Goal: Task Accomplishment & Management: Manage account settings

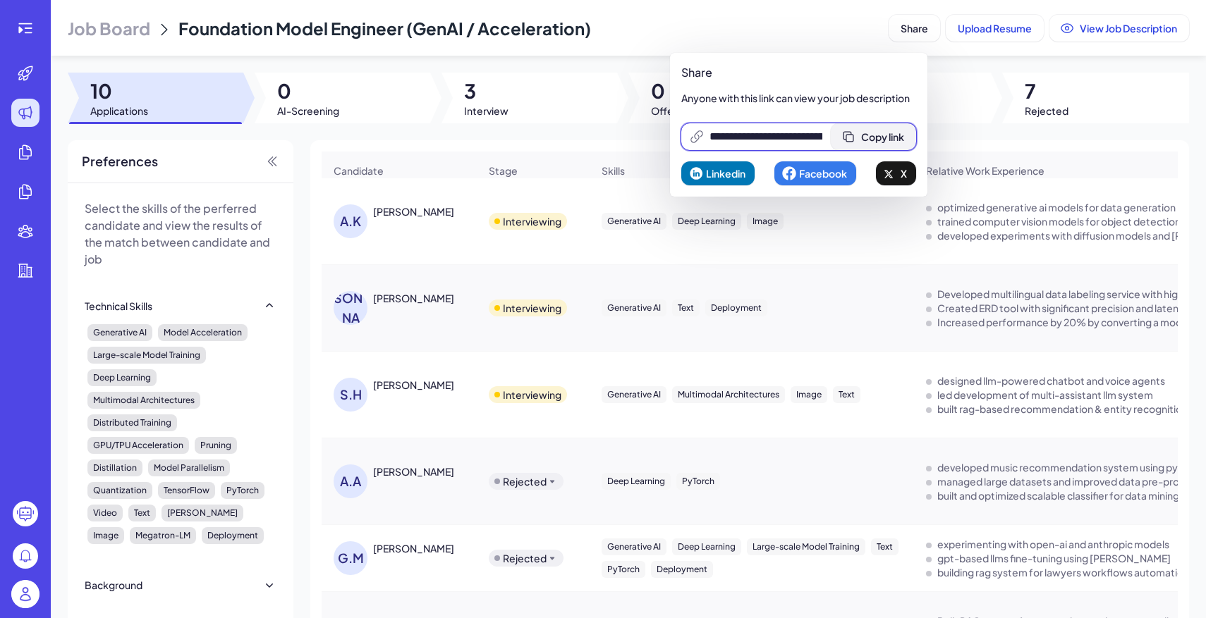
click at [903, 130] on span "Copy link" at bounding box center [882, 136] width 43 height 13
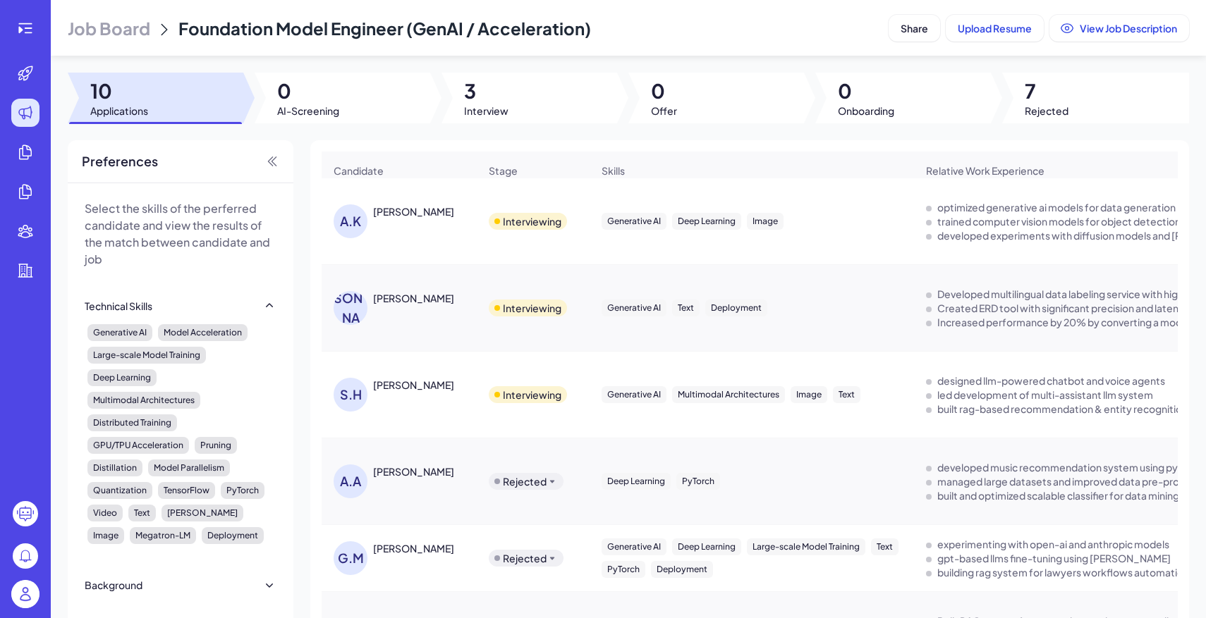
click at [27, 587] on img at bounding box center [25, 594] width 28 height 28
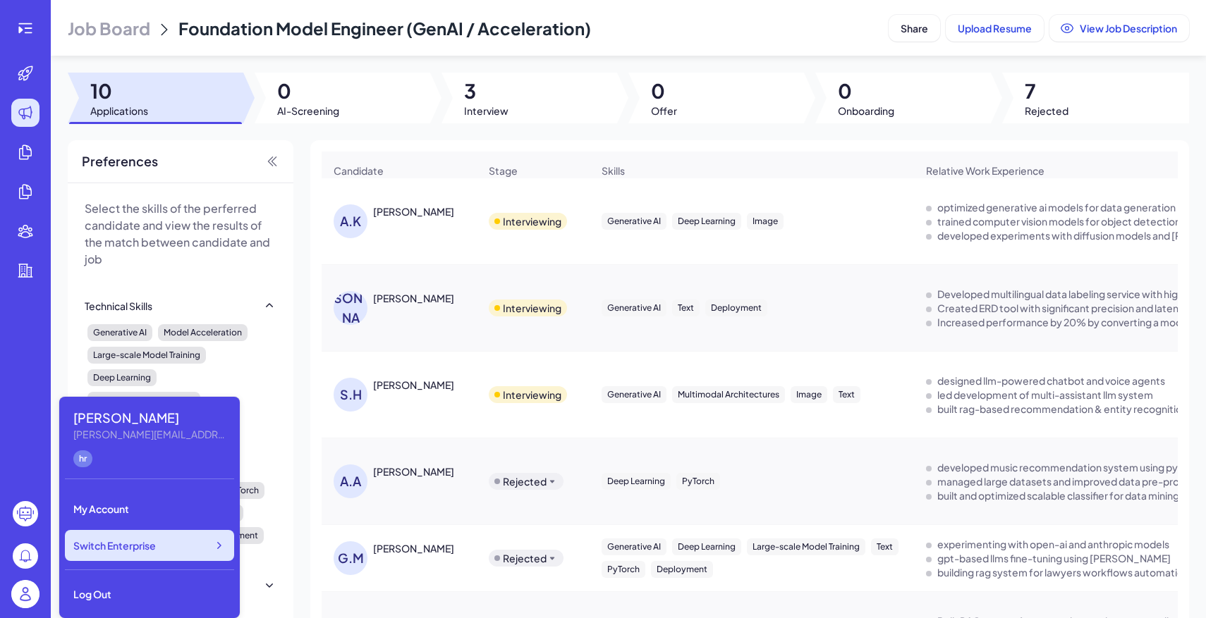
click at [148, 548] on span "Switch Enterprise" at bounding box center [114, 546] width 83 height 14
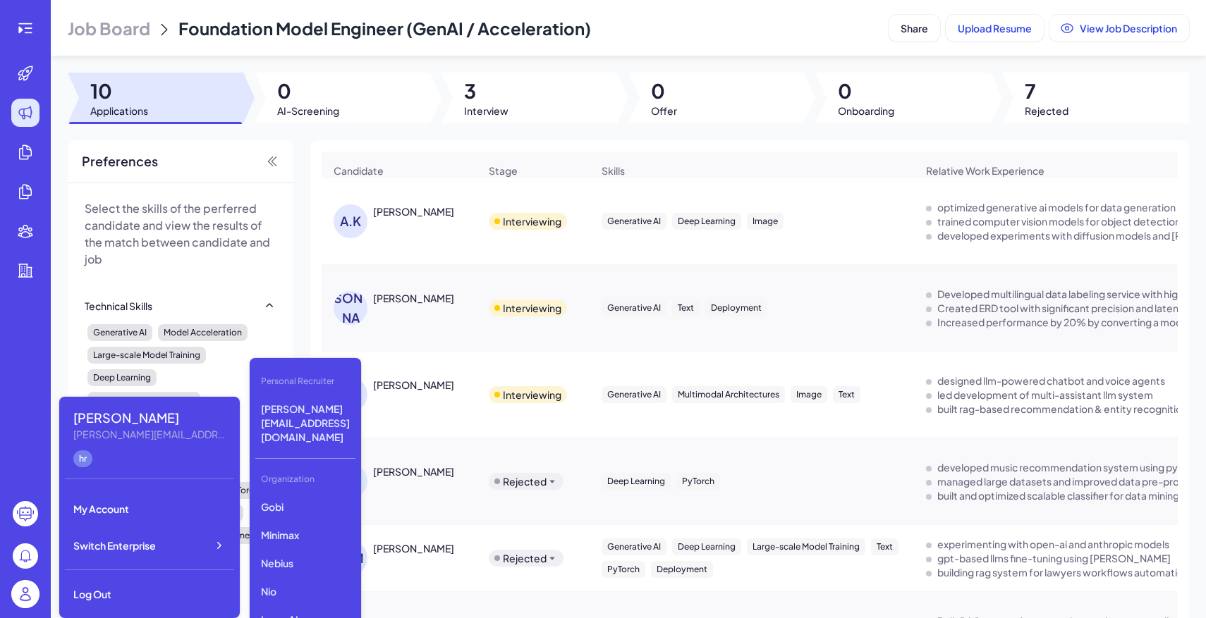
click at [118, 36] on span "Job Board" at bounding box center [109, 28] width 83 height 23
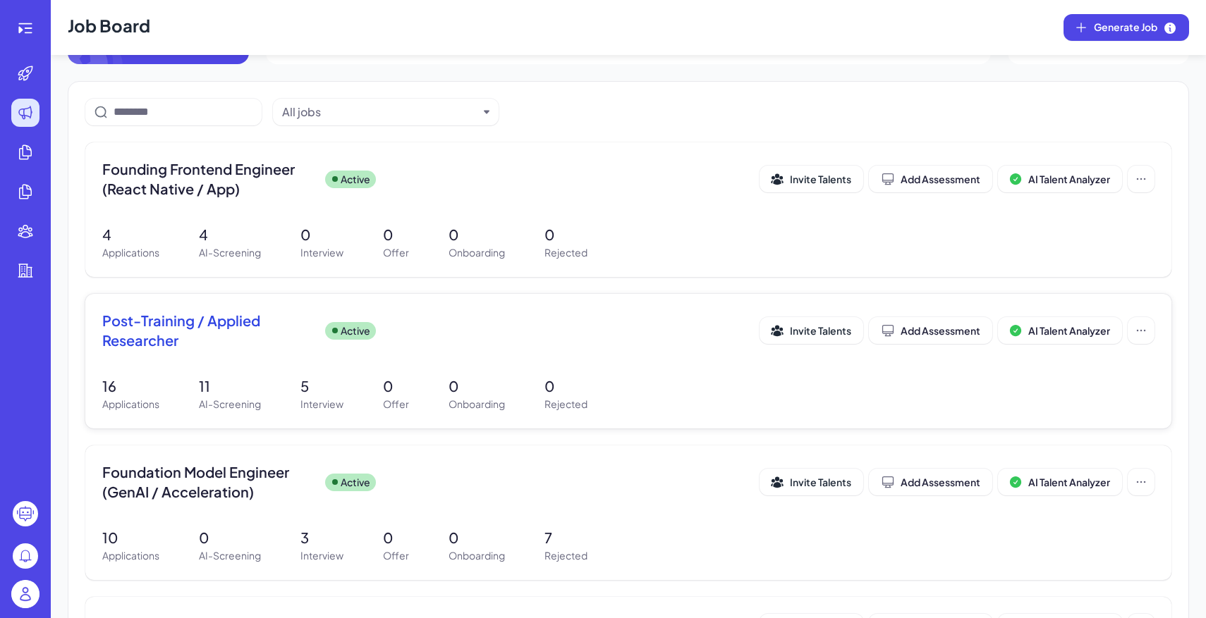
scroll to position [172, 0]
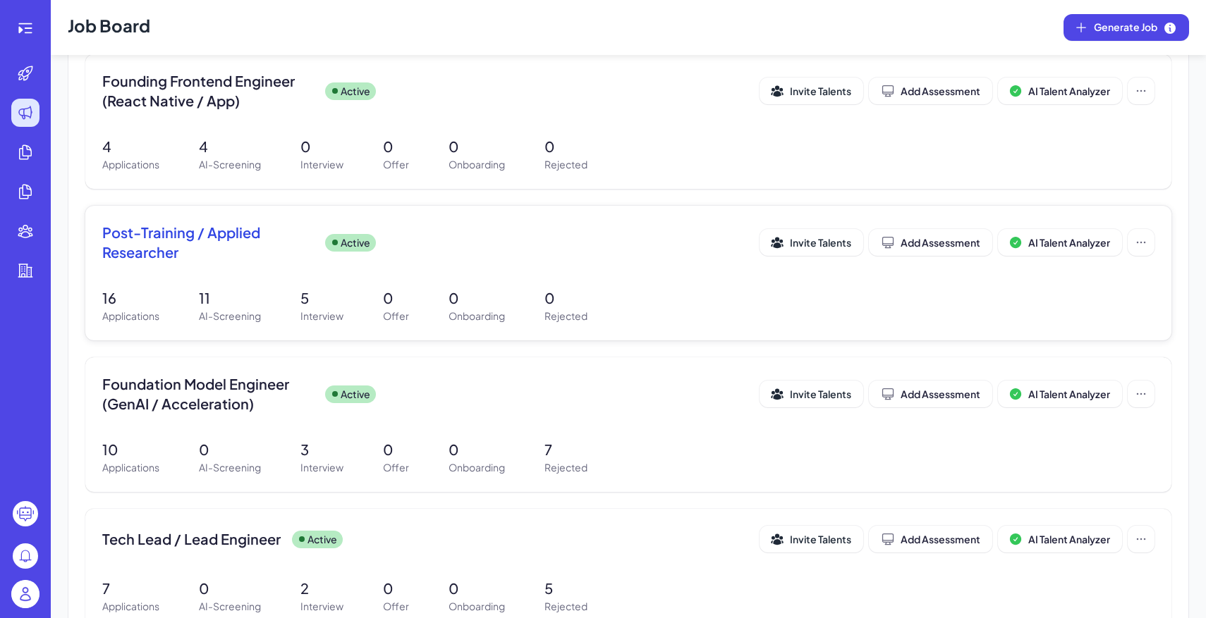
click at [492, 295] on p "0" at bounding box center [477, 298] width 56 height 21
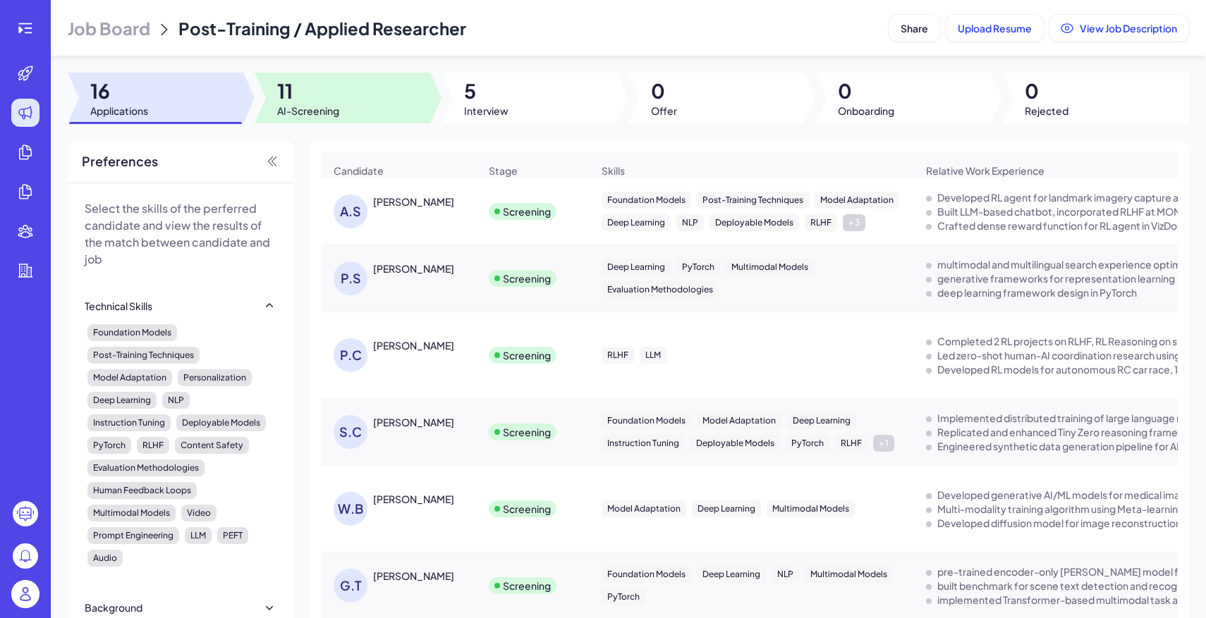
click at [371, 96] on div at bounding box center [343, 98] width 176 height 51
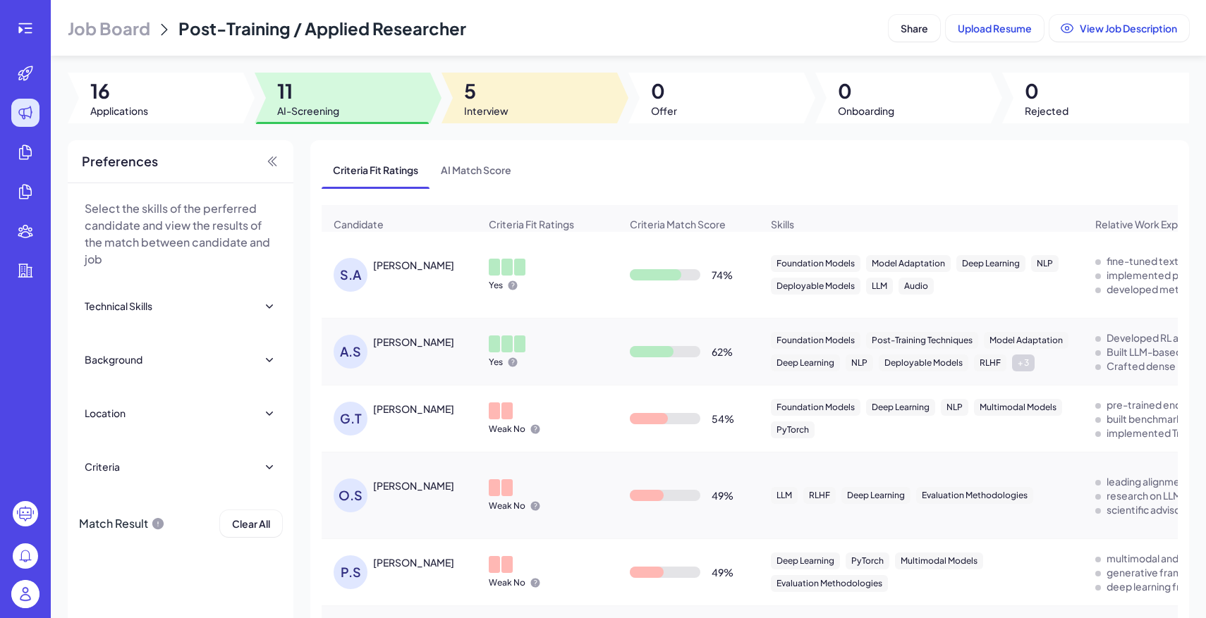
click at [509, 108] on div at bounding box center [529, 98] width 176 height 51
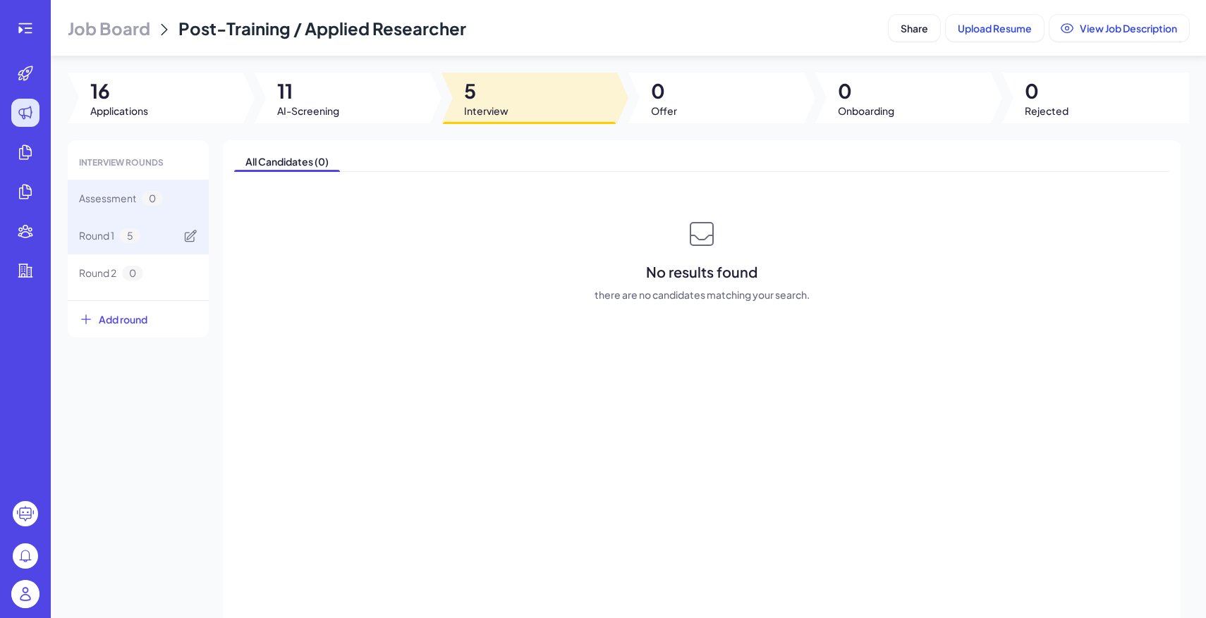
click at [161, 240] on div "Round 1 5" at bounding box center [138, 235] width 141 height 37
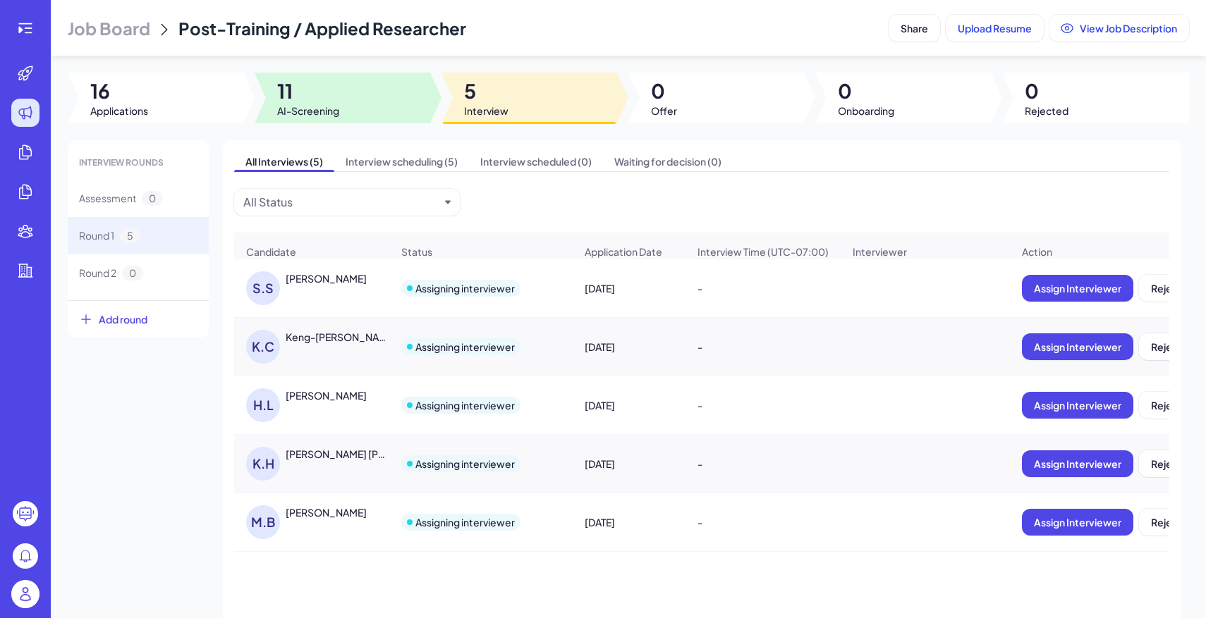
click at [303, 97] on span "11" at bounding box center [308, 90] width 62 height 25
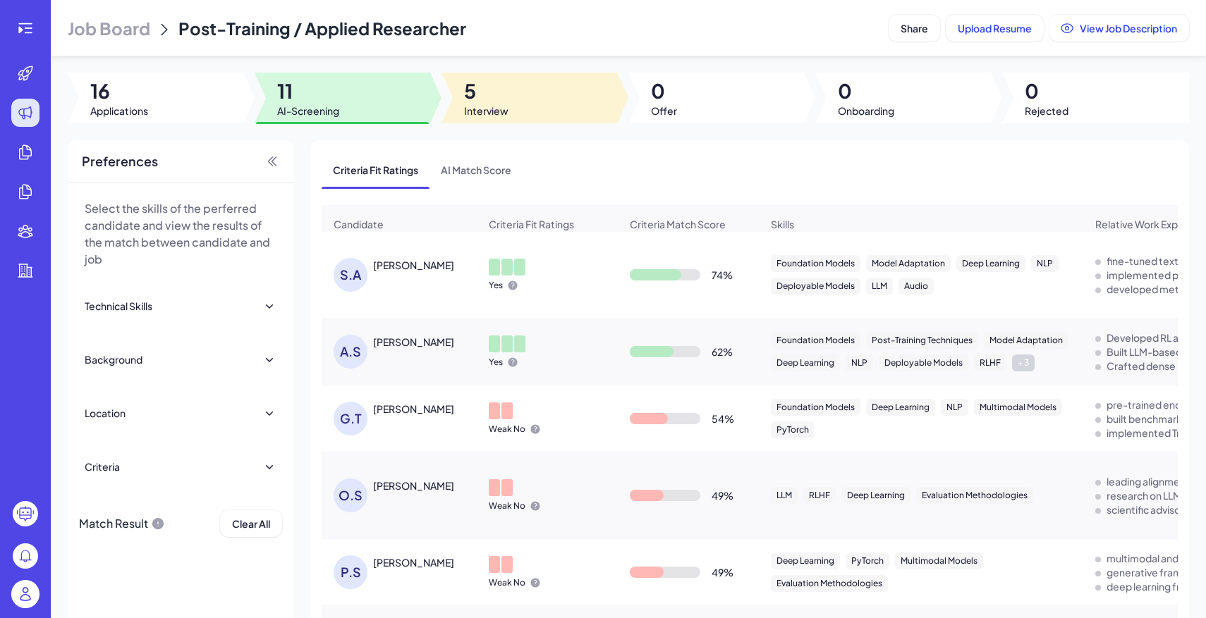
click at [469, 109] on span "Interview" at bounding box center [486, 111] width 44 height 14
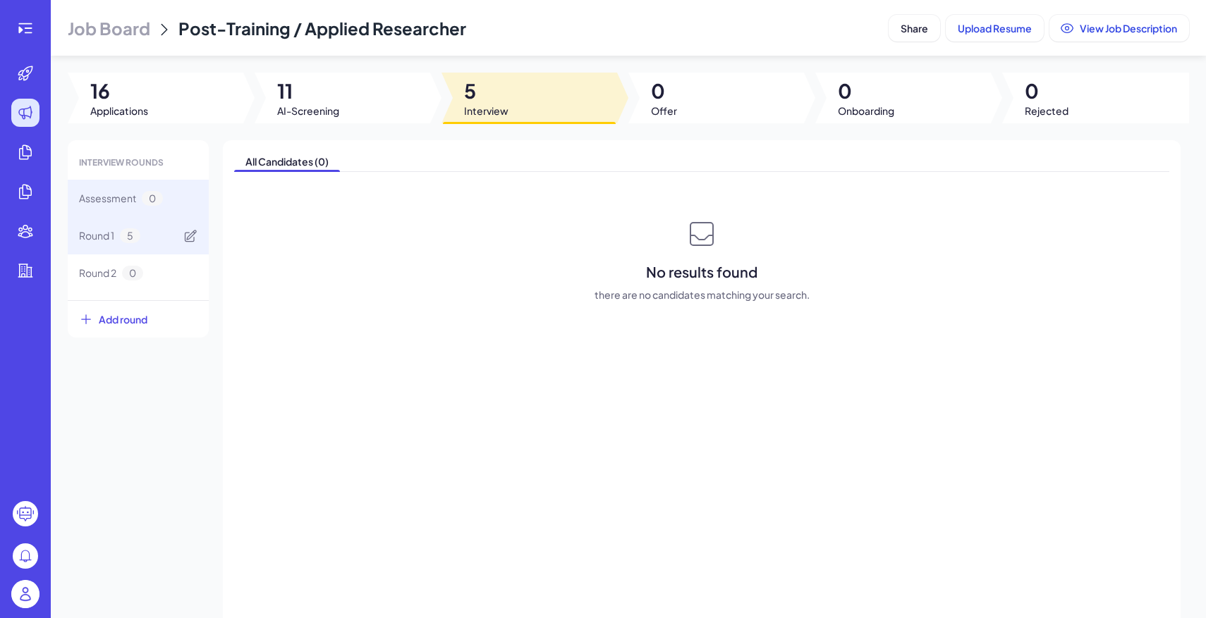
click at [174, 233] on div "Round 1 5" at bounding box center [138, 235] width 141 height 37
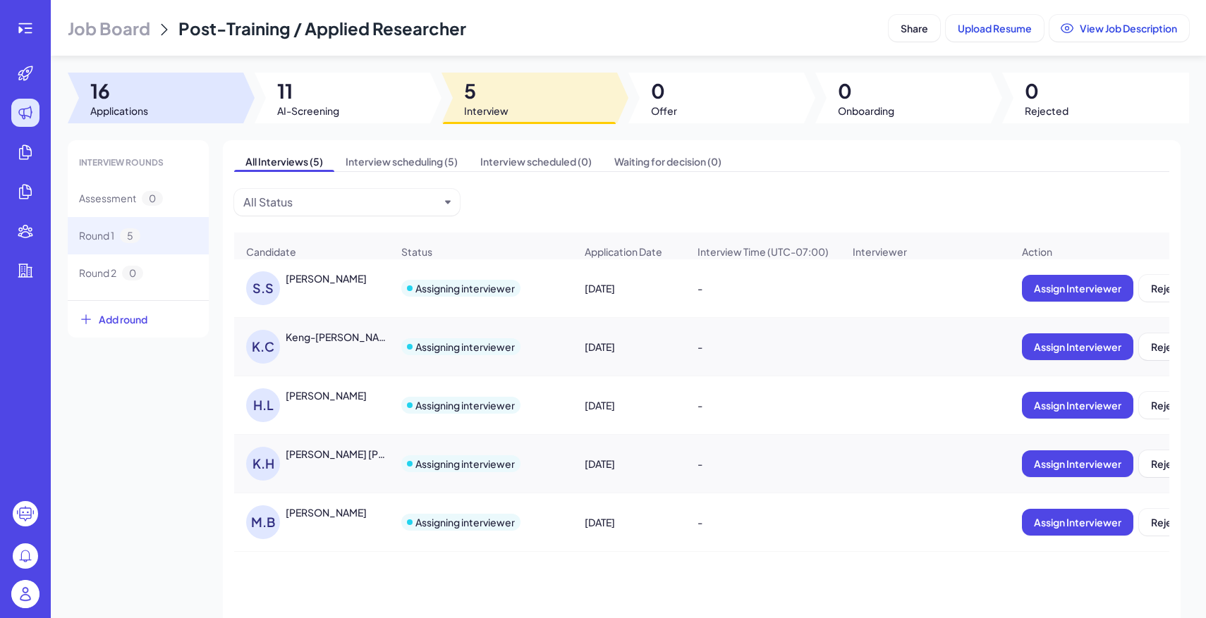
click at [293, 111] on span "AI-Screening" at bounding box center [308, 111] width 62 height 14
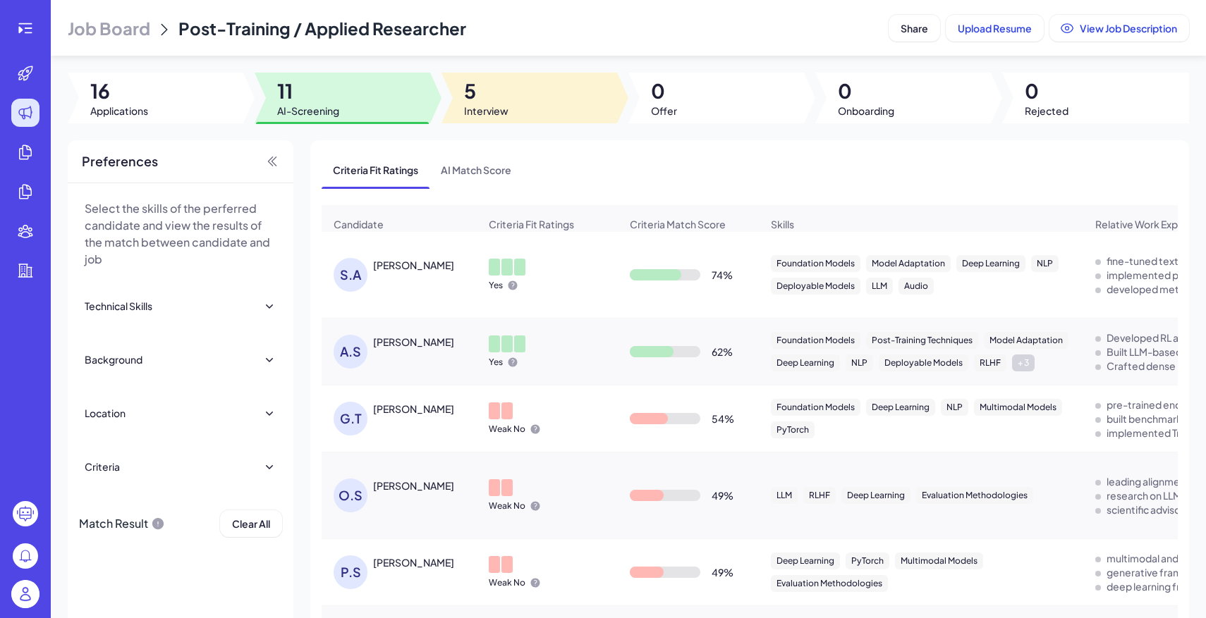
click at [542, 90] on div at bounding box center [529, 98] width 176 height 51
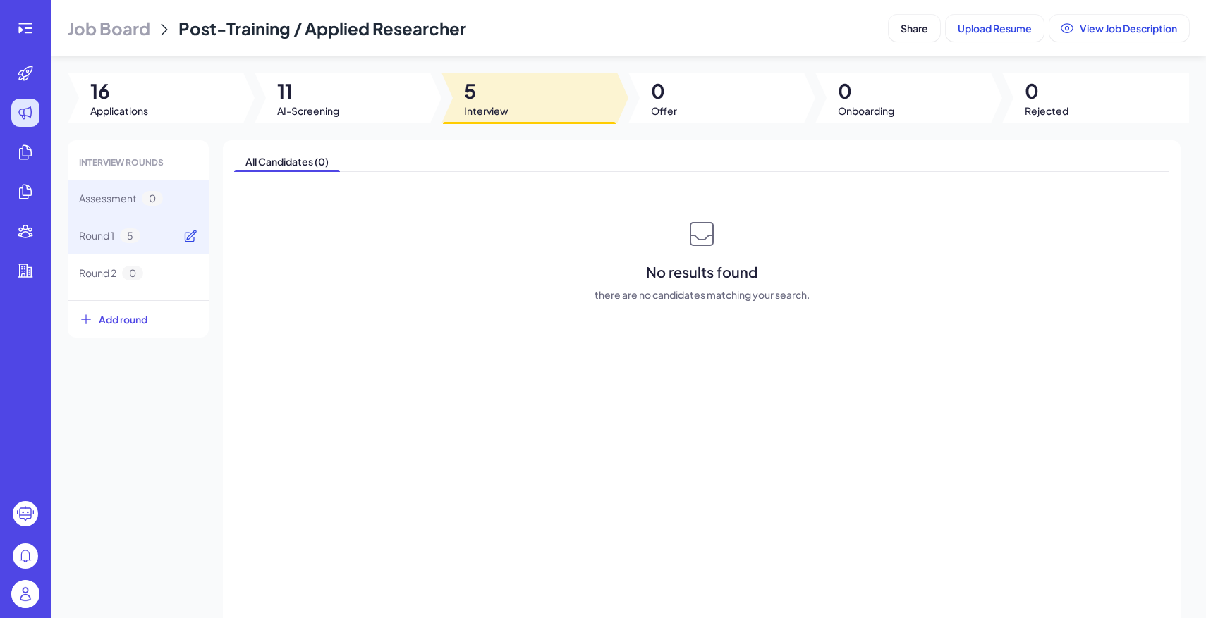
click at [195, 230] on icon at bounding box center [190, 236] width 14 height 14
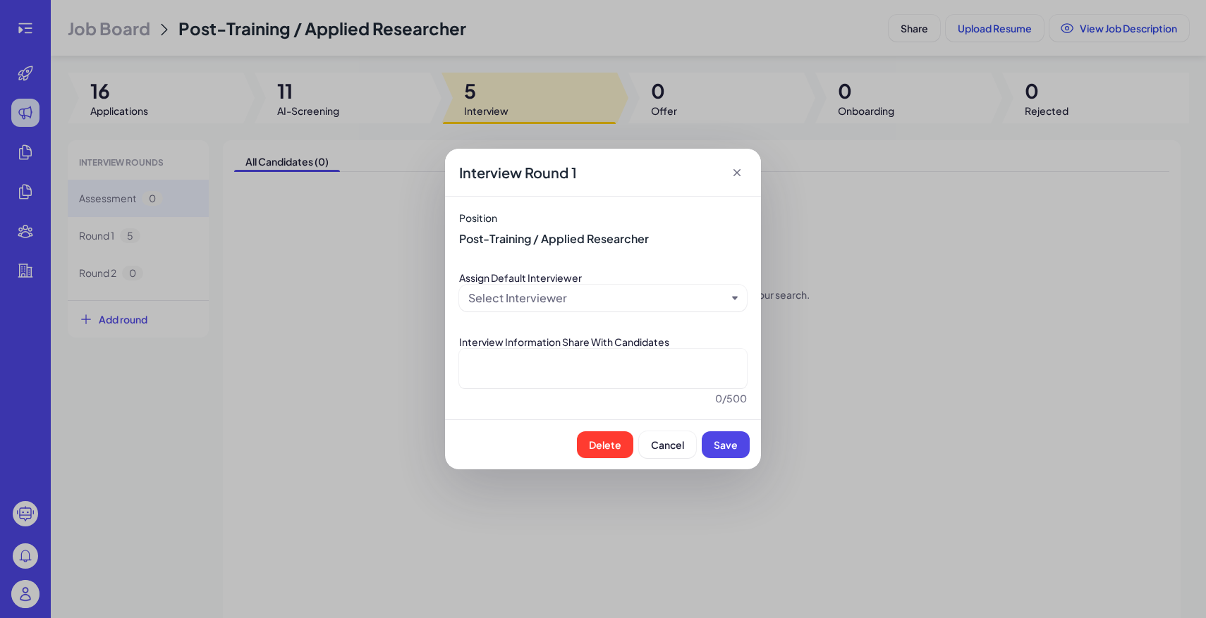
click at [744, 167] on div "Interview Round 1" at bounding box center [603, 173] width 316 height 48
click at [737, 171] on icon at bounding box center [736, 172] width 7 height 7
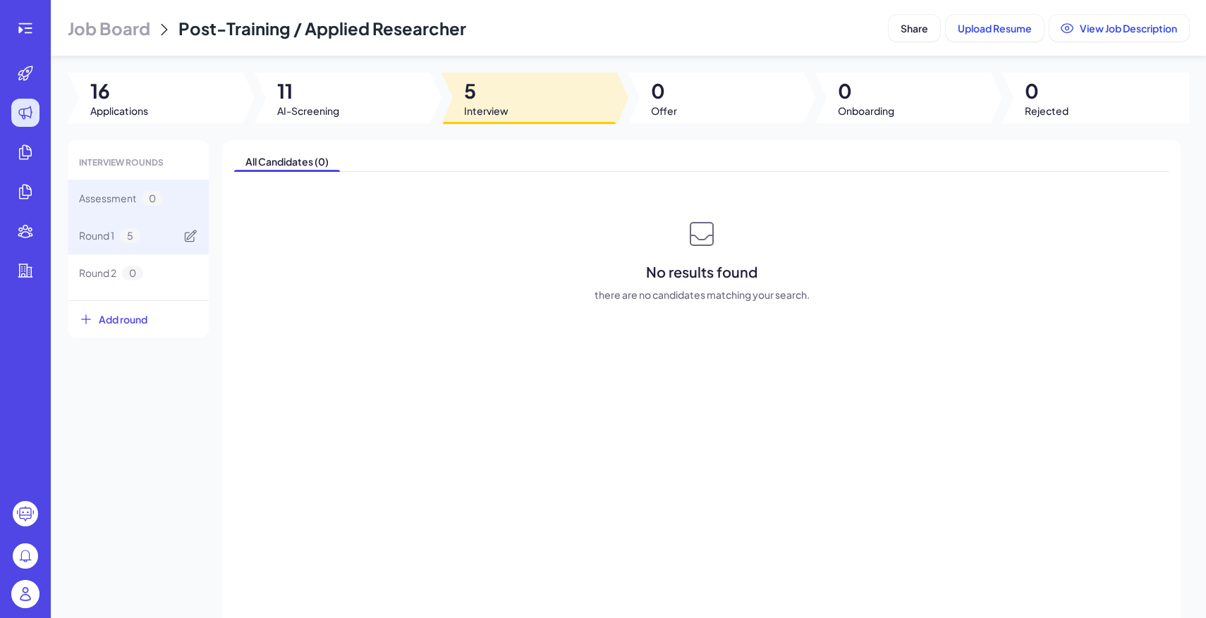
click at [158, 226] on div "Round 1 5" at bounding box center [138, 235] width 141 height 37
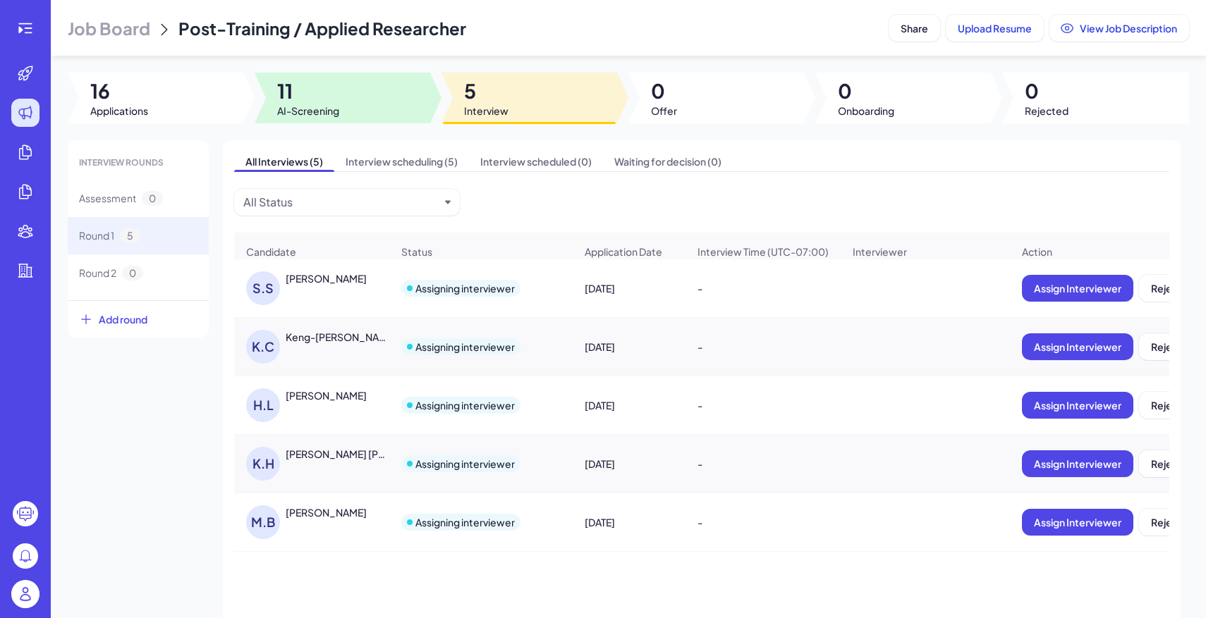
click at [379, 103] on div at bounding box center [343, 98] width 176 height 51
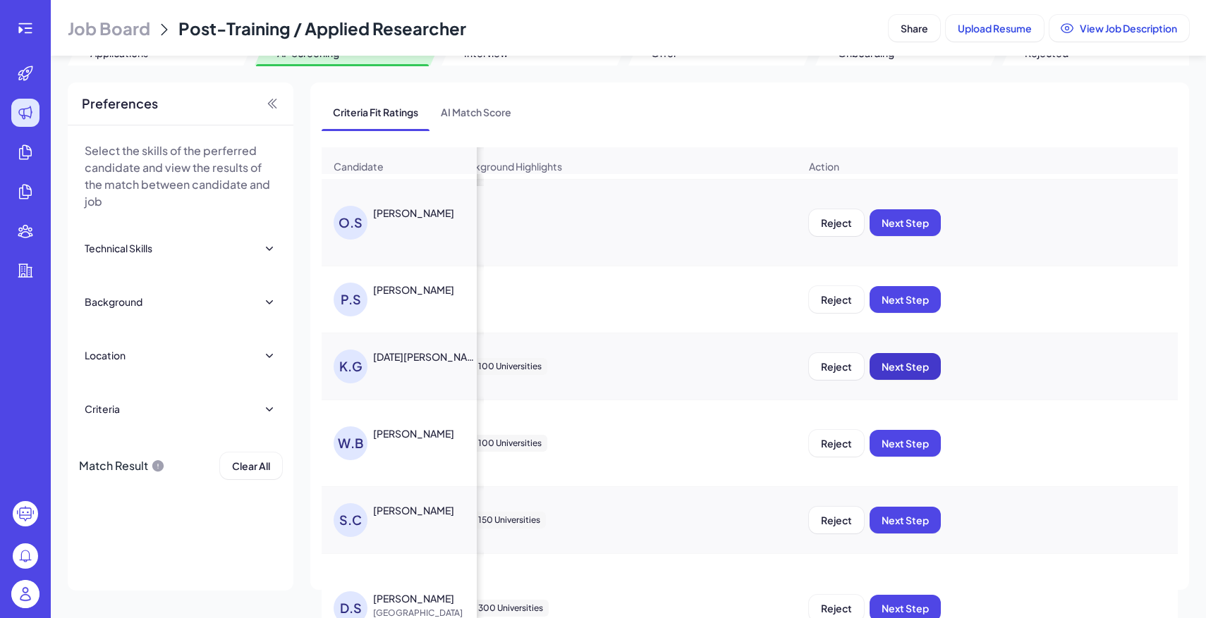
click at [899, 376] on button "Next Step" at bounding box center [905, 366] width 71 height 27
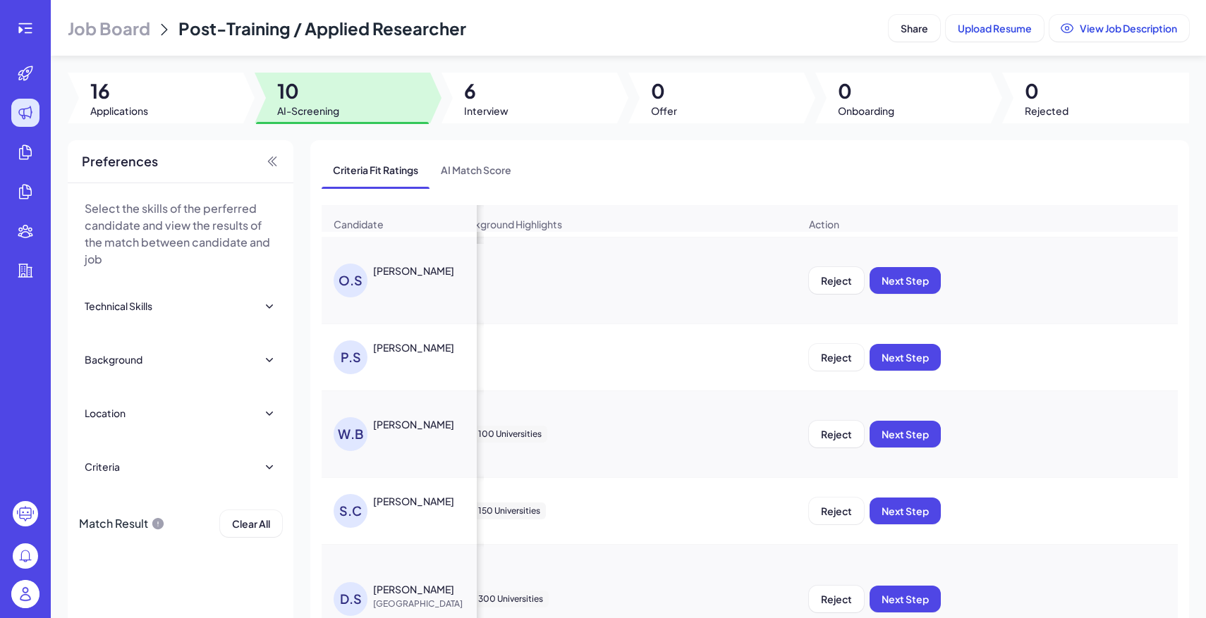
scroll to position [1, 0]
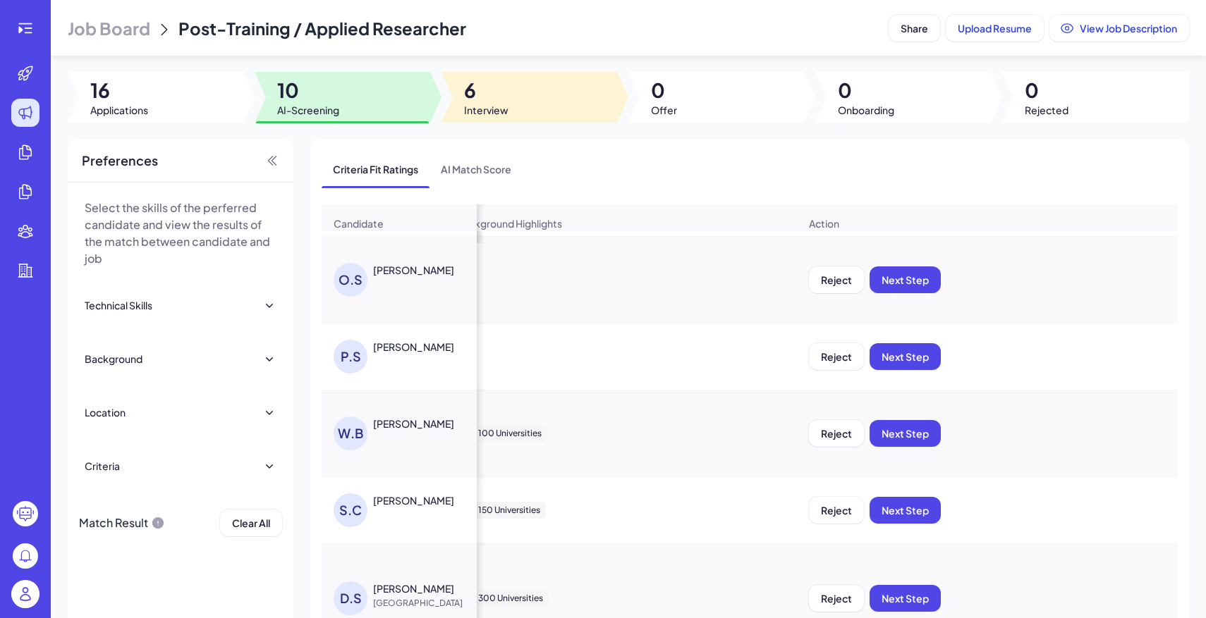
click at [516, 102] on div at bounding box center [529, 97] width 176 height 51
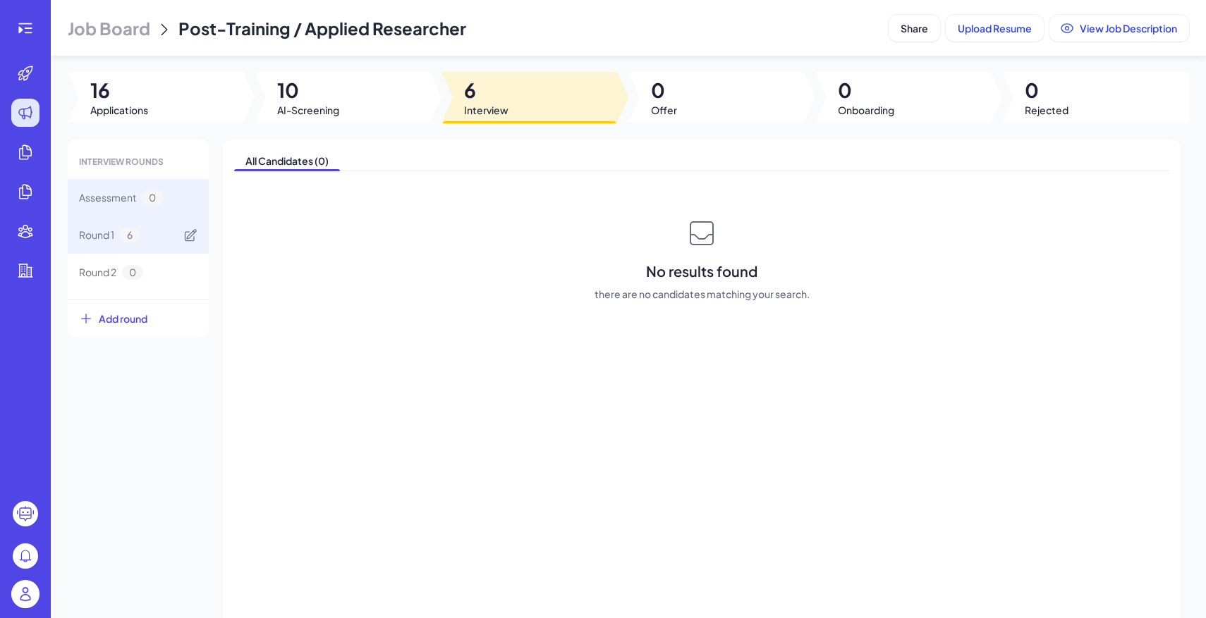
click at [132, 245] on div "Round 1 6" at bounding box center [138, 234] width 141 height 37
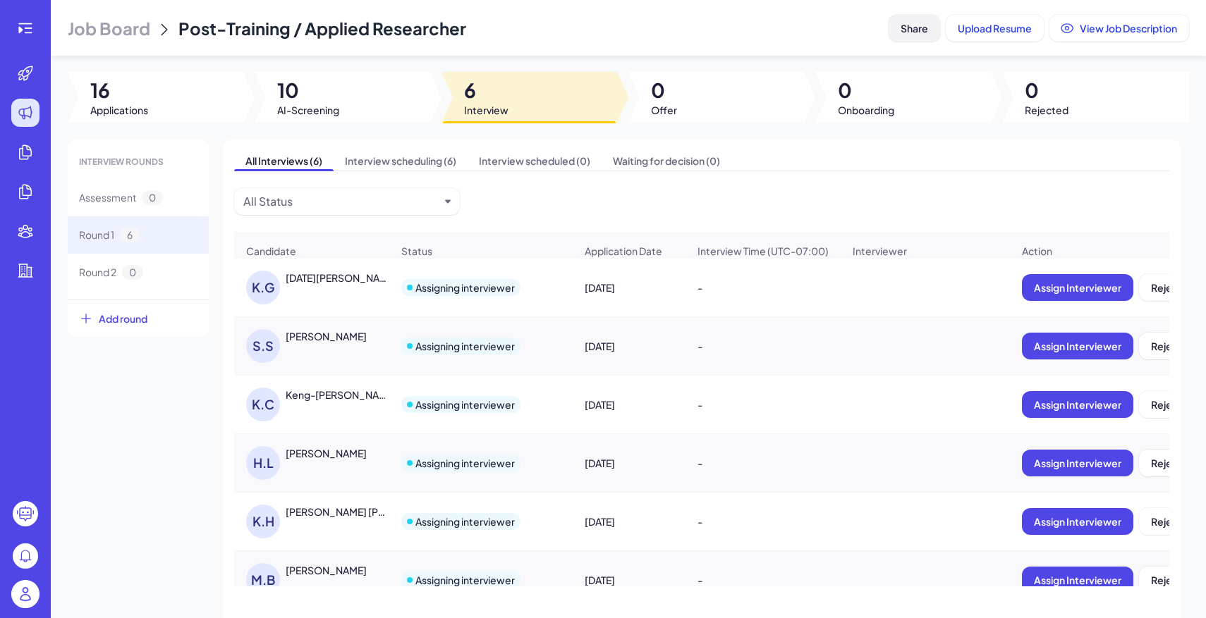
click at [910, 36] on button "Share" at bounding box center [914, 28] width 51 height 27
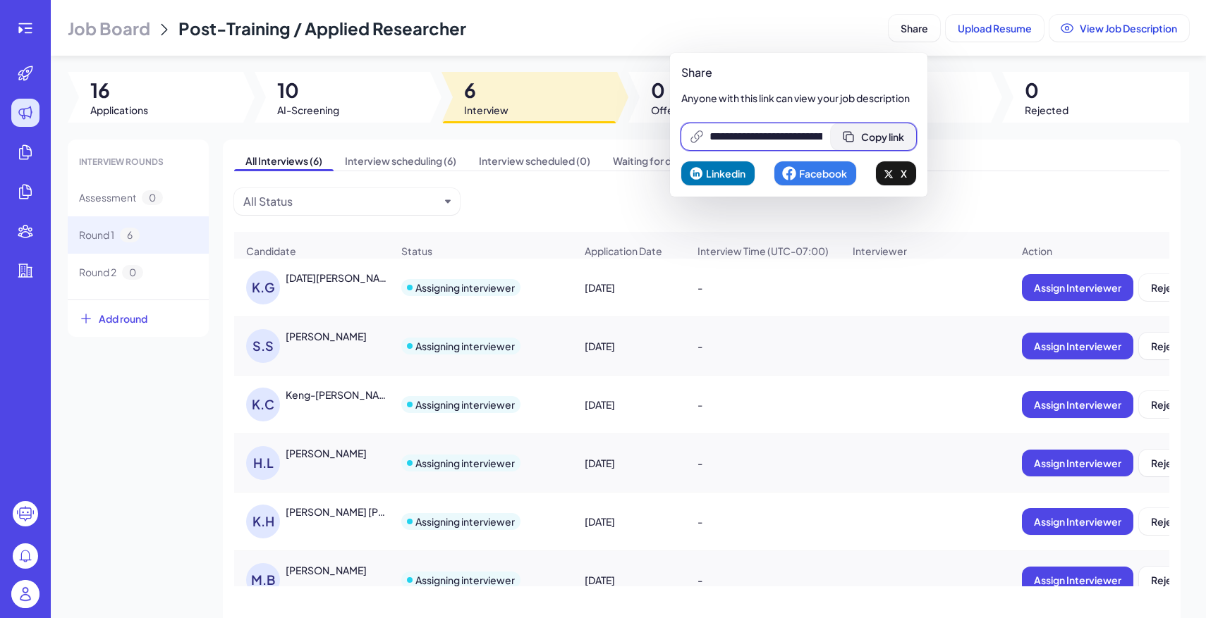
click at [895, 142] on span "Copy link" at bounding box center [882, 136] width 43 height 13
click at [131, 27] on span "Job Board" at bounding box center [109, 28] width 83 height 23
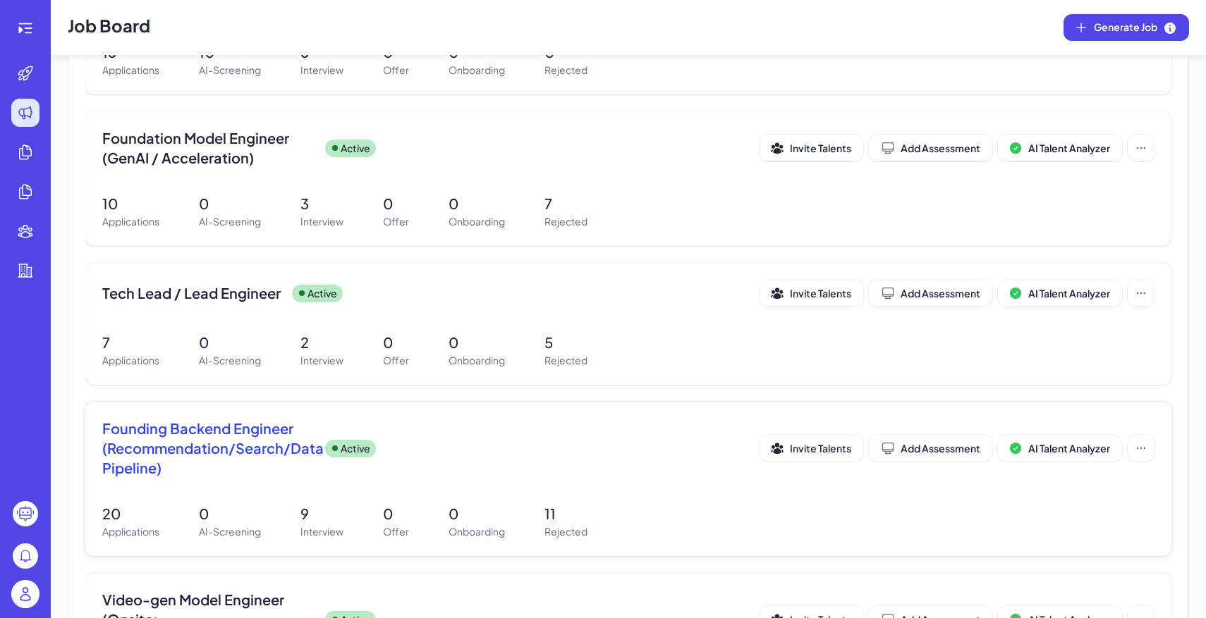
scroll to position [430, 0]
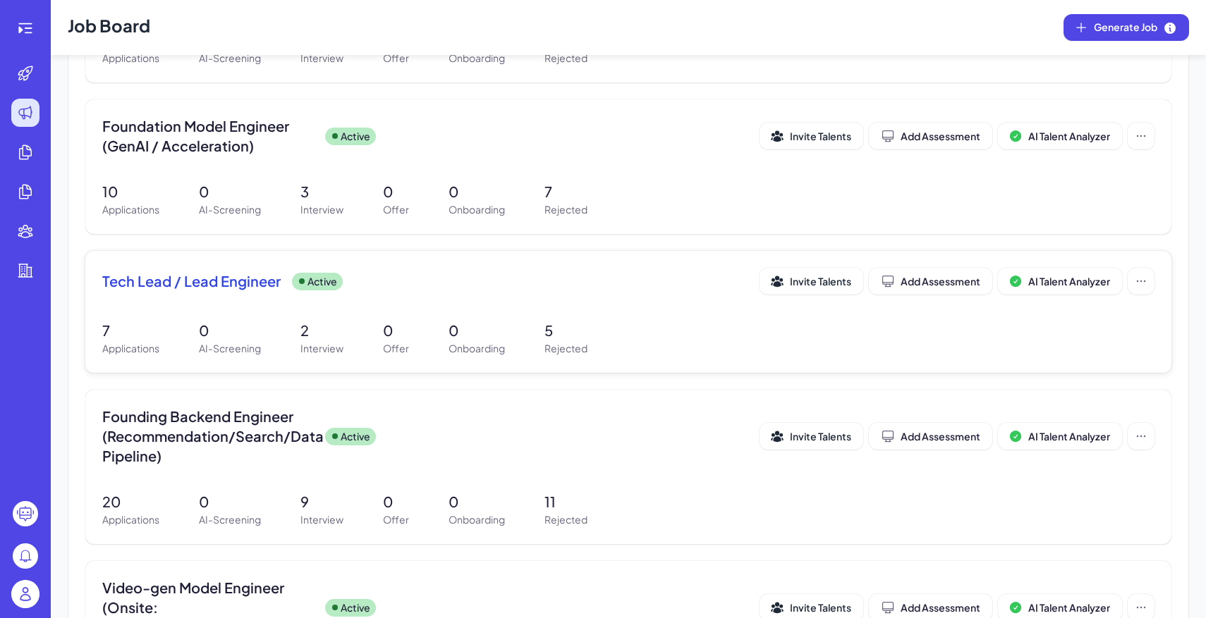
click at [318, 279] on p "Active" at bounding box center [322, 281] width 30 height 15
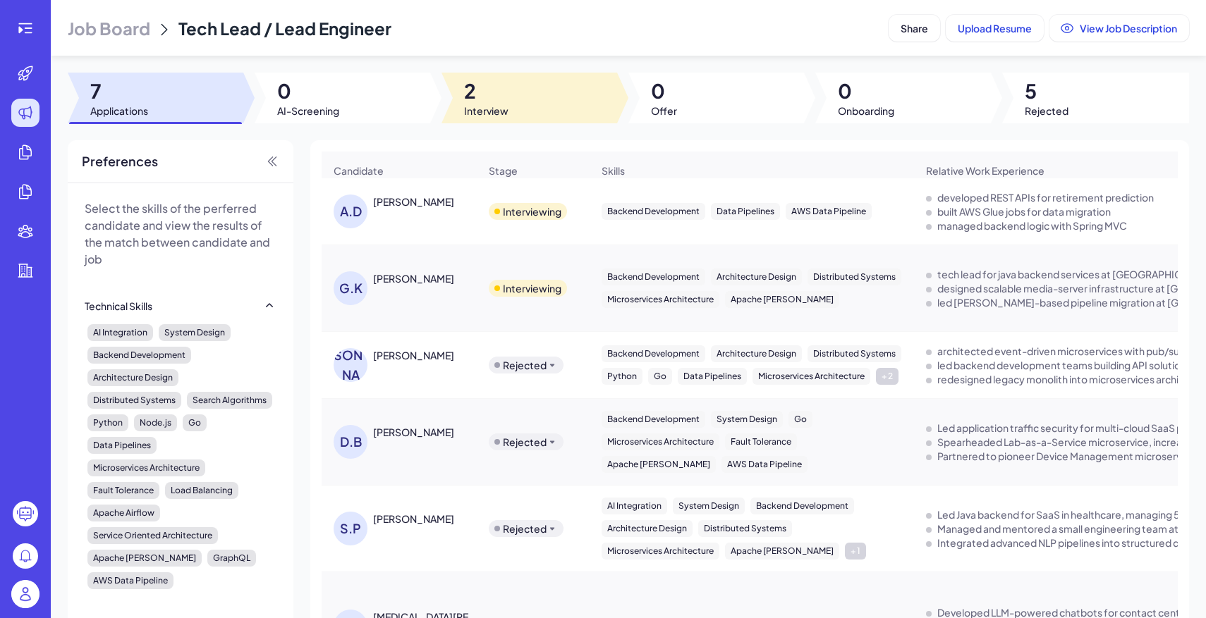
click at [485, 107] on span "Interview" at bounding box center [486, 111] width 44 height 14
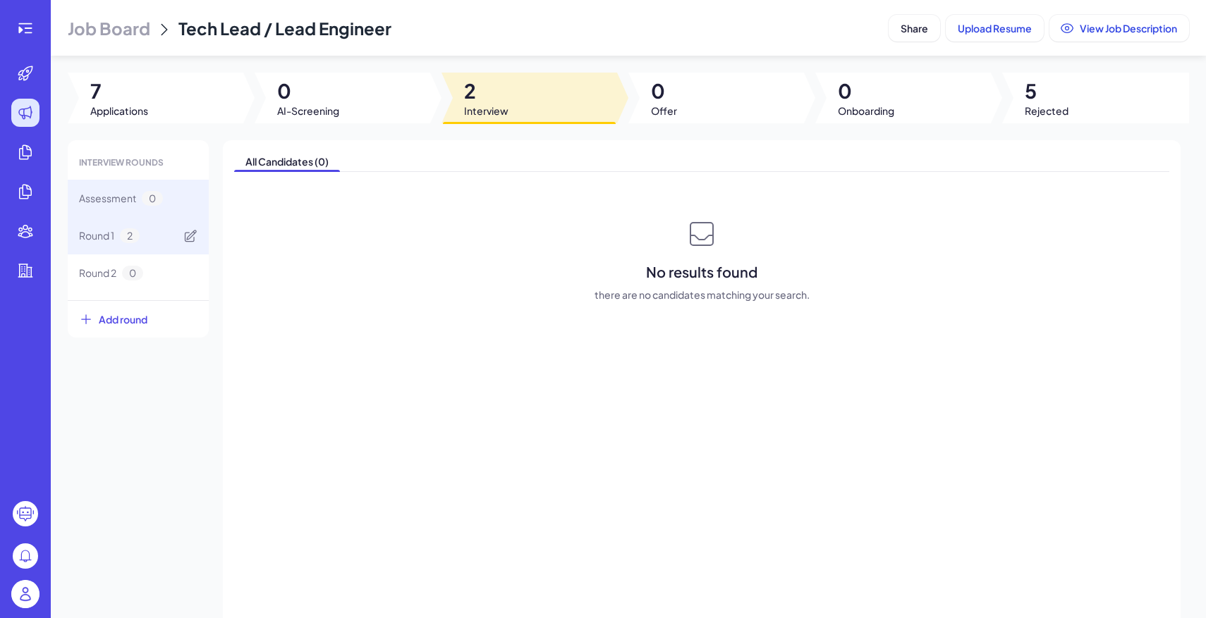
click at [152, 245] on div "Round 1 2" at bounding box center [138, 235] width 141 height 37
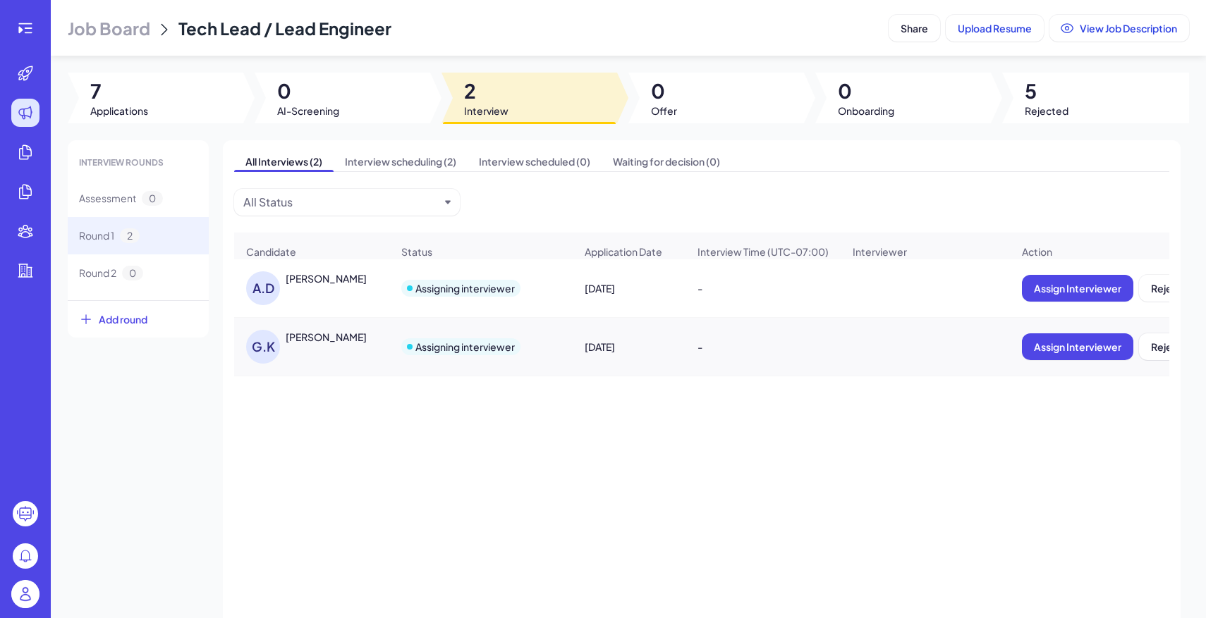
click at [920, 44] on header "Job Board Tech Lead / Lead Engineer Share Upload Resume View Job Description" at bounding box center [628, 28] width 1155 height 56
click at [911, 32] on span "Share" at bounding box center [915, 28] width 28 height 13
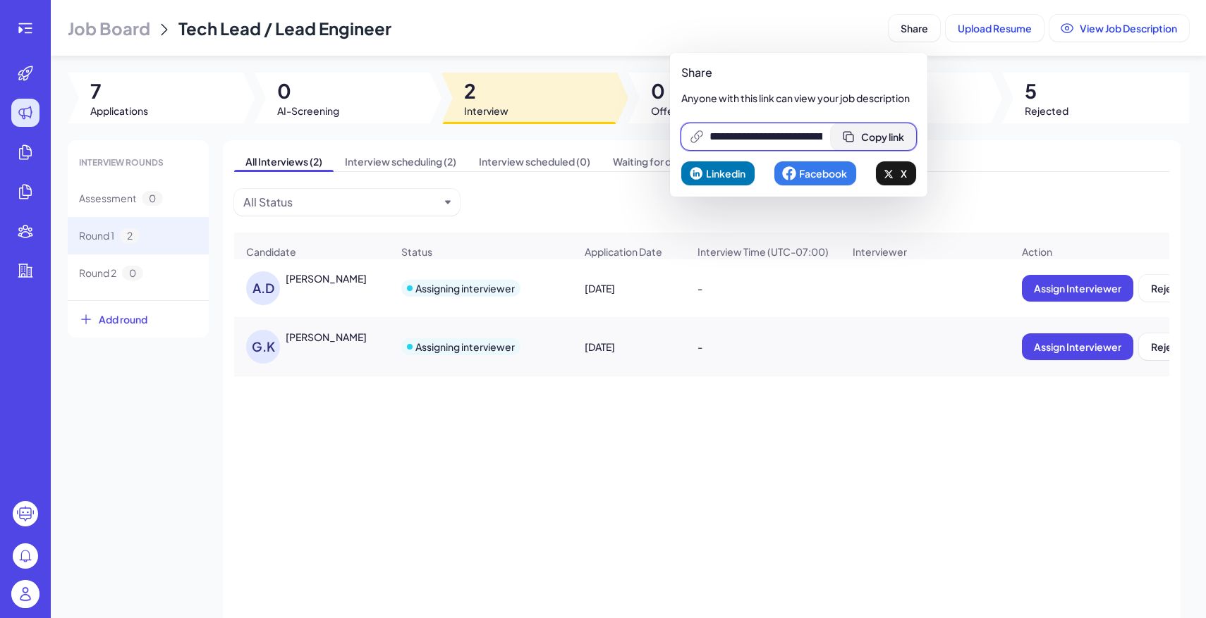
scroll to position [0, 300]
click at [880, 126] on button "Copy link" at bounding box center [873, 136] width 85 height 27
click at [23, 587] on img at bounding box center [25, 594] width 28 height 28
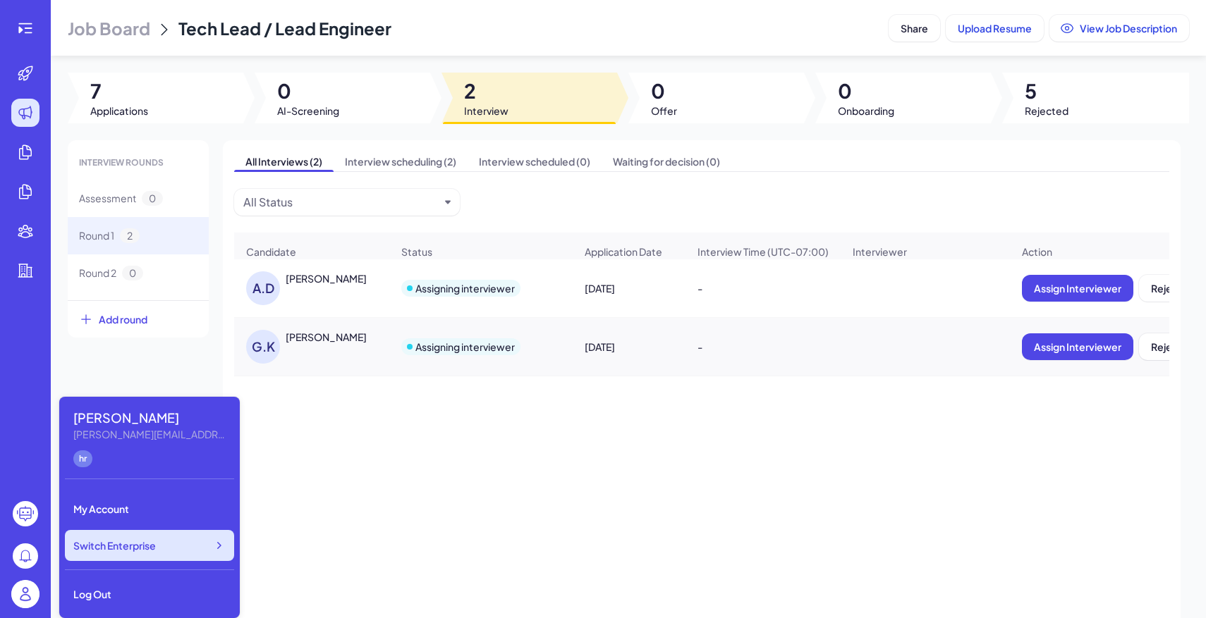
click at [129, 545] on span "Switch Enterprise" at bounding box center [114, 546] width 83 height 14
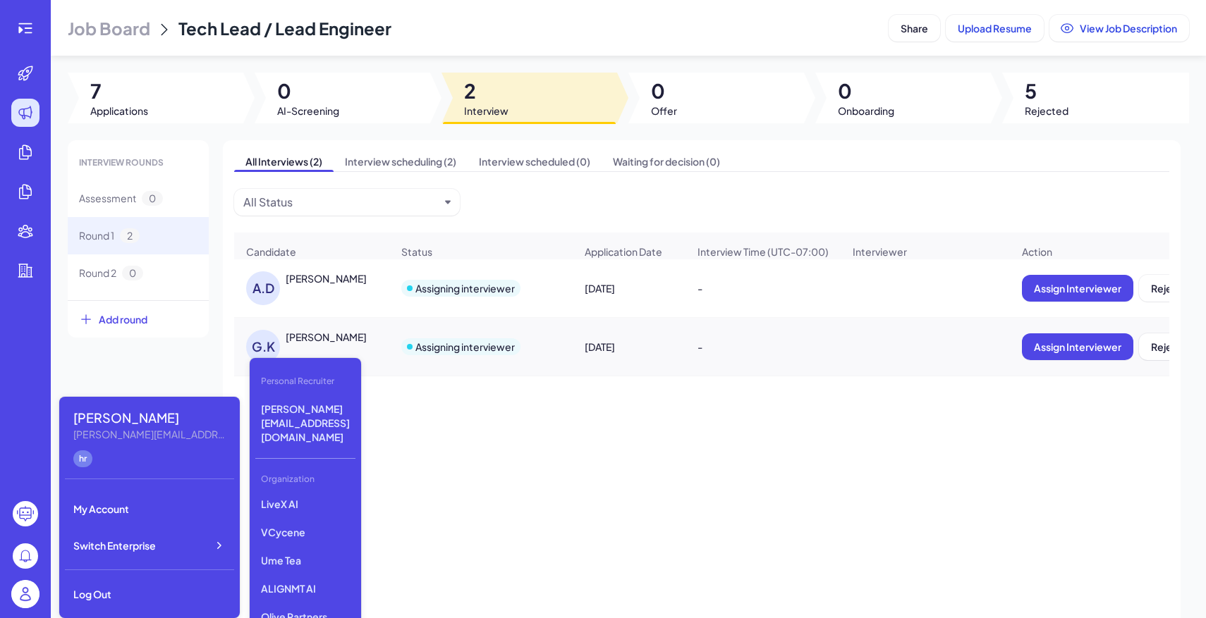
scroll to position [350, 0]
click at [317, 582] on p "Lingopal" at bounding box center [305, 594] width 100 height 25
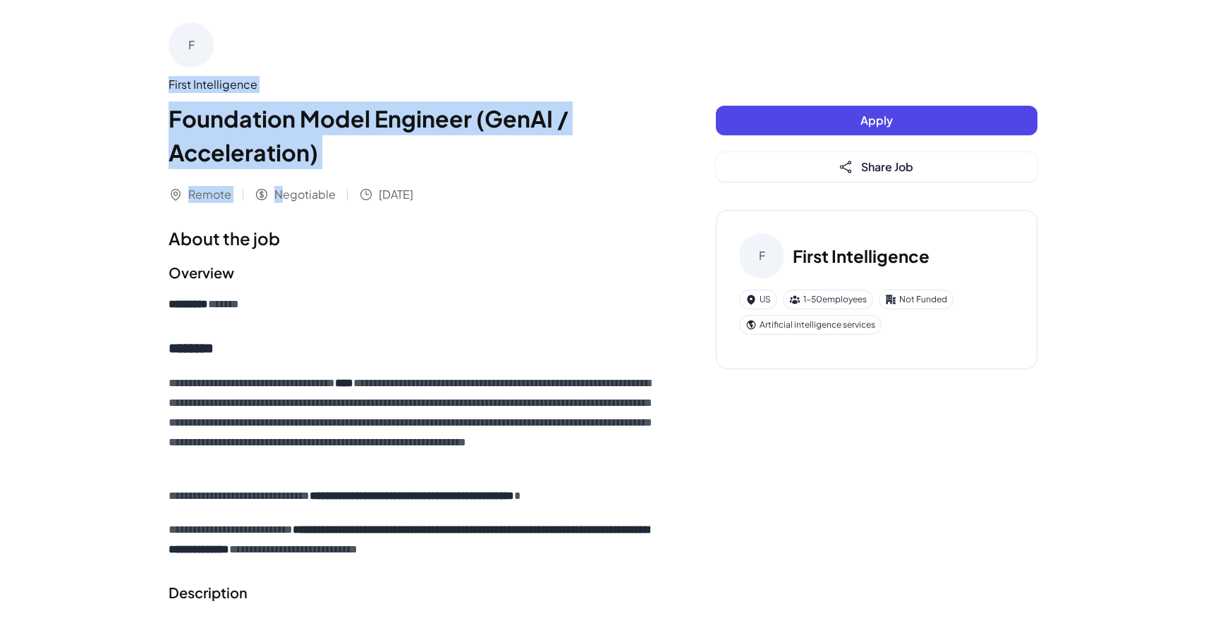
drag, startPoint x: 168, startPoint y: 85, endPoint x: 298, endPoint y: 213, distance: 183.0
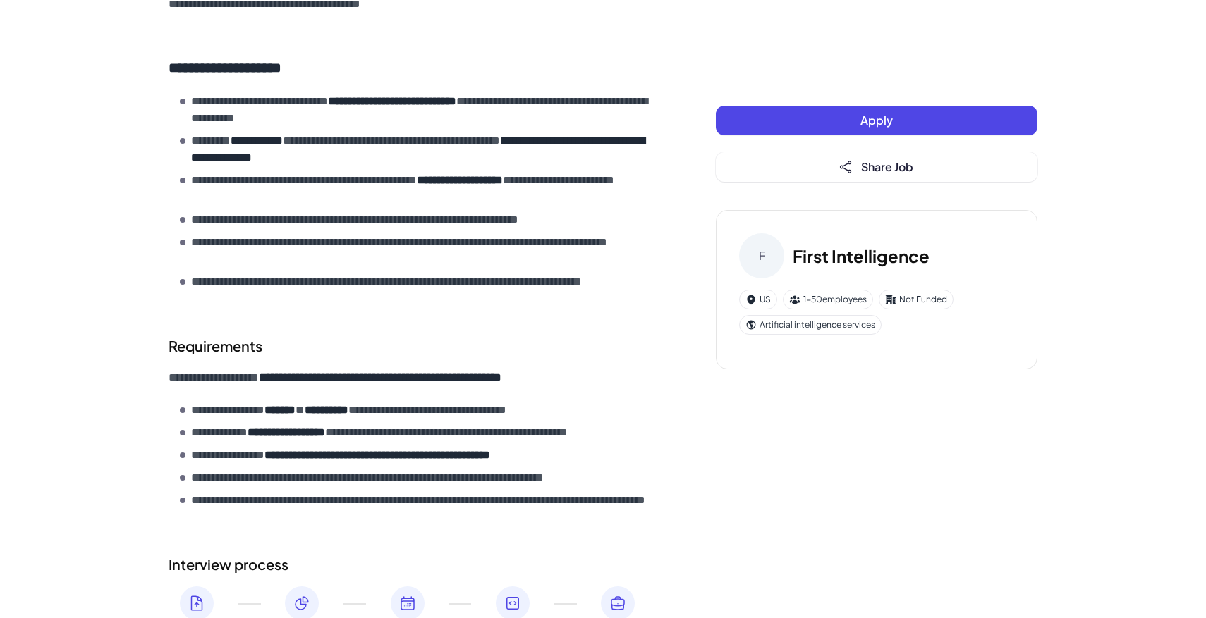
scroll to position [845, 0]
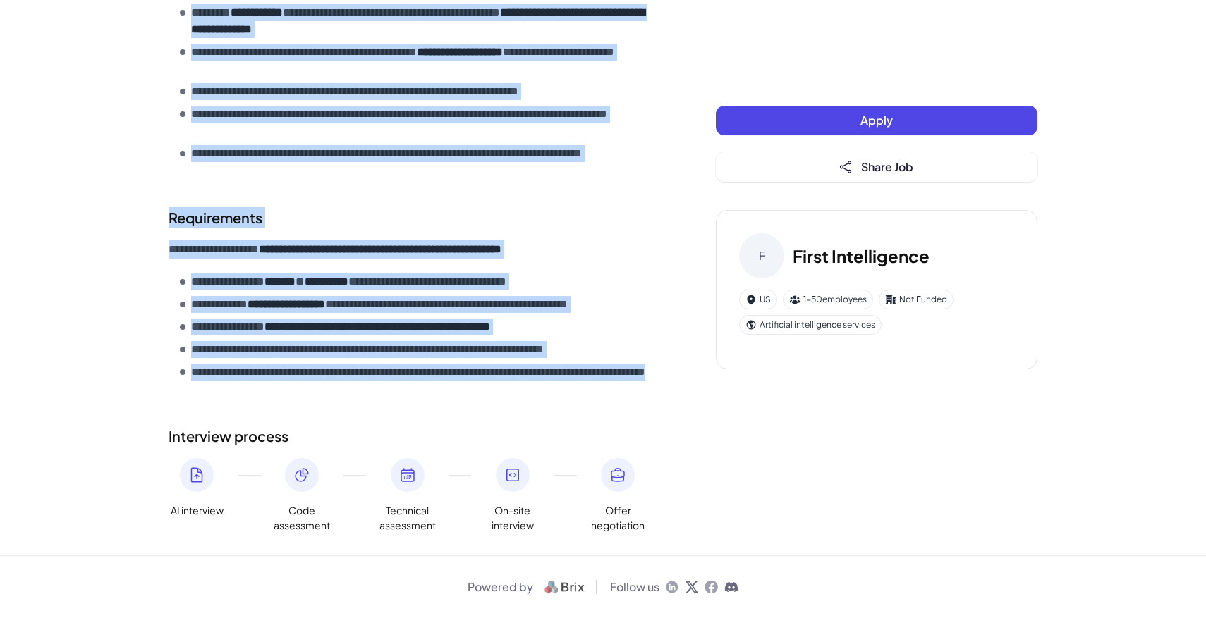
click at [335, 391] on p "**********" at bounding box center [425, 381] width 468 height 34
copy div "**********"
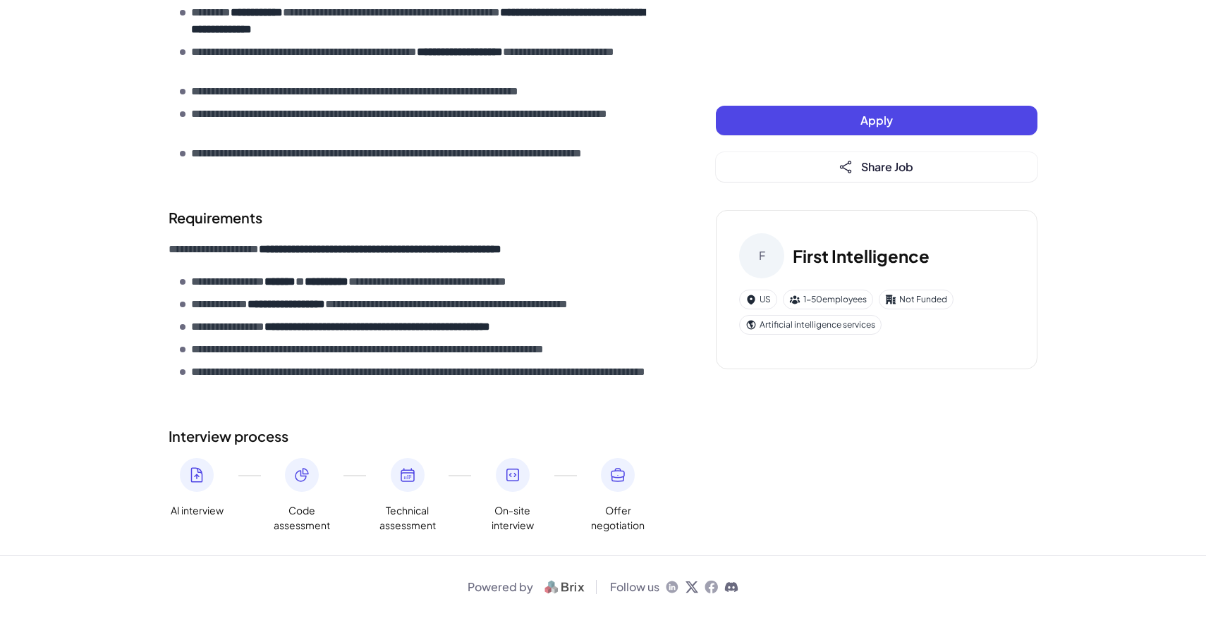
click at [448, 157] on p "**********" at bounding box center [425, 162] width 468 height 34
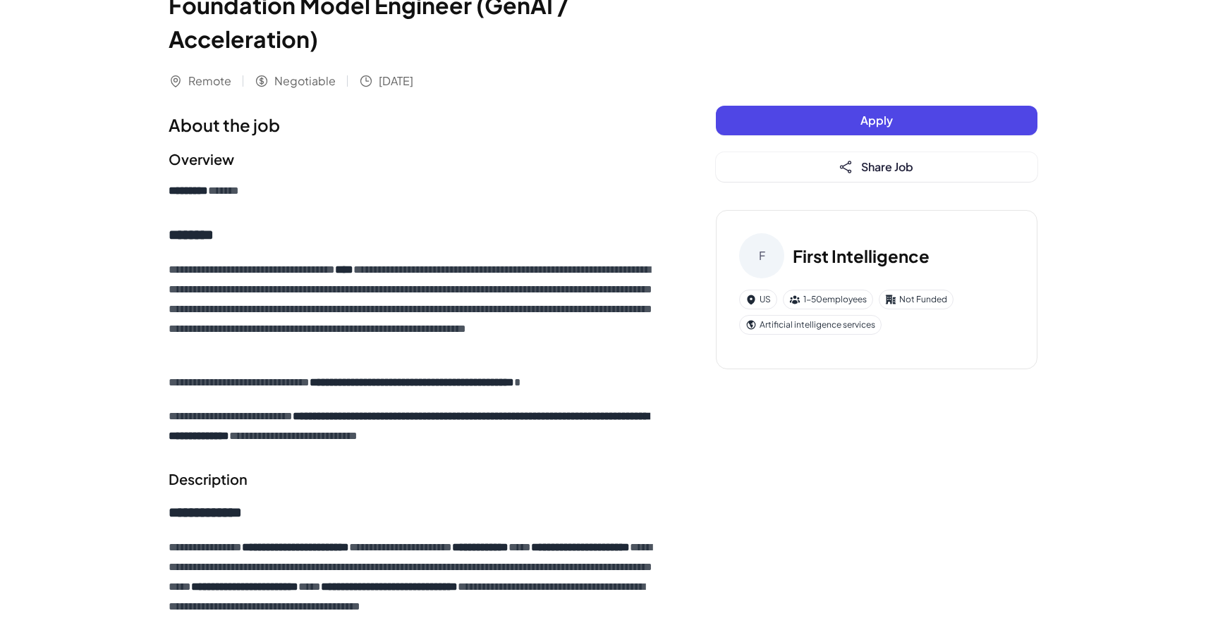
scroll to position [0, 0]
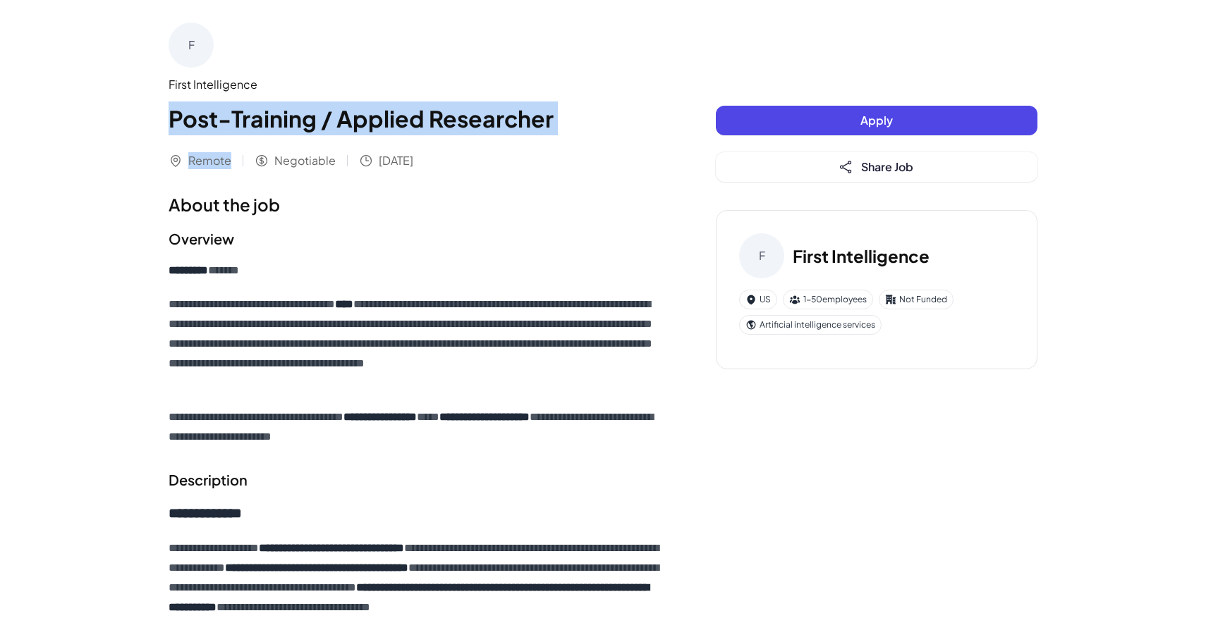
drag, startPoint x: 180, startPoint y: 110, endPoint x: 262, endPoint y: 202, distance: 123.9
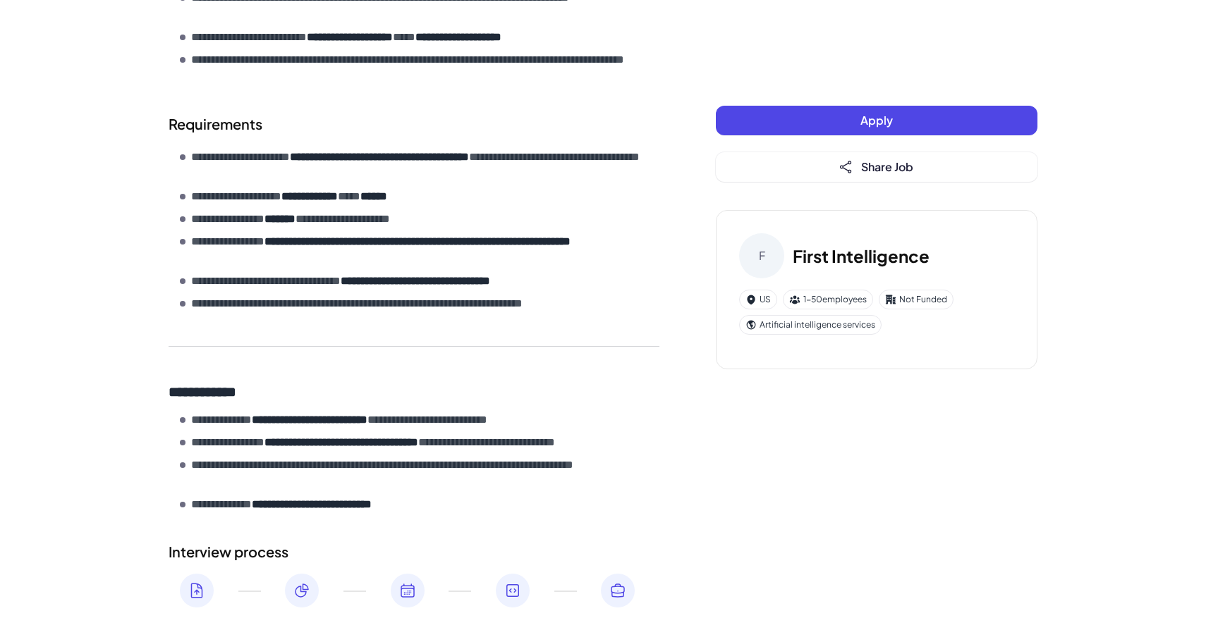
scroll to position [865, 0]
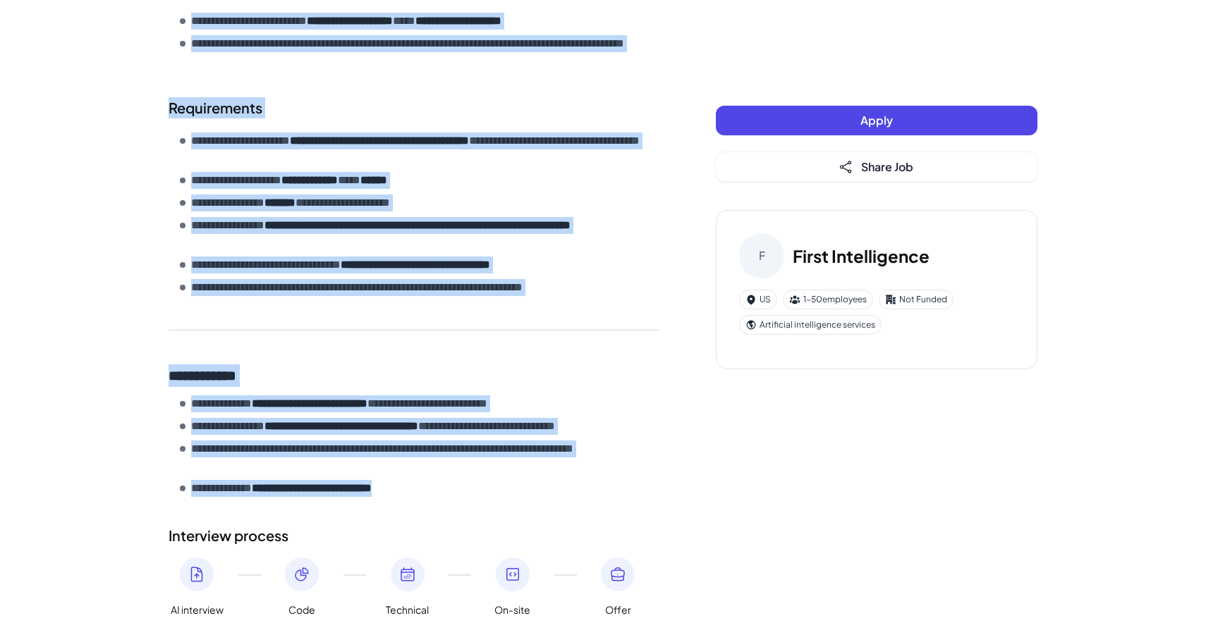
click at [468, 502] on section "**********" at bounding box center [414, 299] width 491 height 405
copy div "**********"
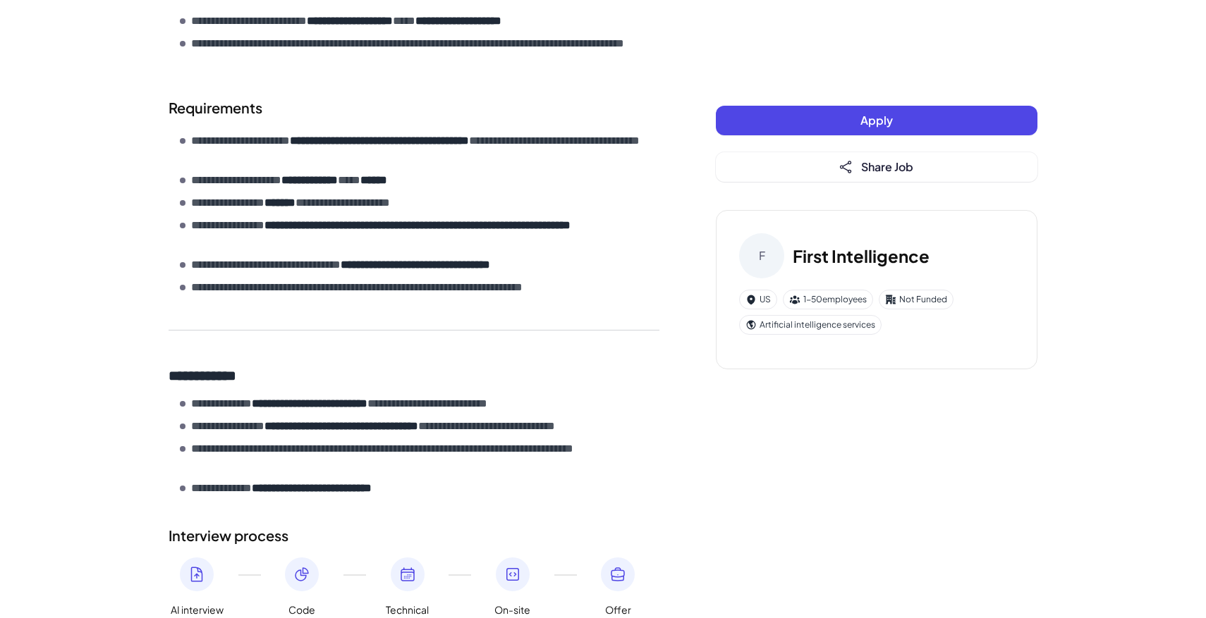
click at [469, 140] on strong "**********" at bounding box center [379, 140] width 179 height 11
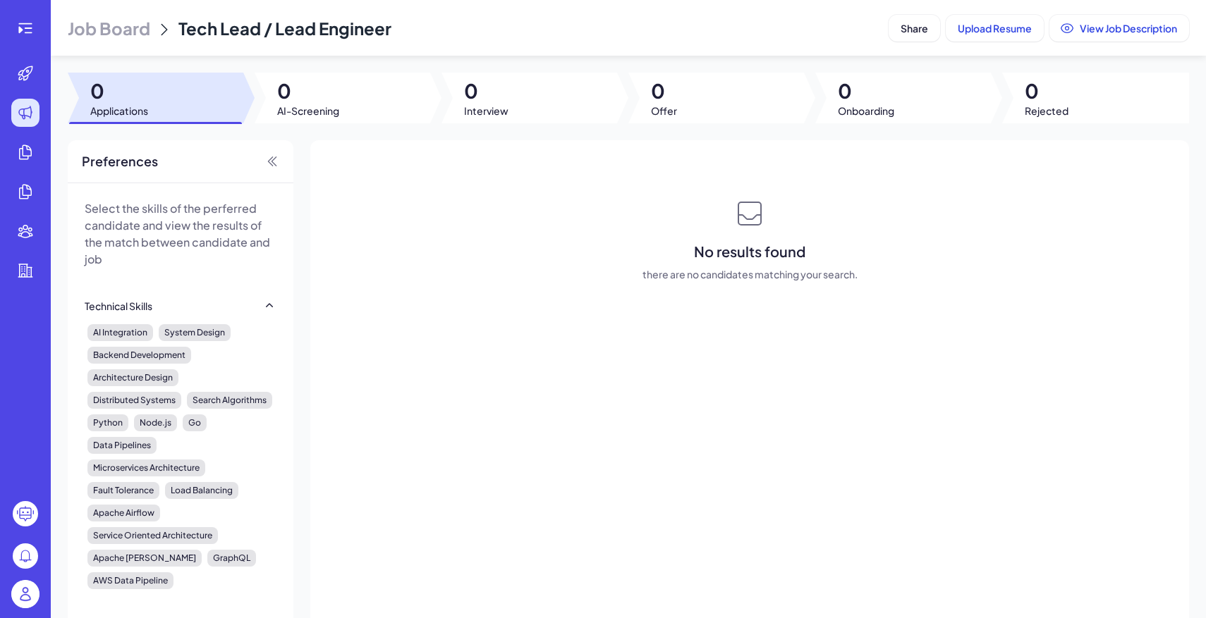
click at [166, 46] on header "Job Board Tech Lead / Lead Engineer Share Upload Resume View Job Description" at bounding box center [628, 28] width 1155 height 56
click at [146, 34] on span "Job Board" at bounding box center [109, 28] width 83 height 23
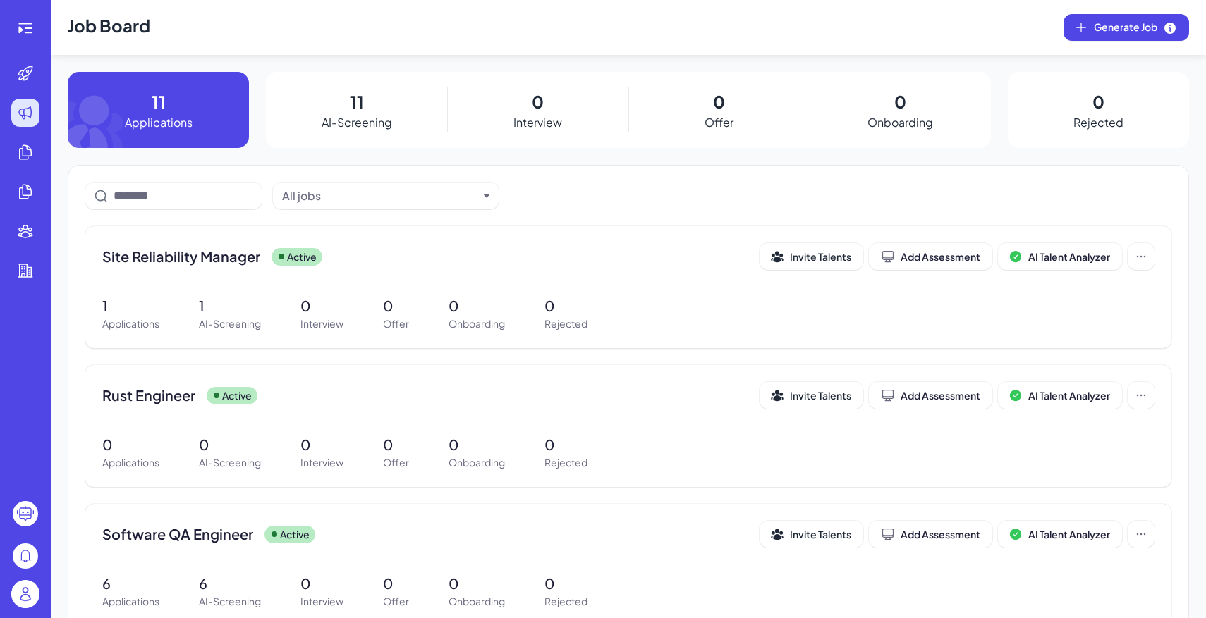
click at [26, 596] on img at bounding box center [25, 594] width 28 height 28
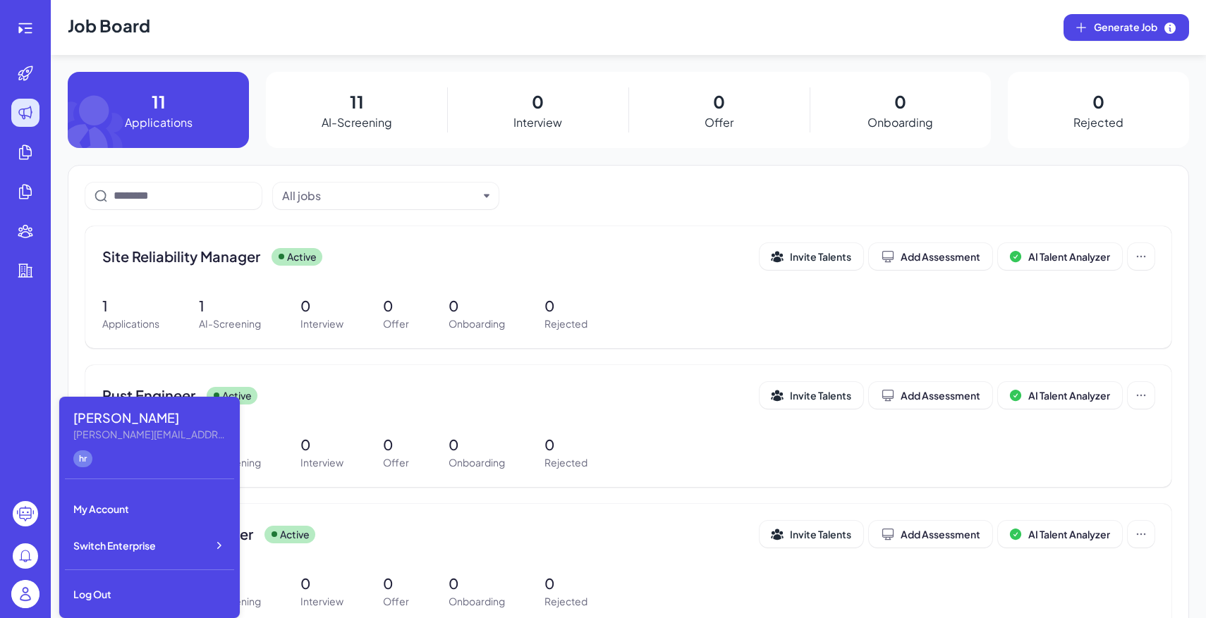
click at [10, 309] on ul at bounding box center [25, 274] width 45 height 431
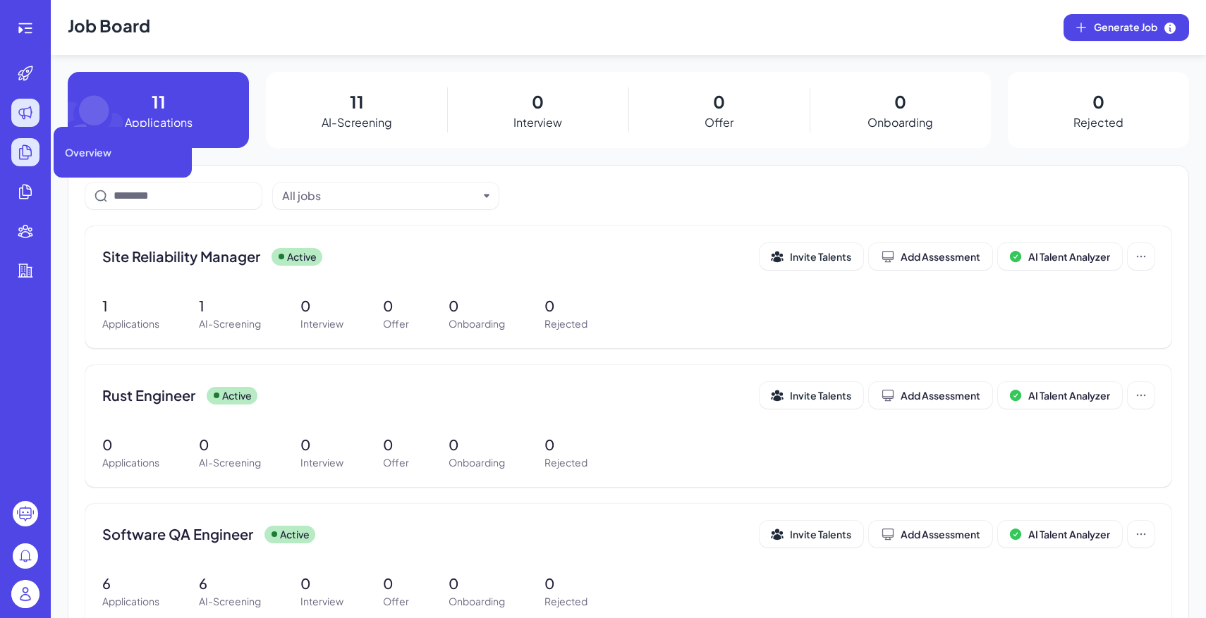
click at [32, 161] on div at bounding box center [25, 152] width 28 height 28
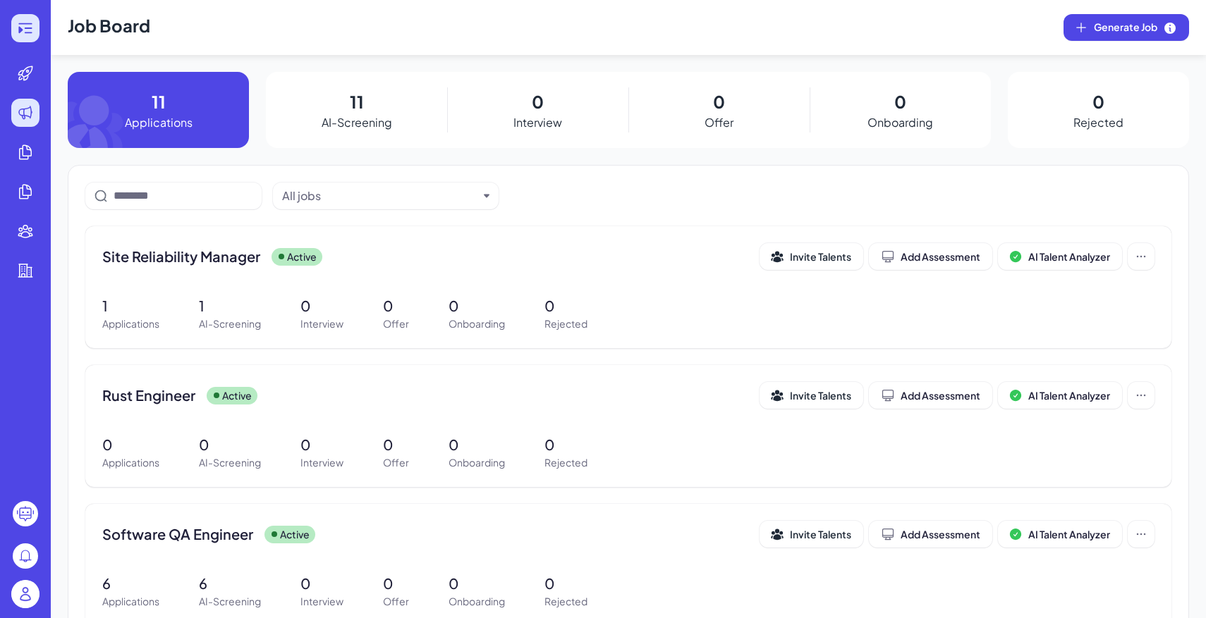
click at [28, 36] on icon at bounding box center [25, 28] width 17 height 17
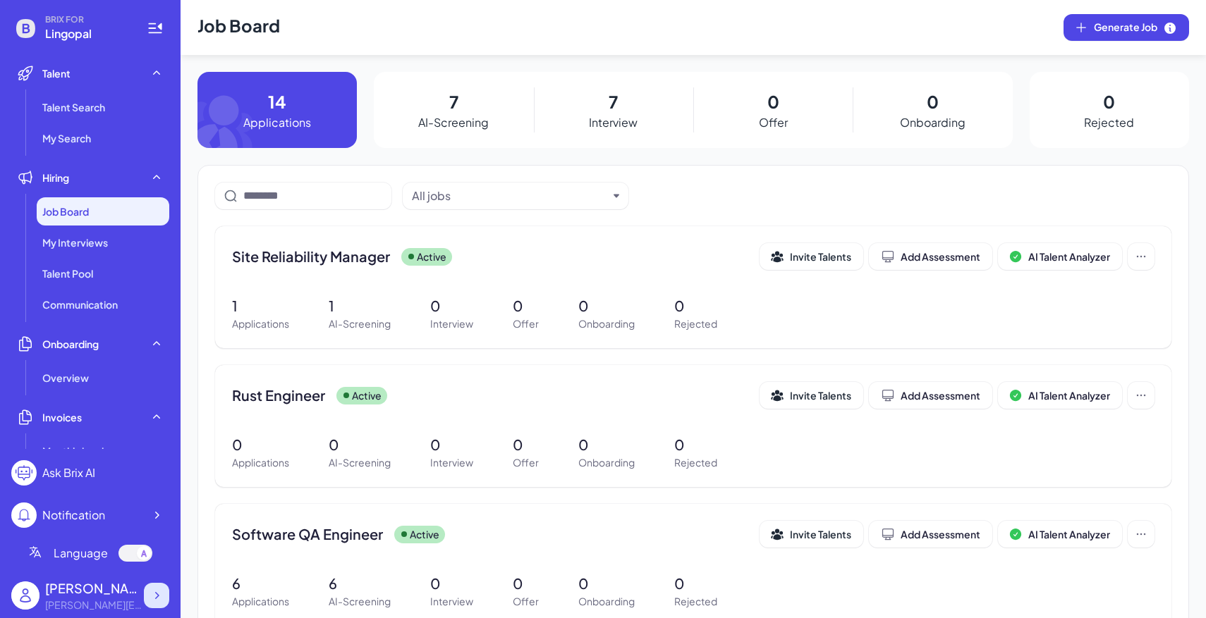
click at [150, 596] on icon at bounding box center [157, 596] width 14 height 14
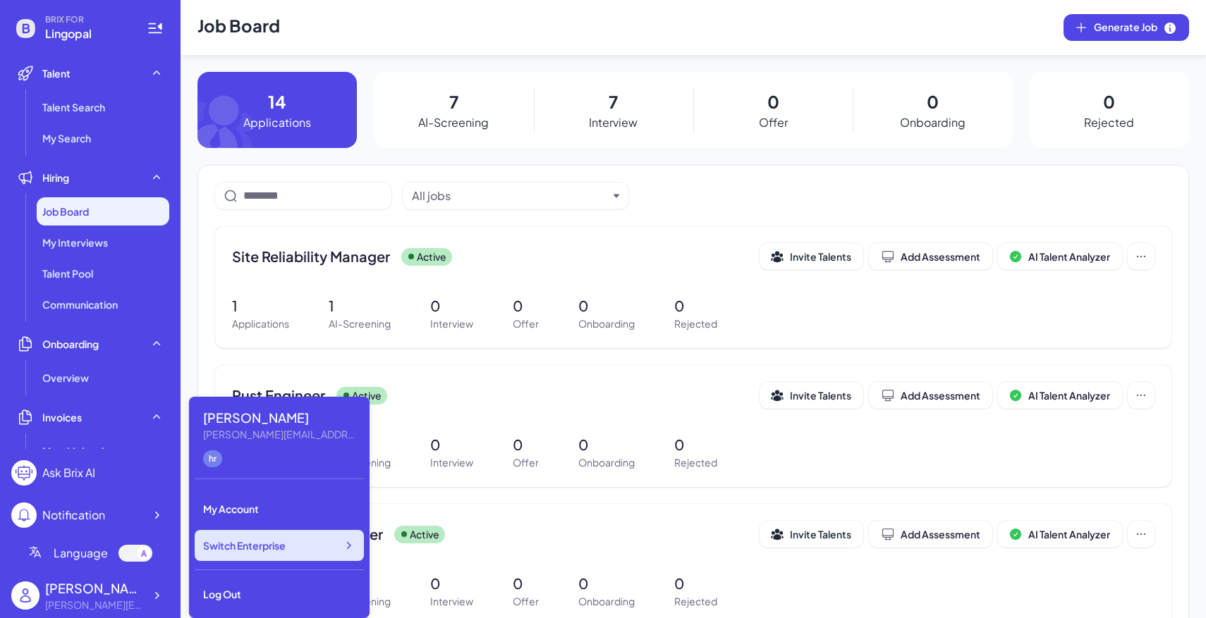
click at [276, 547] on span "Switch Enterprise" at bounding box center [244, 546] width 83 height 14
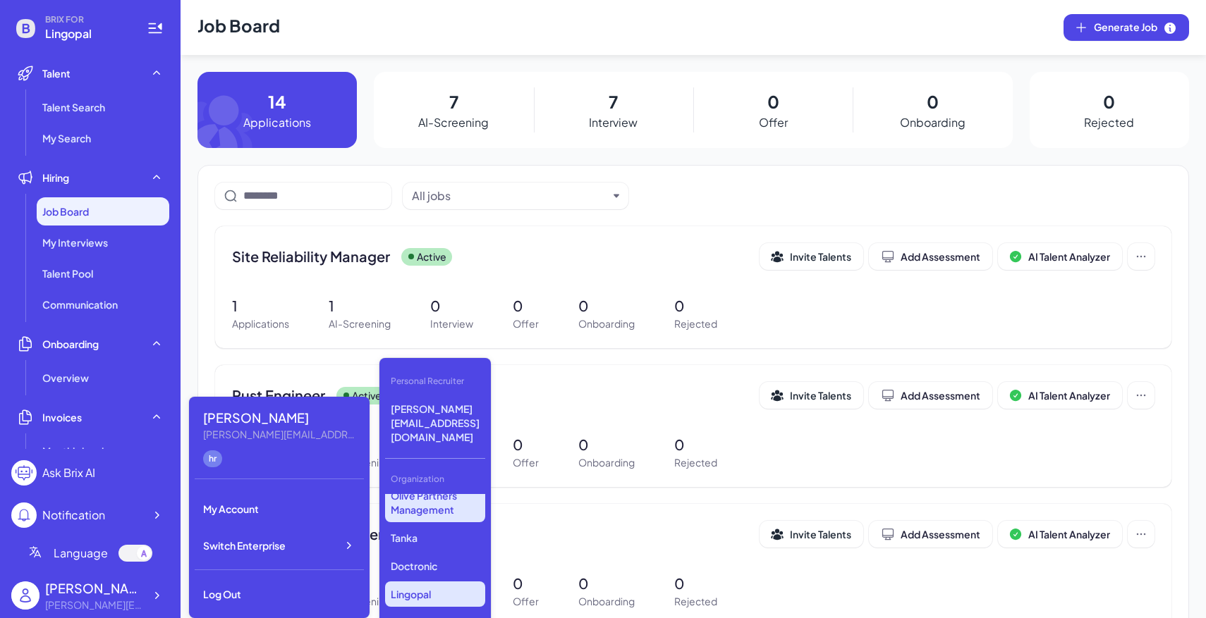
scroll to position [319, 0]
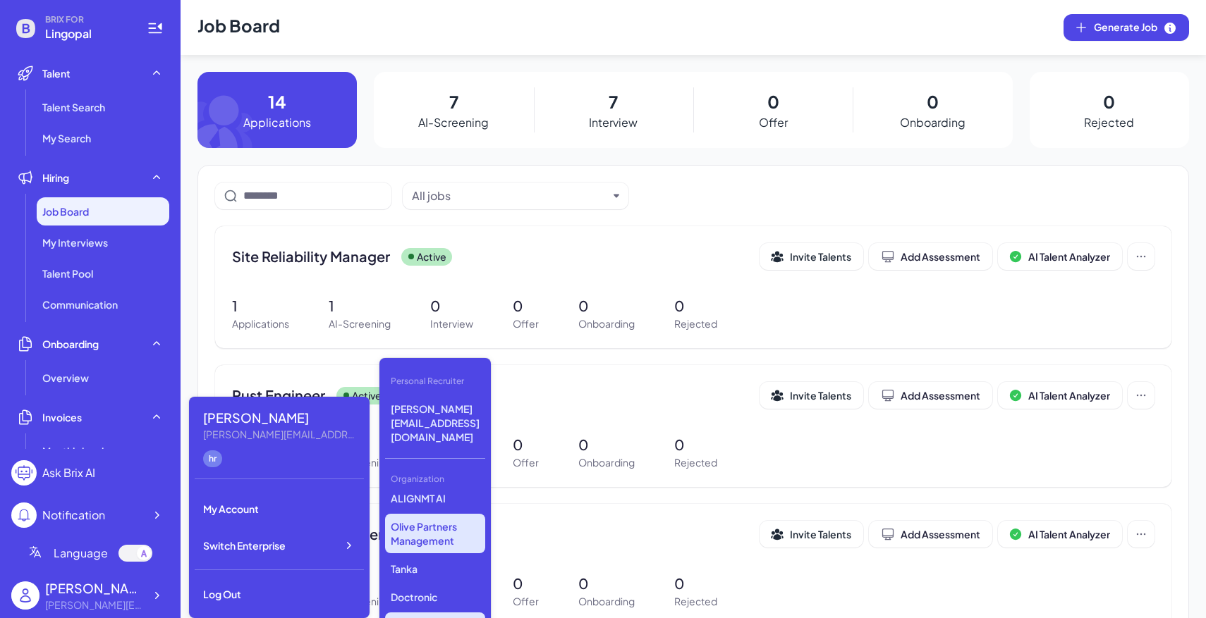
click at [441, 514] on p "Olive Partners Management" at bounding box center [435, 533] width 100 height 39
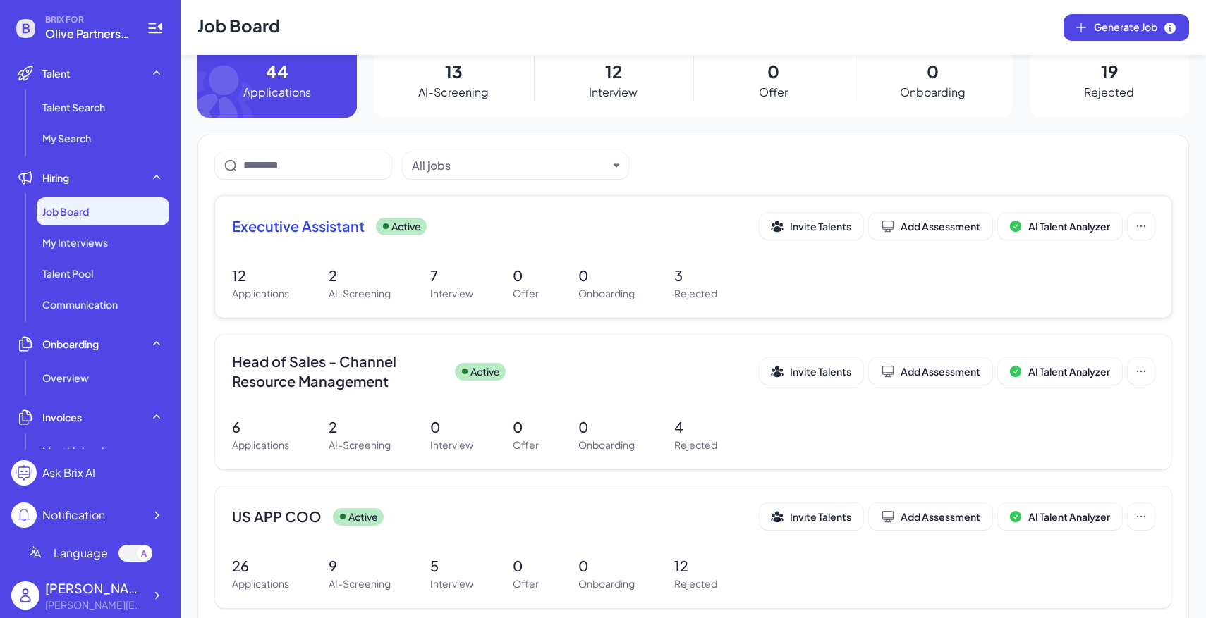
scroll to position [23, 0]
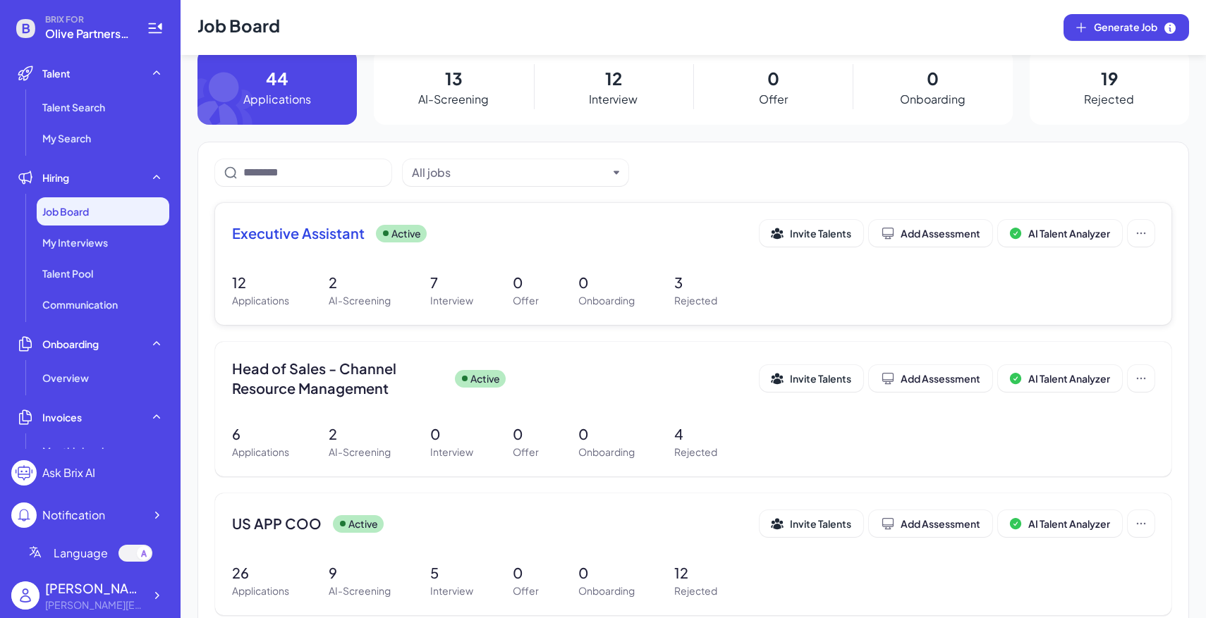
click at [456, 300] on p "Interview" at bounding box center [451, 300] width 43 height 15
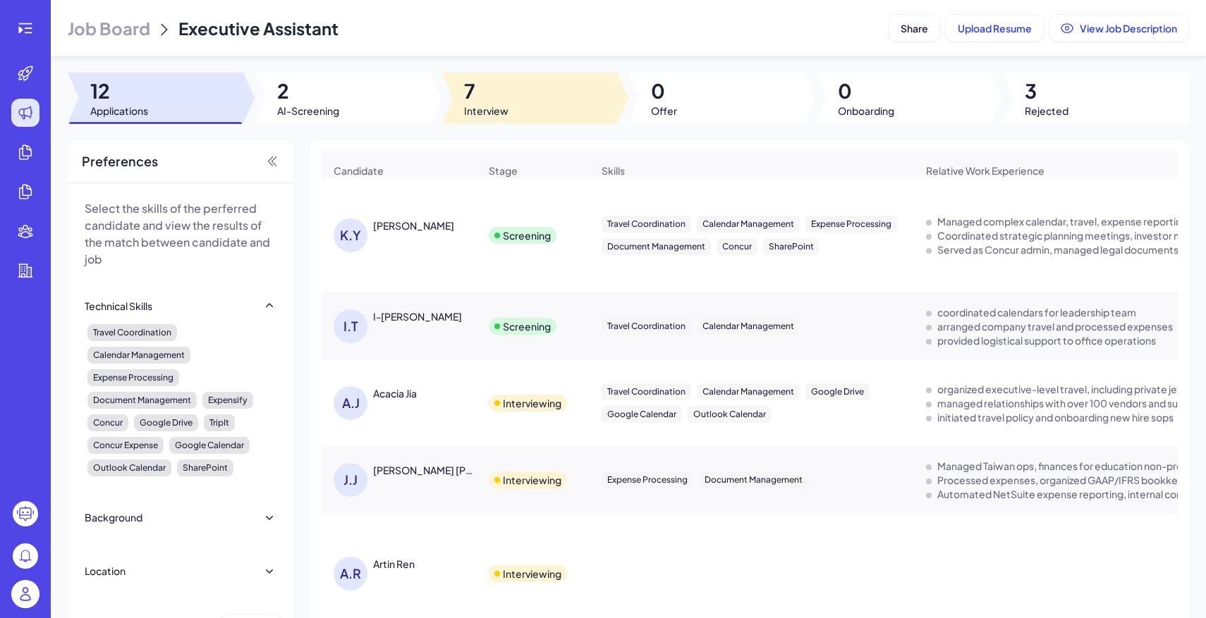
click at [542, 104] on div at bounding box center [529, 98] width 176 height 51
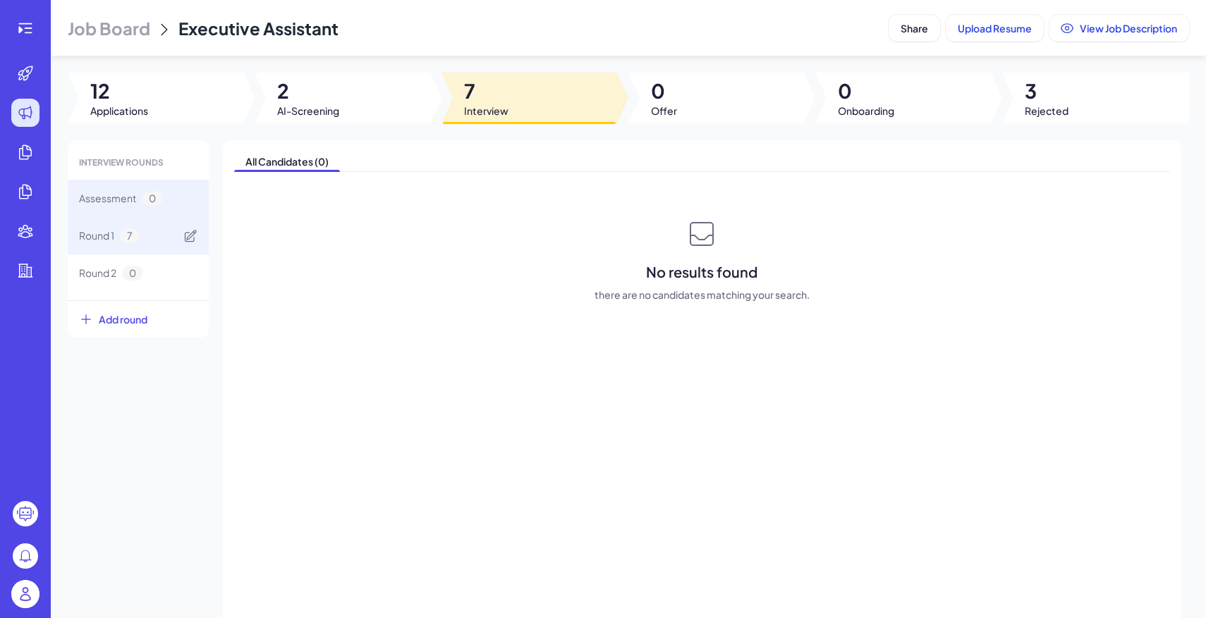
click at [169, 236] on div "Round 1 7" at bounding box center [138, 235] width 141 height 37
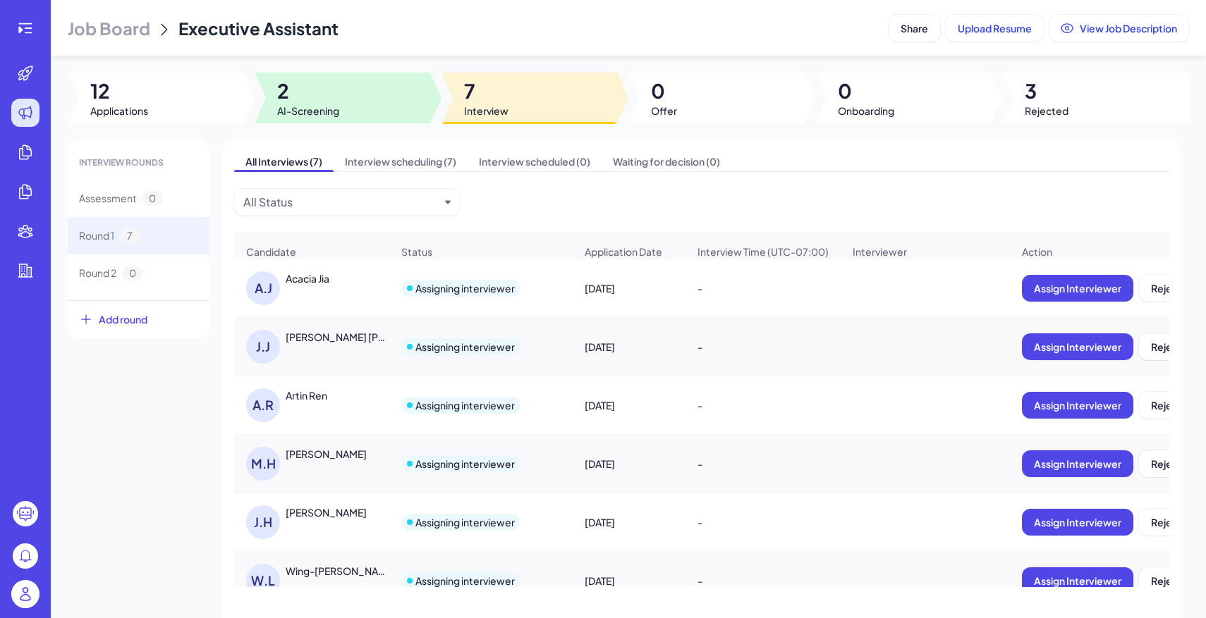
click at [302, 96] on span "2" at bounding box center [308, 90] width 62 height 25
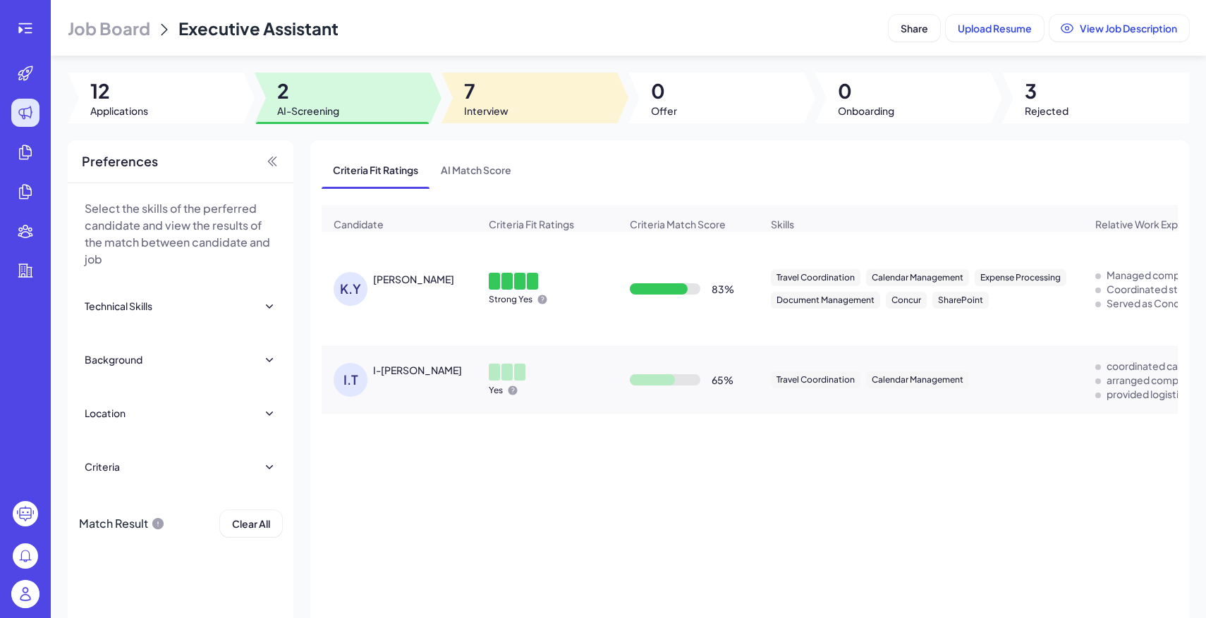
click at [511, 106] on div at bounding box center [529, 98] width 176 height 51
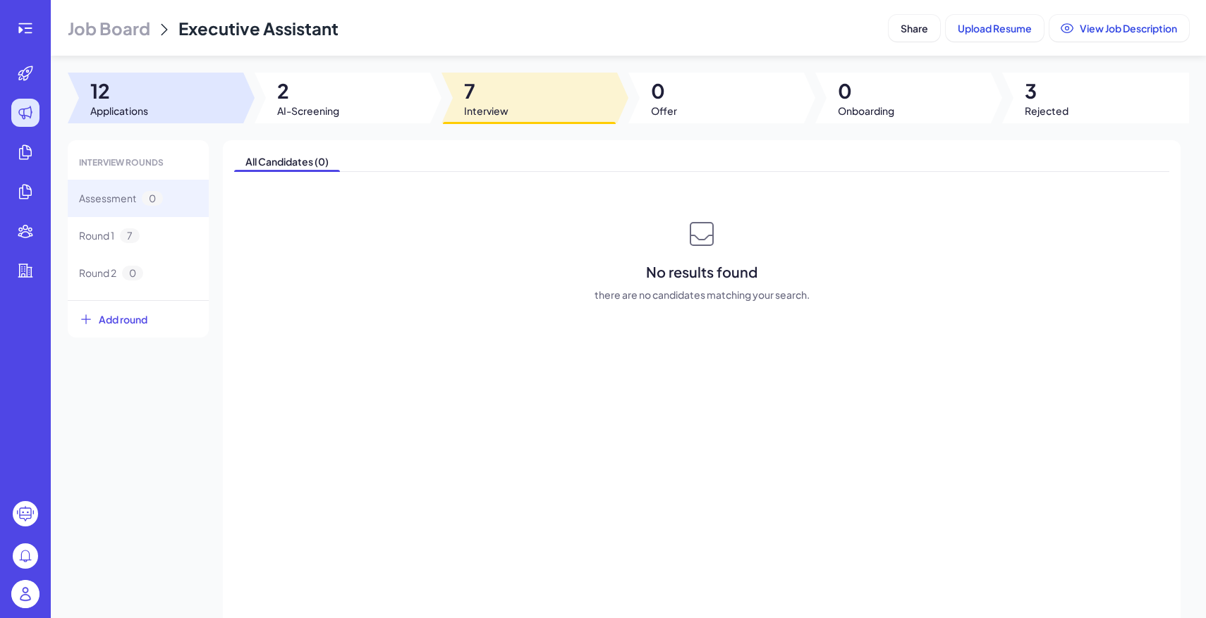
click at [168, 109] on div at bounding box center [156, 98] width 176 height 51
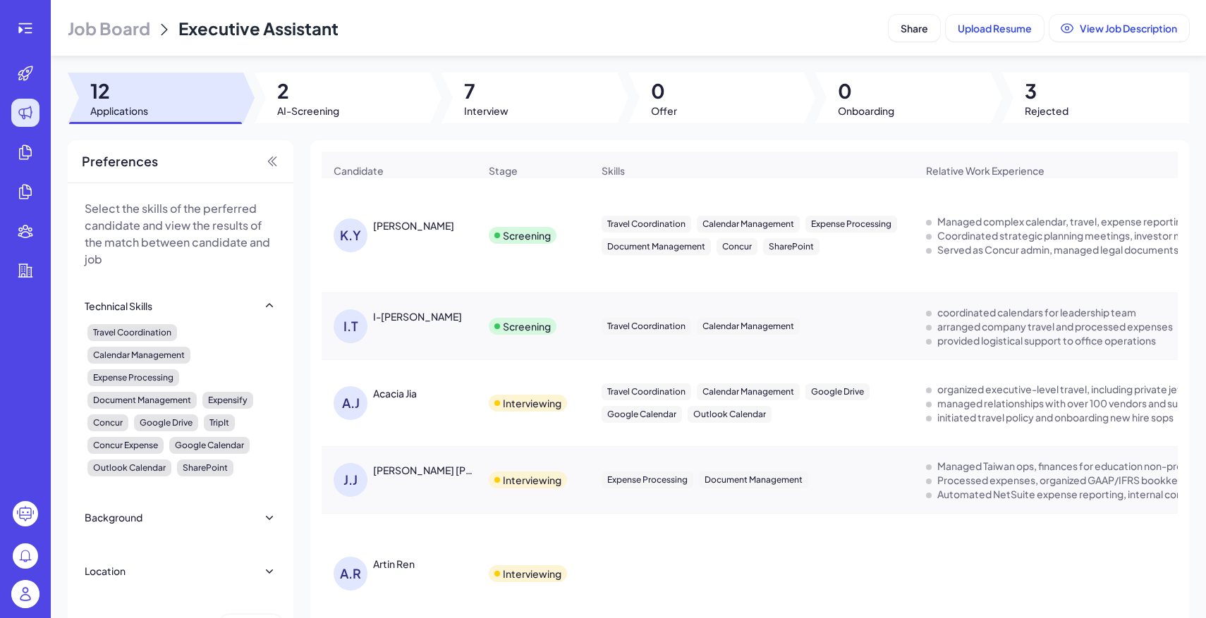
click at [339, 105] on span "AI-Screening" at bounding box center [308, 111] width 62 height 14
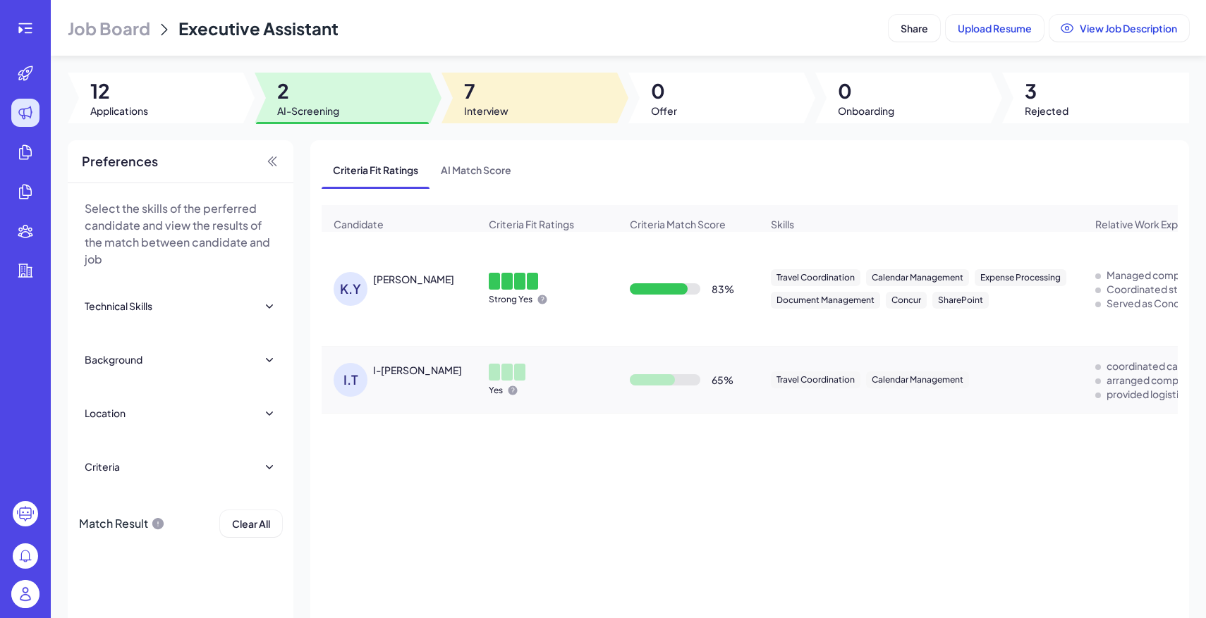
click at [574, 112] on div at bounding box center [529, 98] width 176 height 51
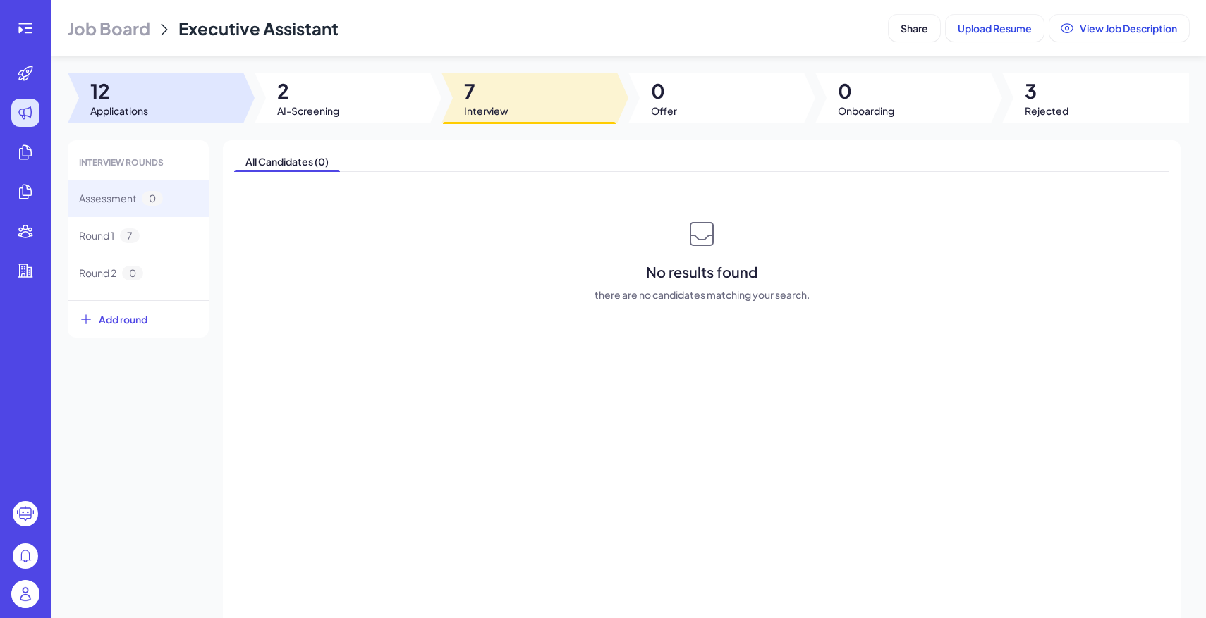
click at [165, 98] on div at bounding box center [156, 98] width 176 height 51
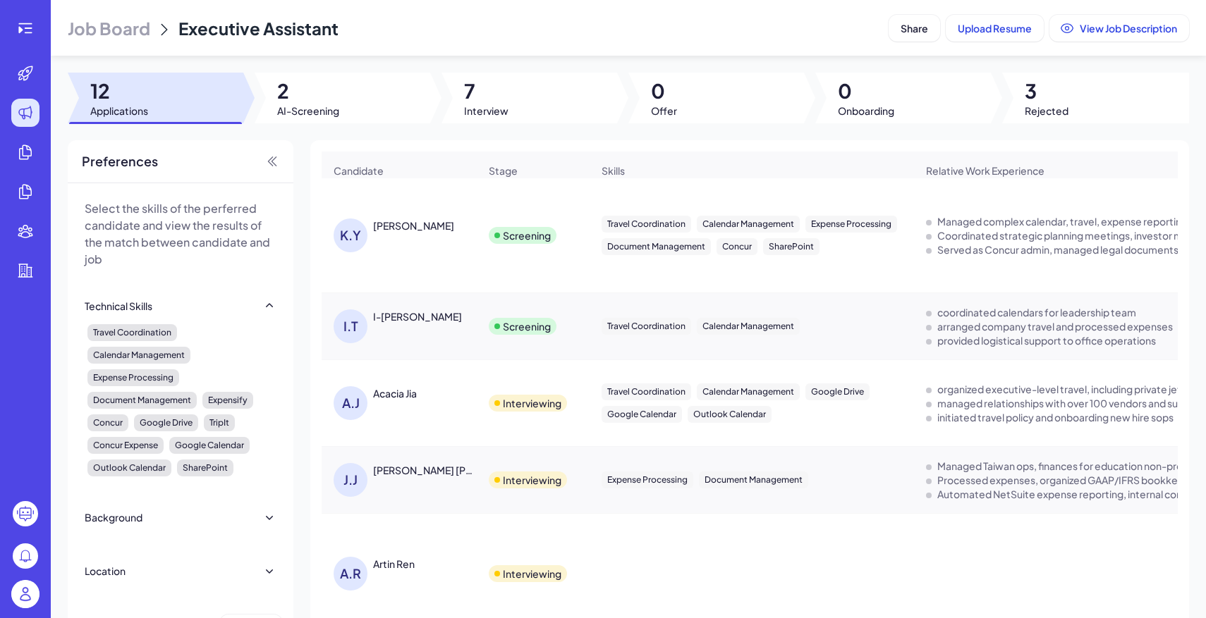
click at [74, 32] on span "Job Board" at bounding box center [109, 28] width 83 height 23
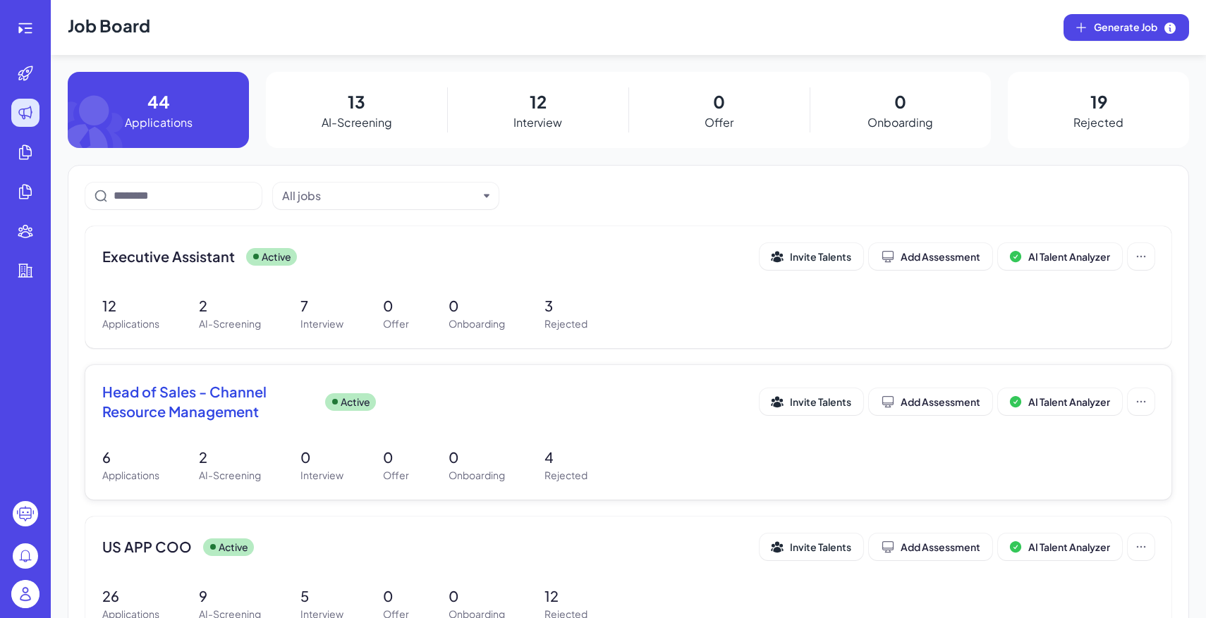
scroll to position [89, 0]
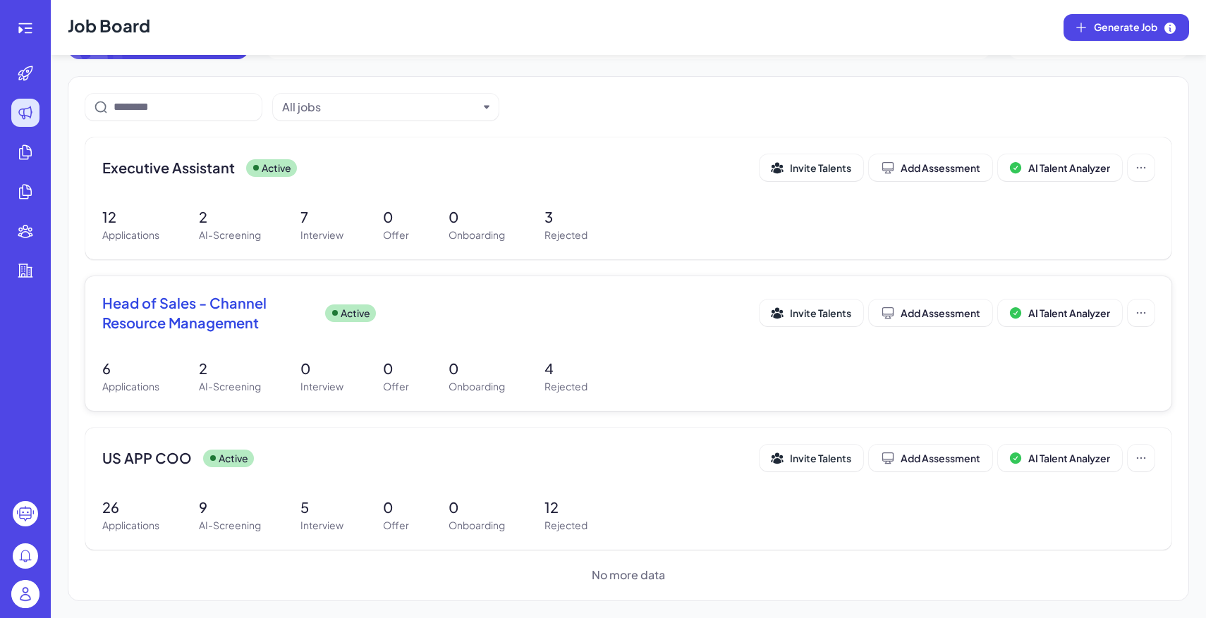
click at [458, 308] on div "Head of Sales - Channel Resource Management Active" at bounding box center [430, 312] width 657 height 39
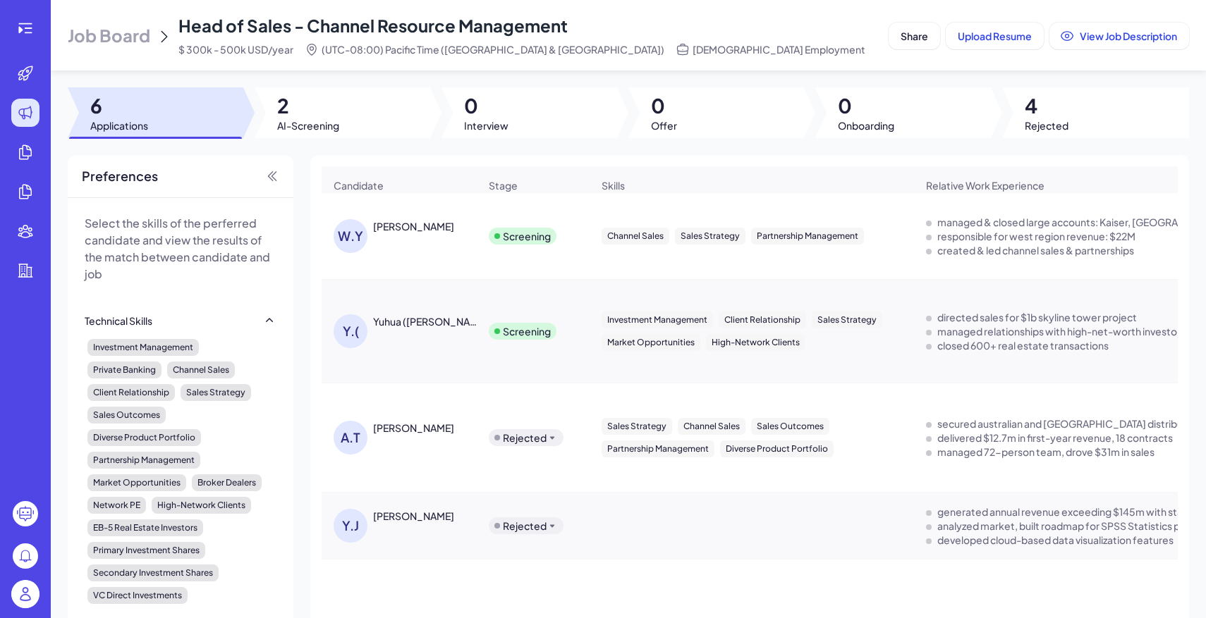
click at [352, 135] on div at bounding box center [343, 112] width 176 height 51
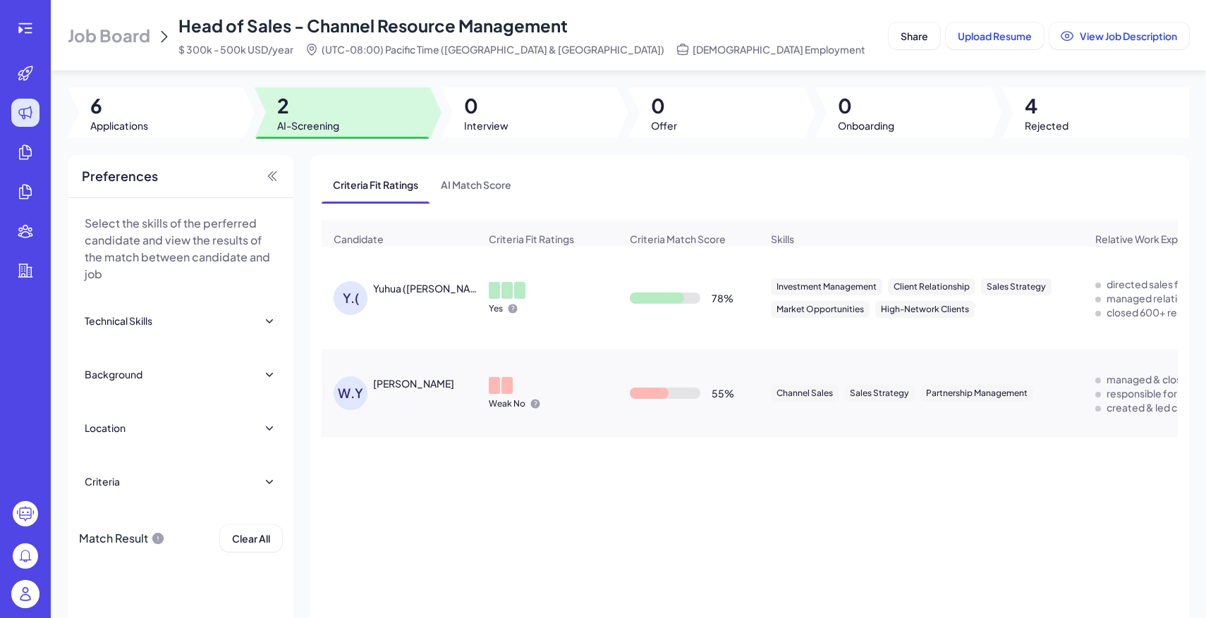
click at [20, 591] on img at bounding box center [25, 594] width 28 height 28
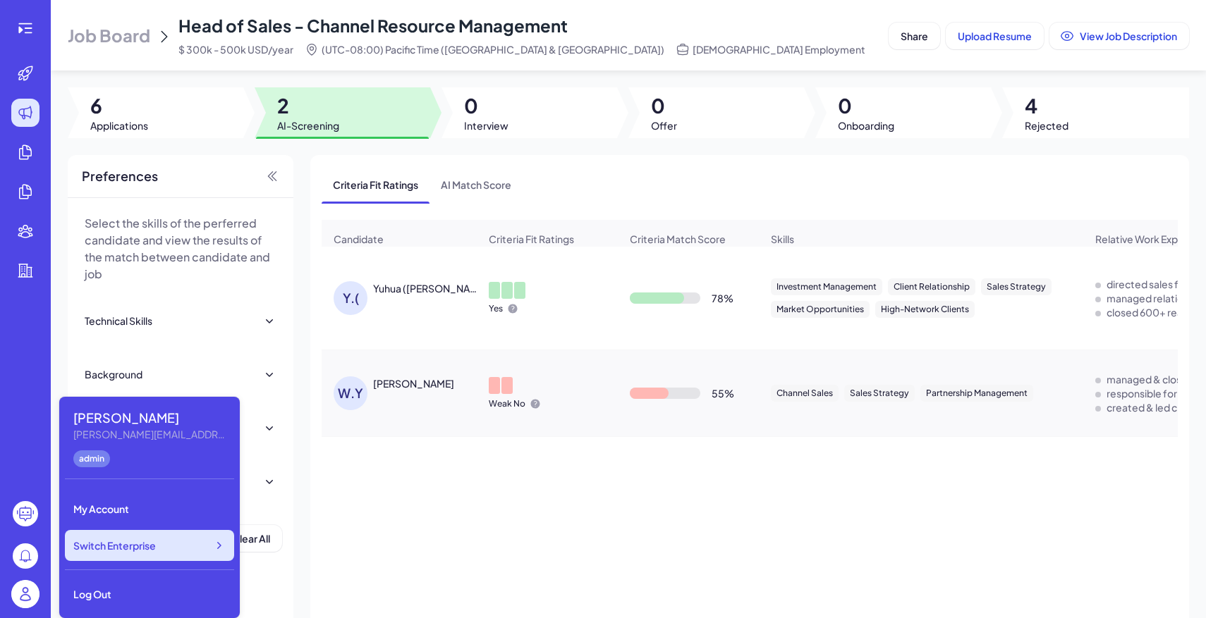
click at [177, 548] on div "Switch Enterprise" at bounding box center [149, 545] width 169 height 31
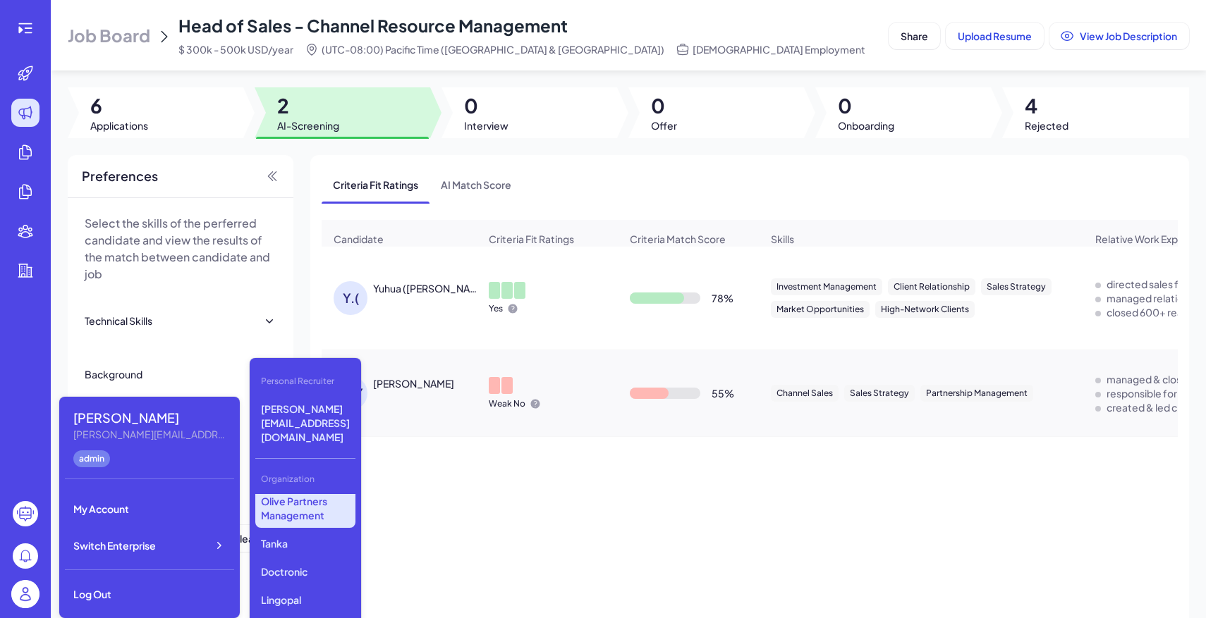
scroll to position [350, 0]
click at [318, 551] on div "Gobi Minimax Nebius Nio Luma AI Opus Clip AI Agent Startup Newfront LiveX AI VC…" at bounding box center [305, 564] width 100 height 141
click at [319, 582] on p "Lingopal" at bounding box center [305, 594] width 100 height 25
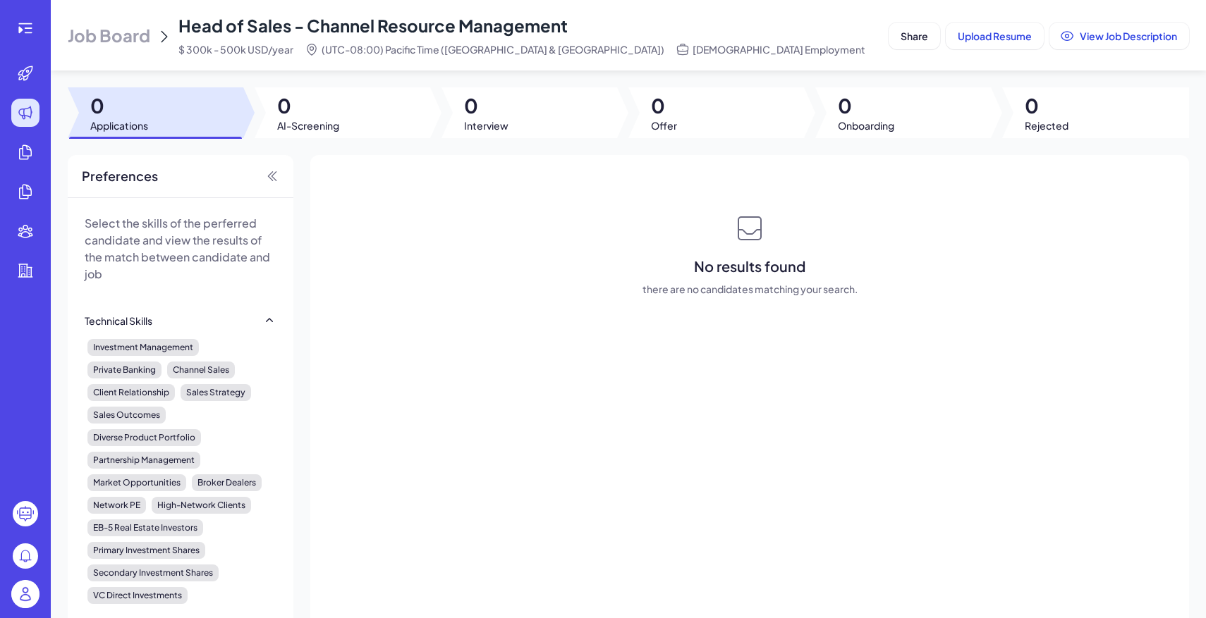
click at [98, 24] on span "Job Board" at bounding box center [109, 35] width 83 height 23
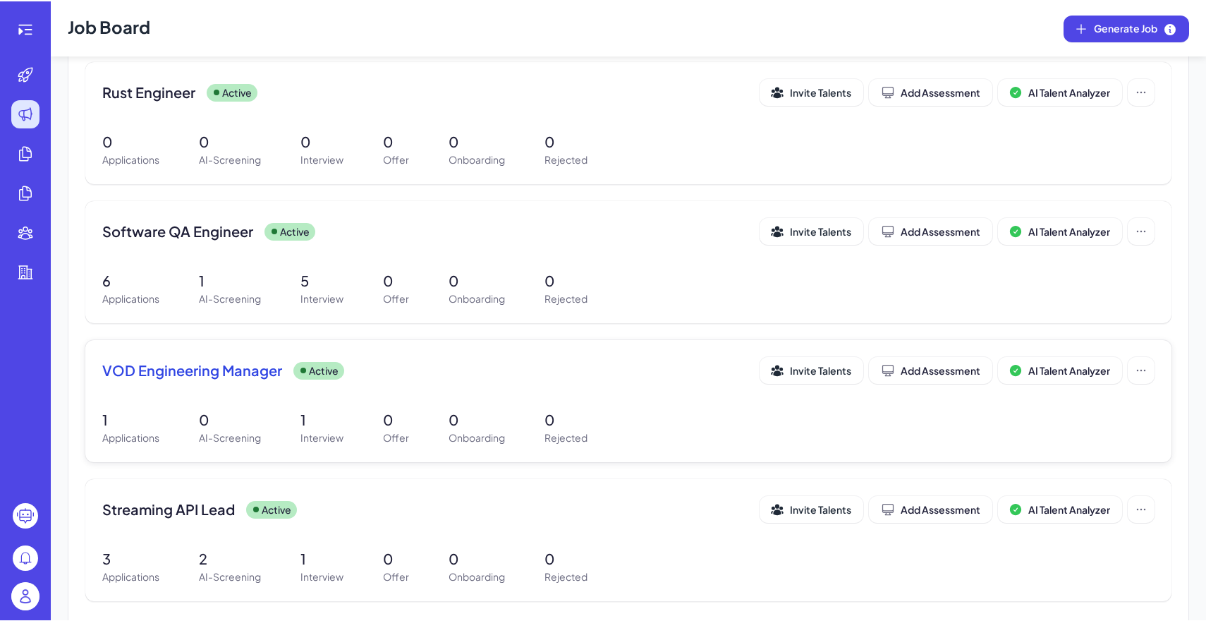
scroll to position [309, 0]
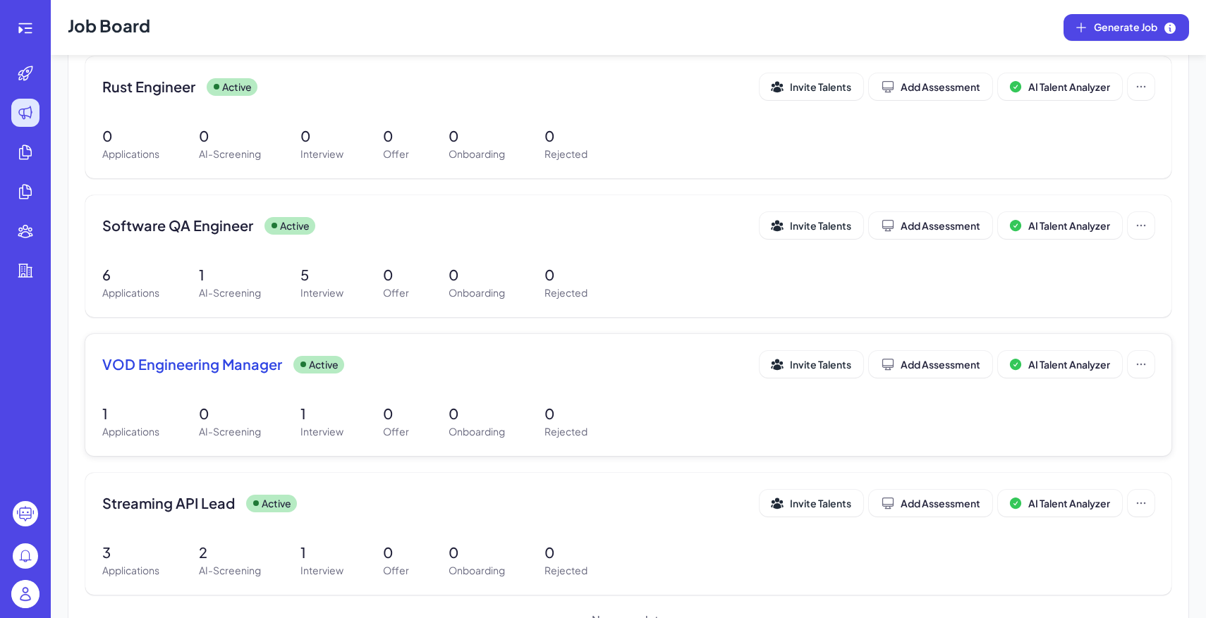
click at [420, 413] on div "1 Applications 0 AI-Screening 1 Interview 0 Offer 0 Onboarding 0 Rejected" at bounding box center [628, 421] width 1052 height 36
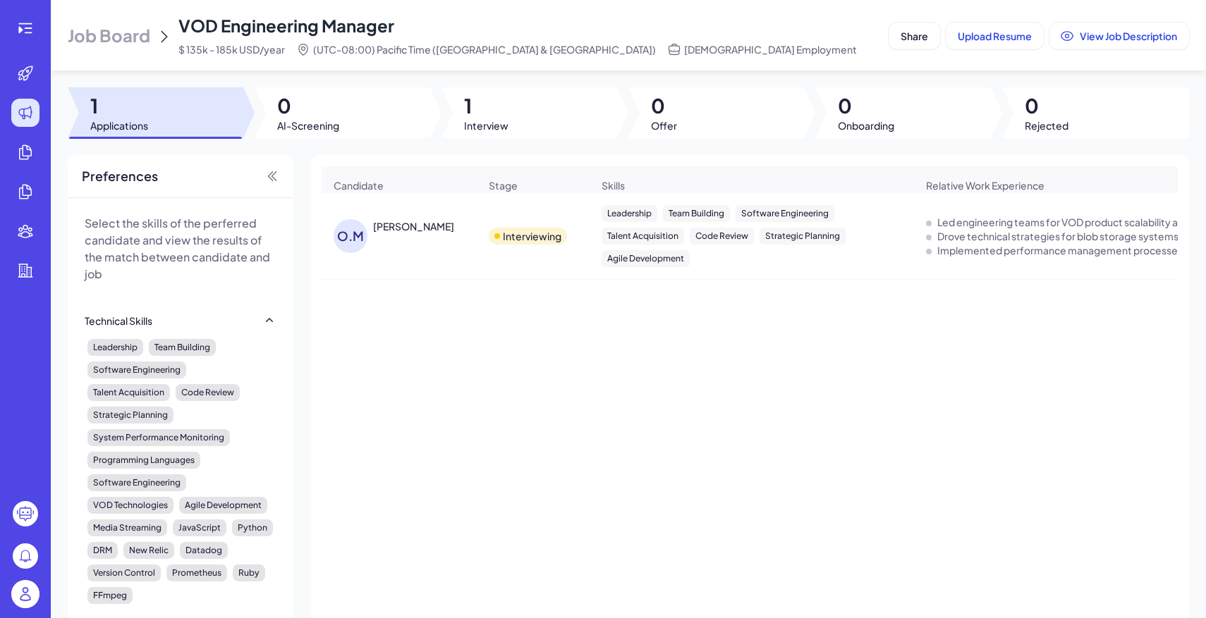
click at [508, 159] on div "Candidate Stage Skills Relative Work Experience Other Skills Background Highlig…" at bounding box center [749, 409] width 879 height 508
click at [510, 114] on div at bounding box center [529, 112] width 176 height 51
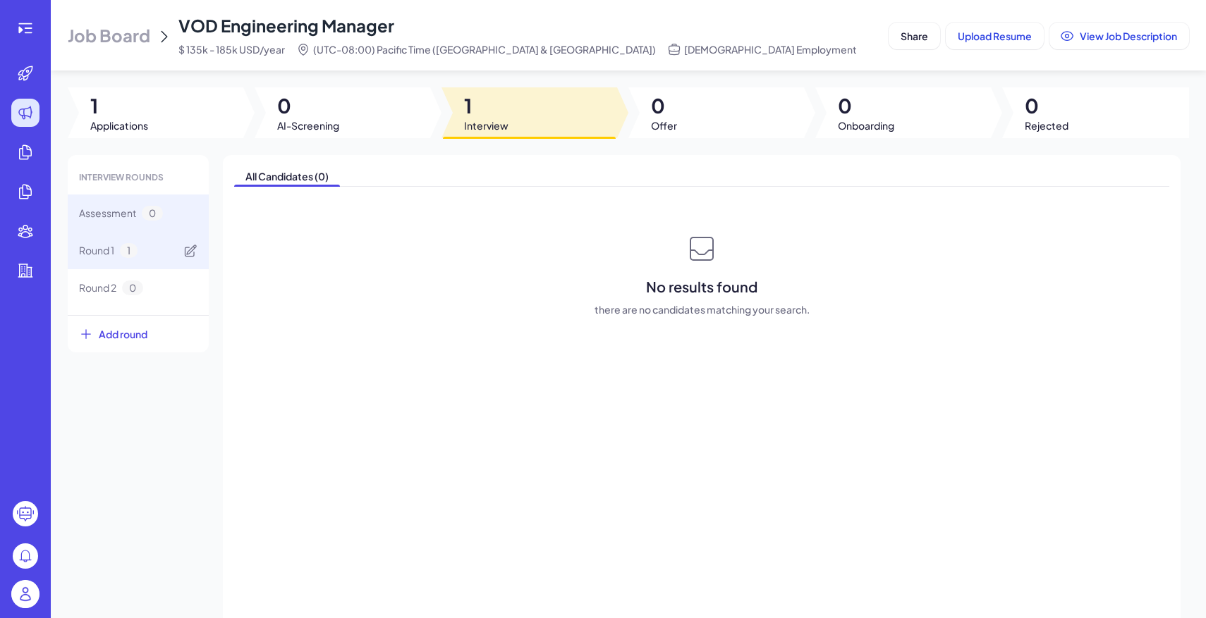
click at [154, 248] on div "Round 1 1" at bounding box center [138, 250] width 141 height 37
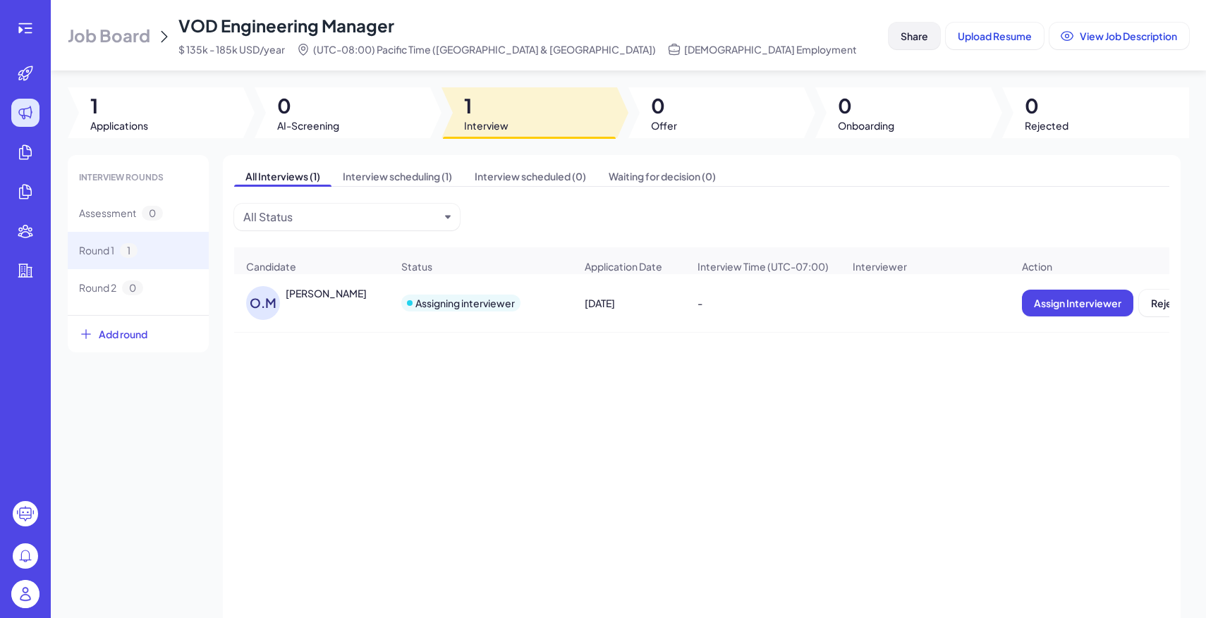
click at [913, 39] on span "Share" at bounding box center [915, 36] width 28 height 13
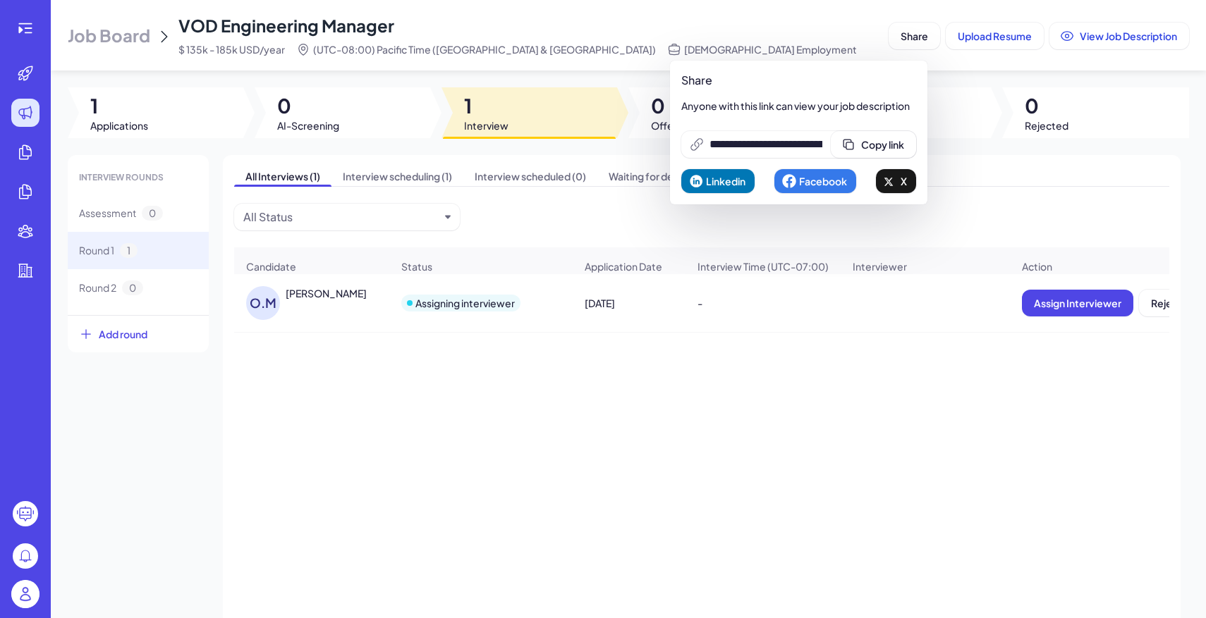
click at [990, 80] on div "Job Board VOD Engineering Manager $ 135k - 185k USD/year (UTC-08:00) Pacific Ti…" at bounding box center [628, 309] width 1155 height 618
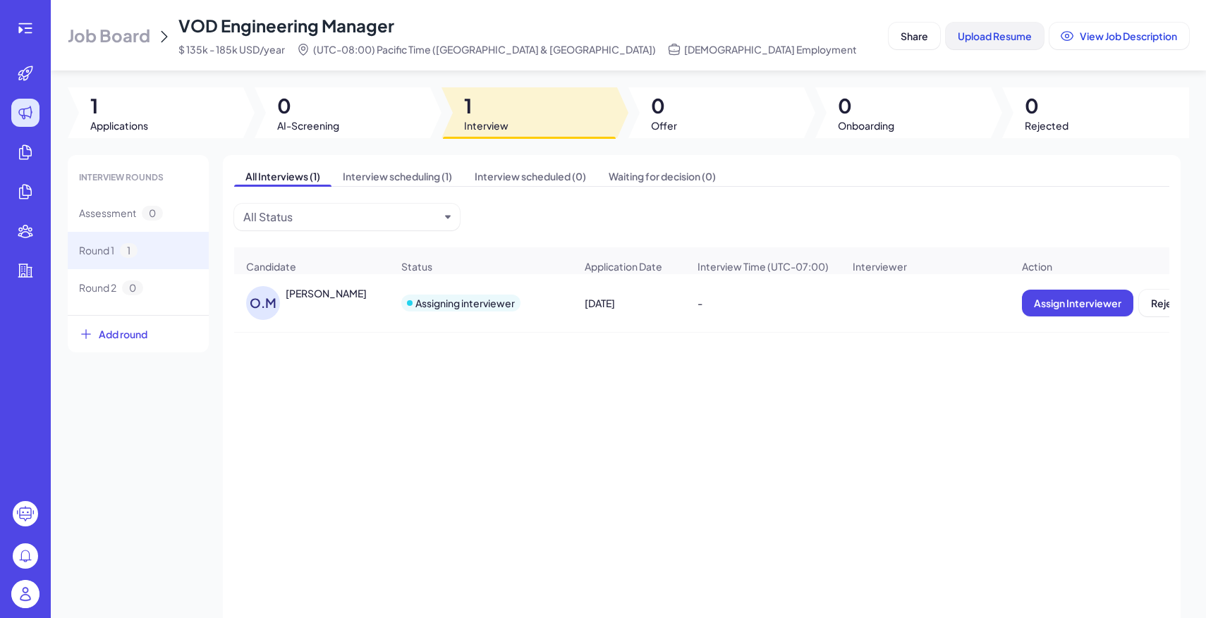
click at [989, 38] on span "Upload Resume" at bounding box center [995, 36] width 74 height 13
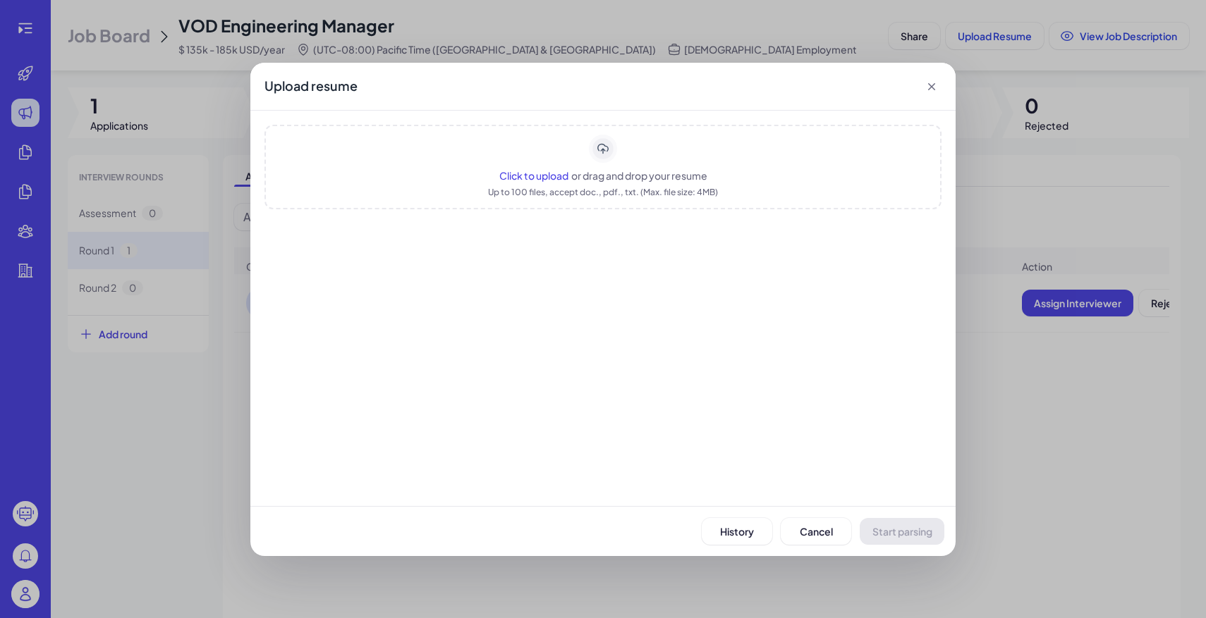
click at [601, 167] on div "Click to upload or drag and drop your resume Up to 100 files, accept doc., pdf.…" at bounding box center [602, 167] width 677 height 85
click at [913, 529] on span "Start parsing" at bounding box center [902, 531] width 60 height 13
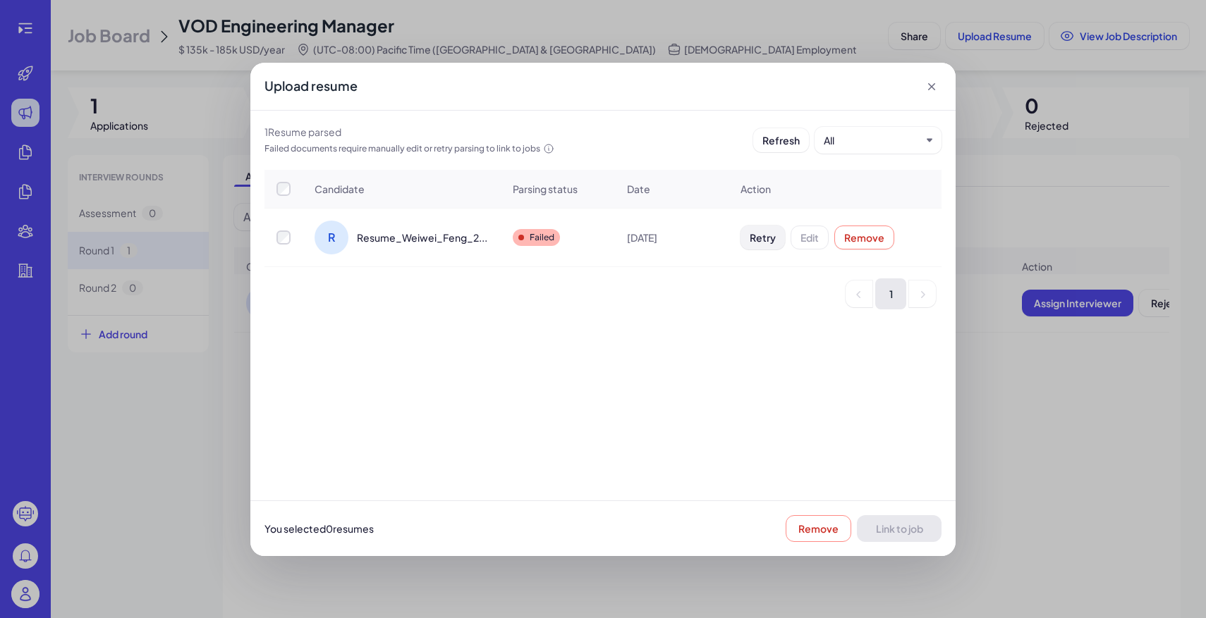
click at [749, 228] on button "Retry" at bounding box center [762, 238] width 44 height 24
click at [838, 530] on div "You selected 0 resume s Remove Link to job" at bounding box center [602, 529] width 705 height 56
click at [931, 87] on icon at bounding box center [932, 87] width 14 height 14
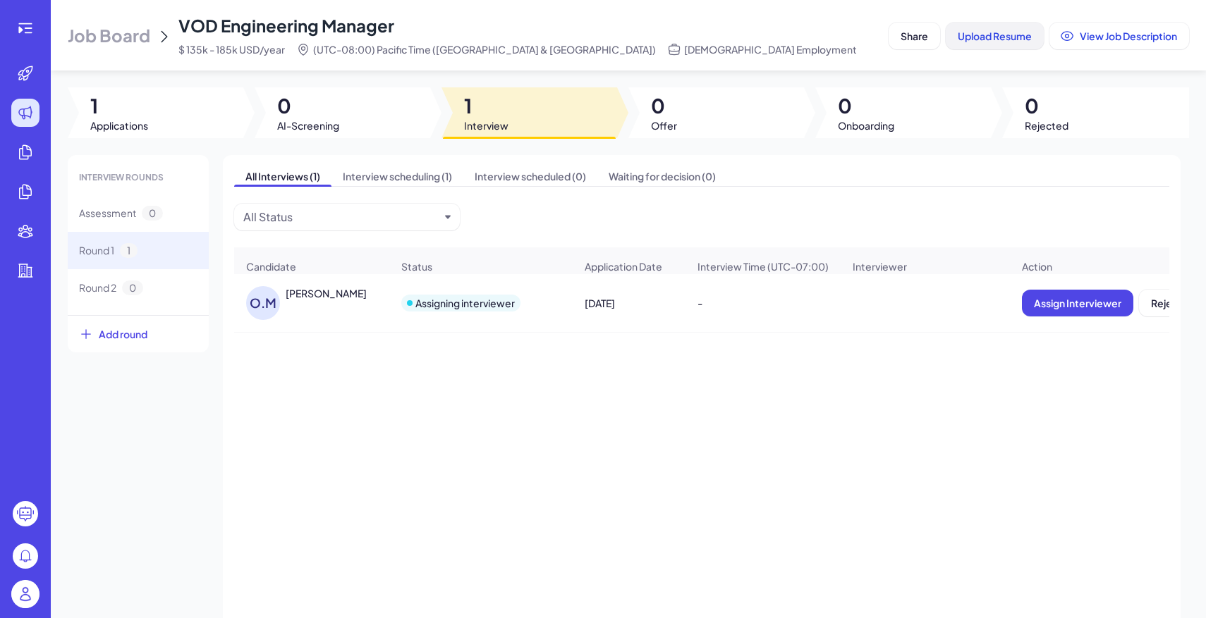
click at [1000, 47] on button "Upload Resume" at bounding box center [995, 36] width 98 height 27
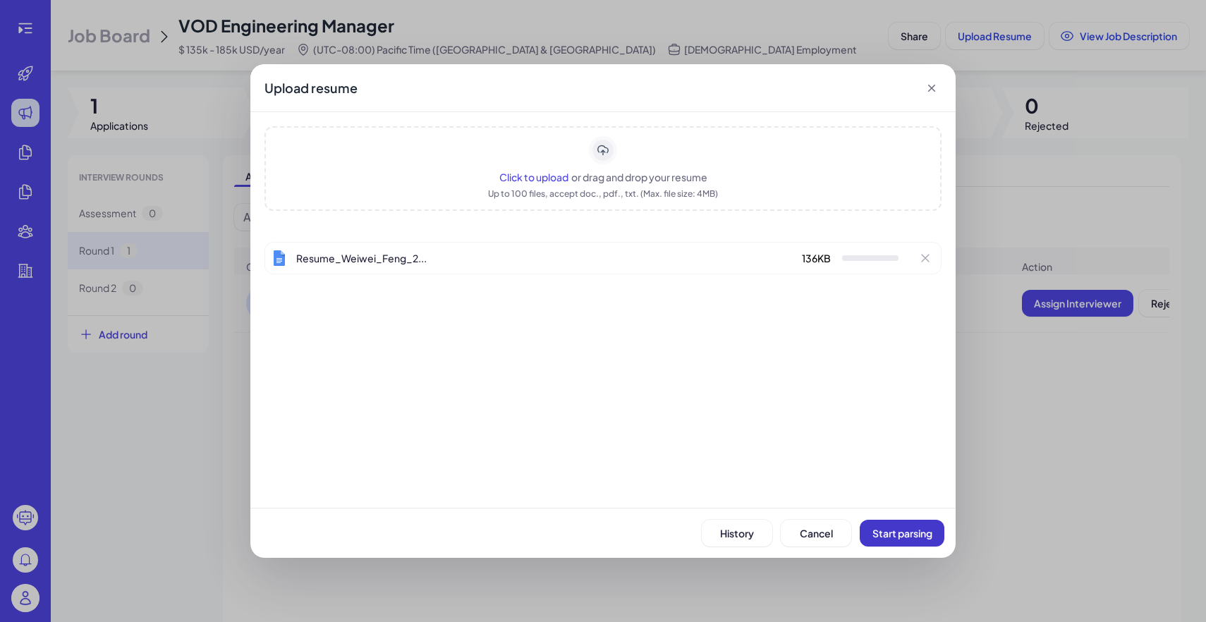
click at [878, 540] on button "Start parsing" at bounding box center [902, 533] width 85 height 27
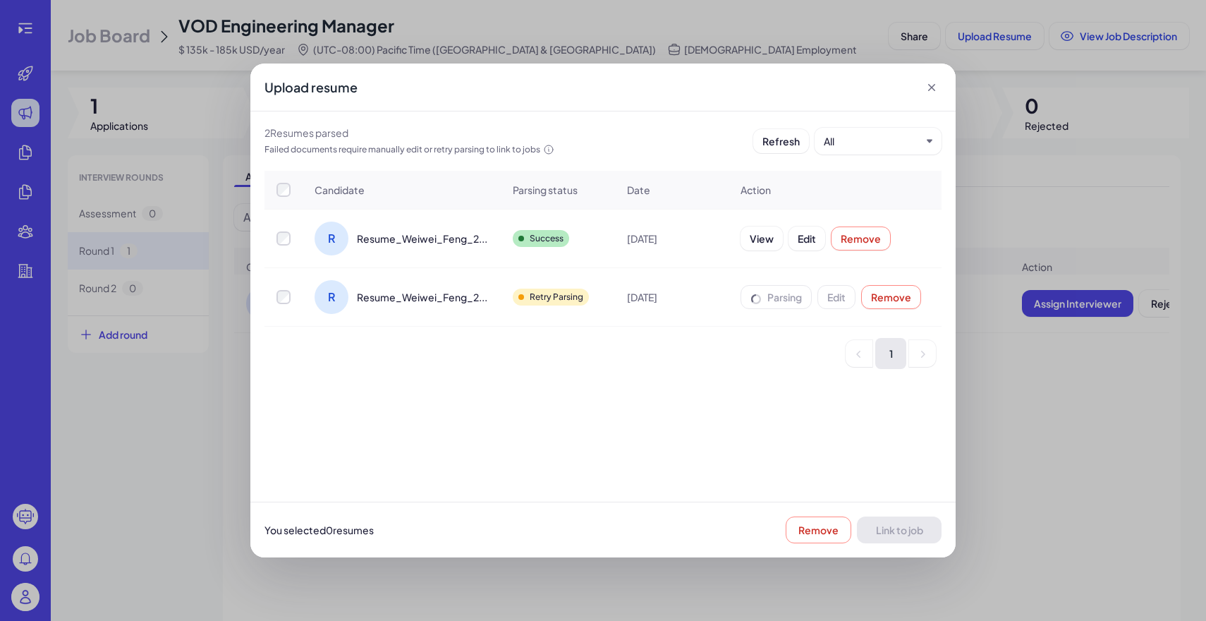
click at [413, 226] on div "R Resume_Weiwei_Feng_2..." at bounding box center [401, 238] width 173 height 34
click at [299, 242] on div at bounding box center [283, 238] width 37 height 14
click at [922, 537] on button "Link to job" at bounding box center [899, 529] width 85 height 27
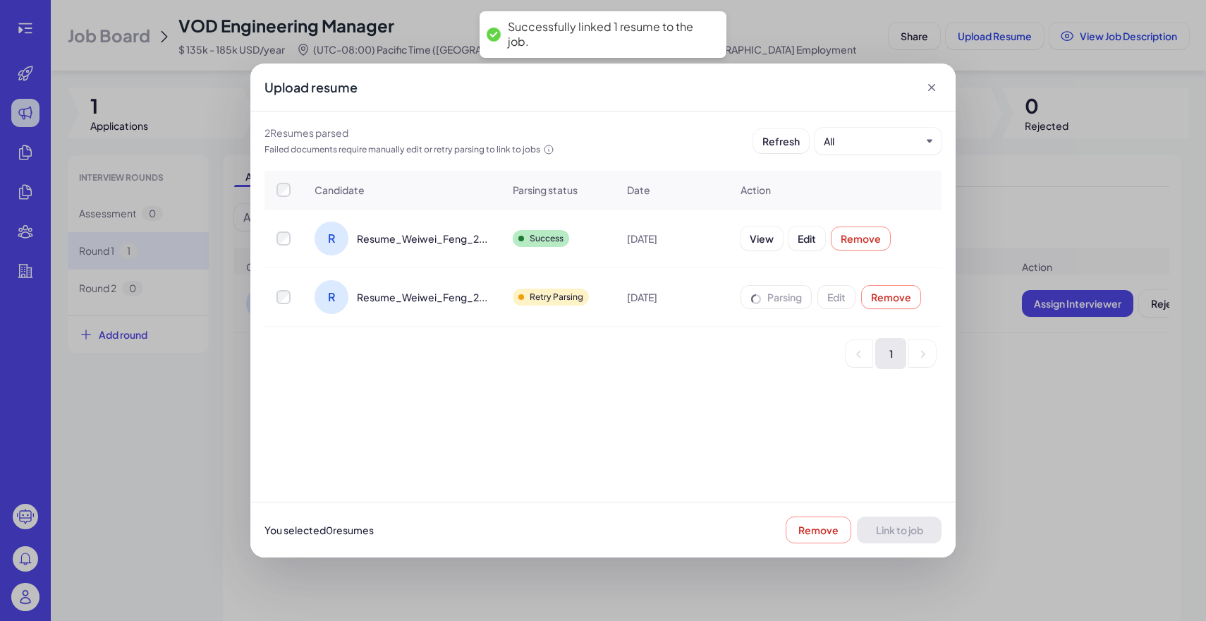
click at [937, 80] on icon at bounding box center [932, 87] width 14 height 14
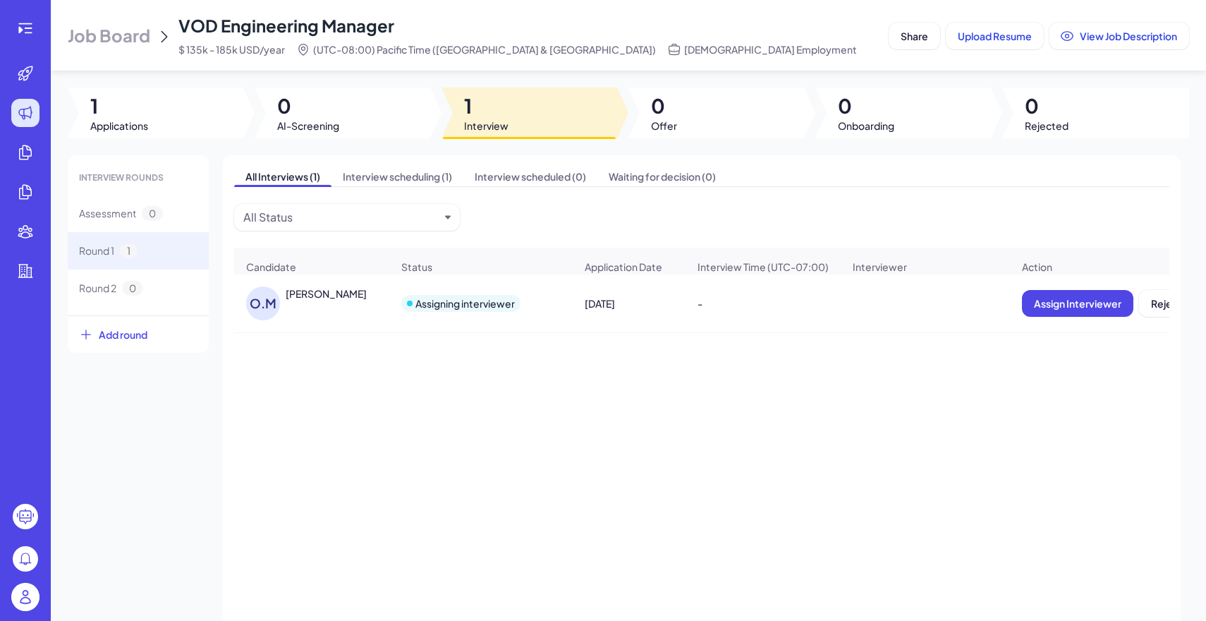
click at [309, 103] on span "0" at bounding box center [308, 105] width 62 height 25
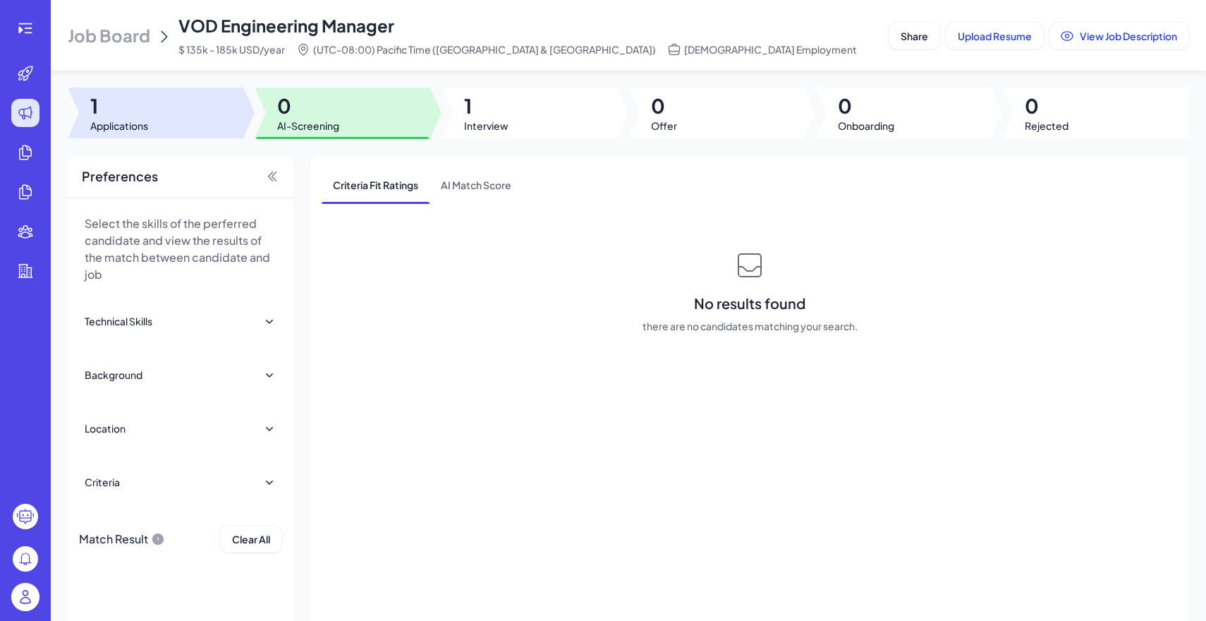
click at [138, 119] on span "Applications" at bounding box center [119, 125] width 58 height 14
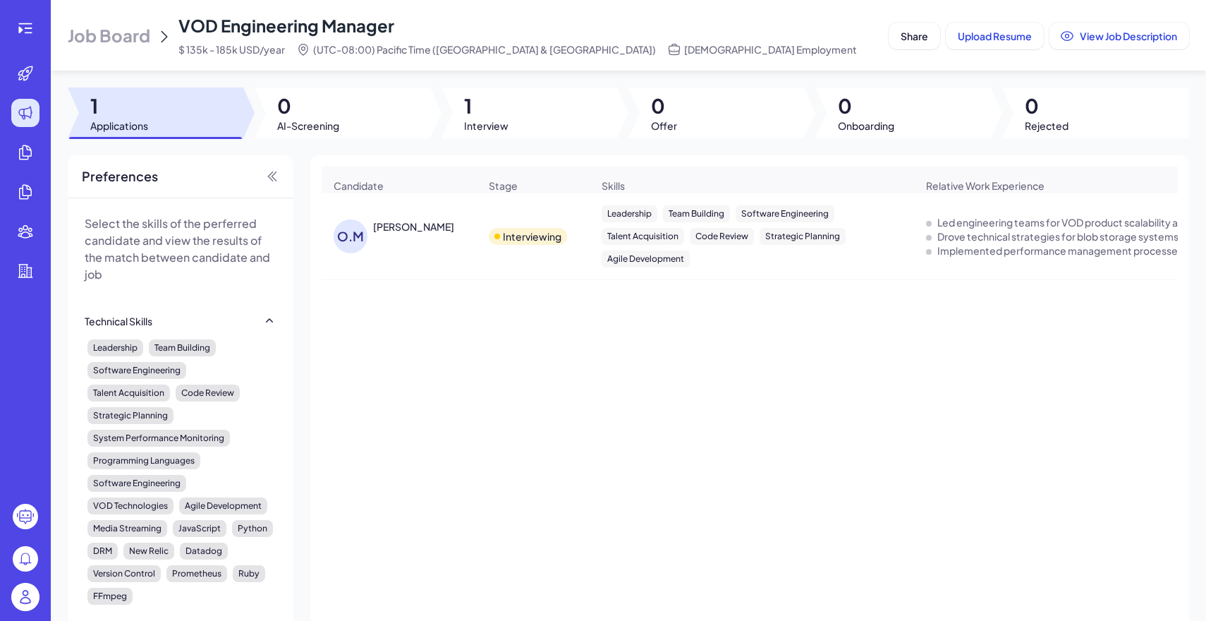
click at [369, 103] on div at bounding box center [343, 112] width 176 height 51
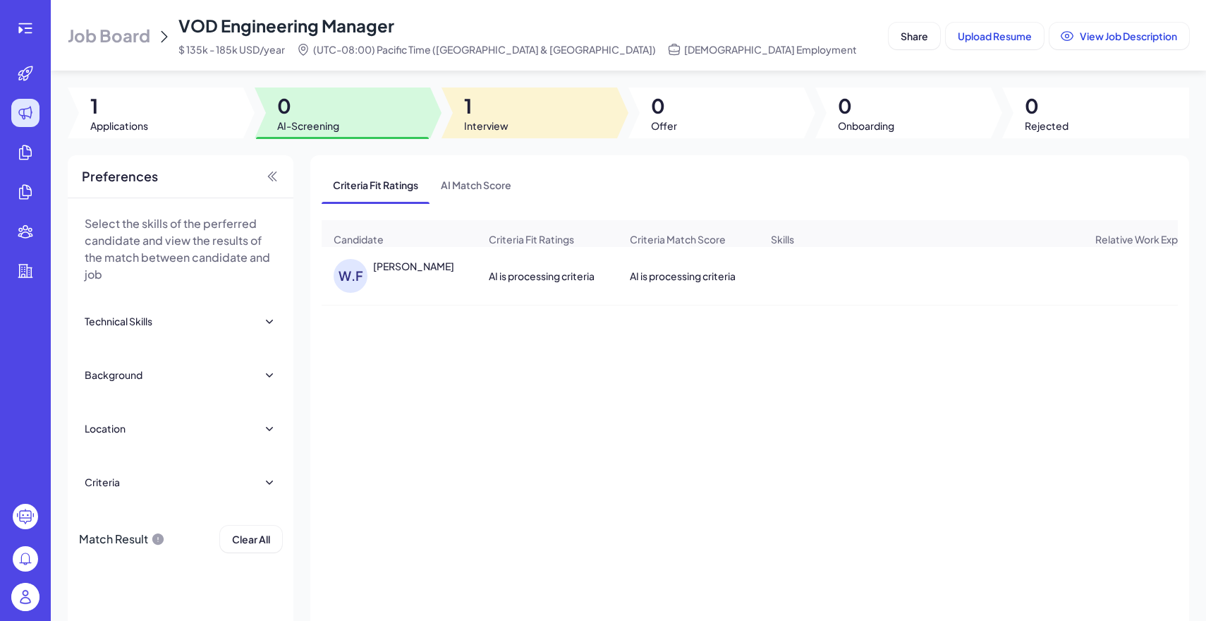
click at [497, 114] on span "1" at bounding box center [486, 105] width 44 height 25
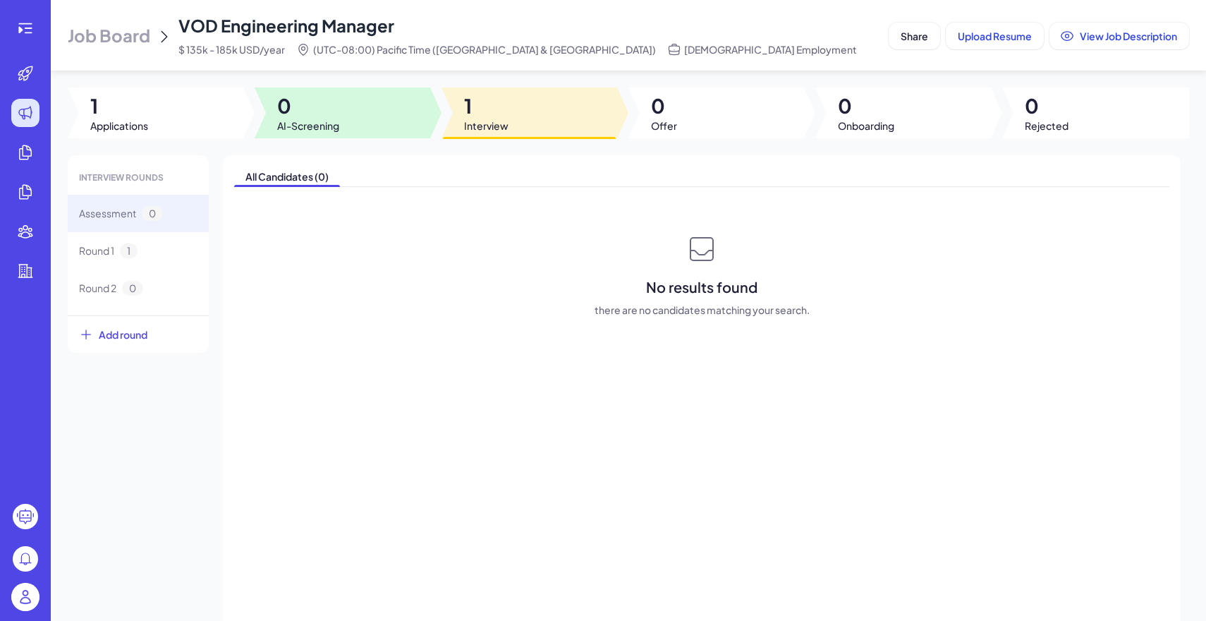
click at [343, 111] on div at bounding box center [343, 112] width 176 height 51
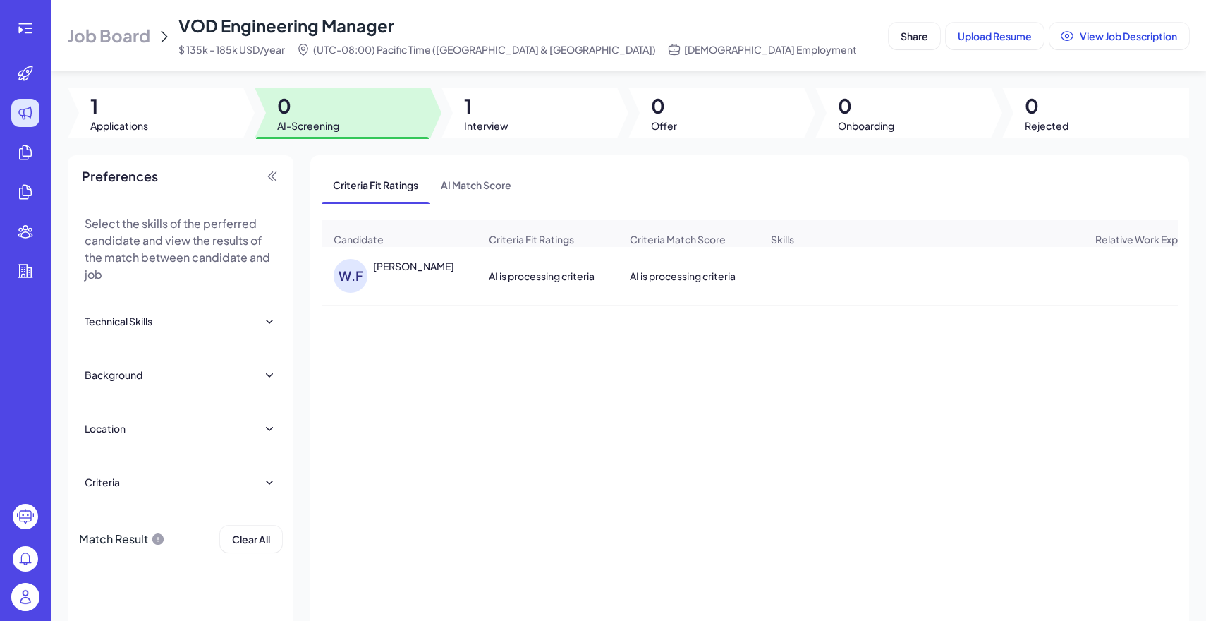
click at [470, 297] on div "W.F Weiwei Feng" at bounding box center [399, 276] width 154 height 56
click at [754, 271] on div "AI is processing criteria" at bounding box center [688, 275] width 140 height 39
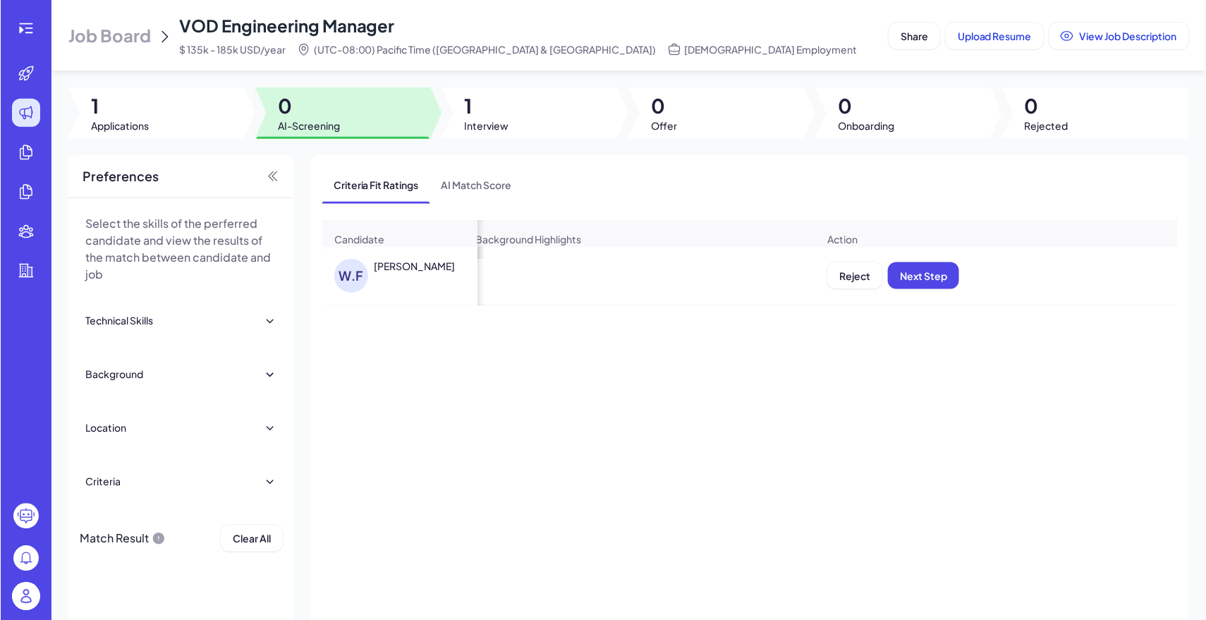
scroll to position [0, 1316]
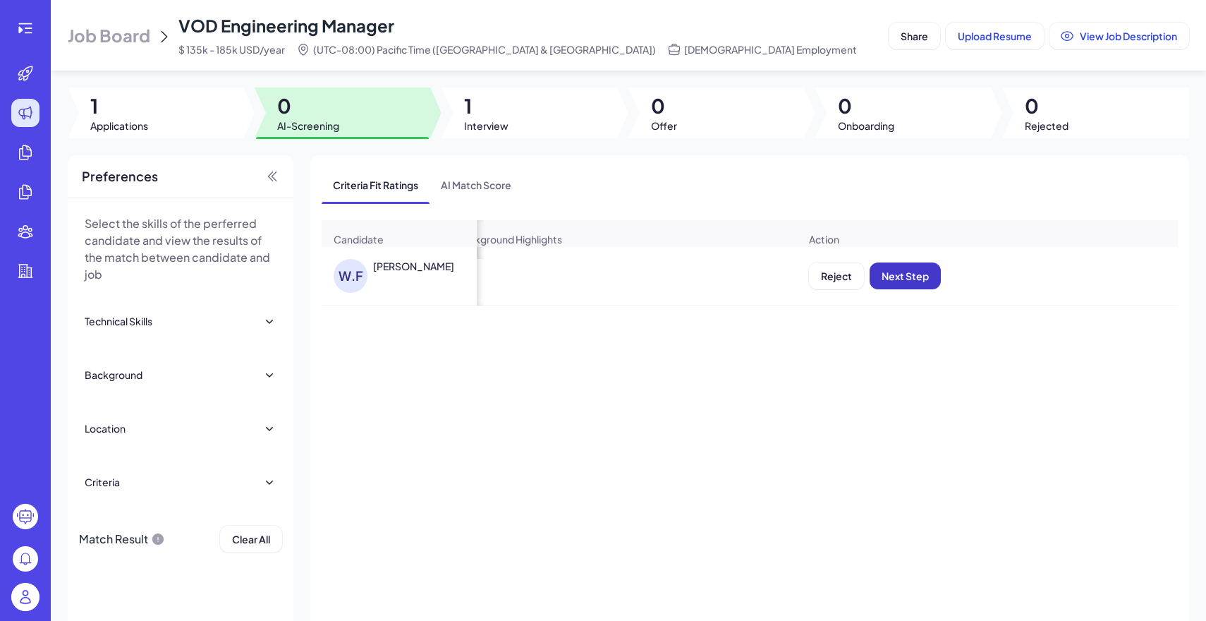
click at [923, 279] on span "Next Step" at bounding box center [905, 275] width 47 height 13
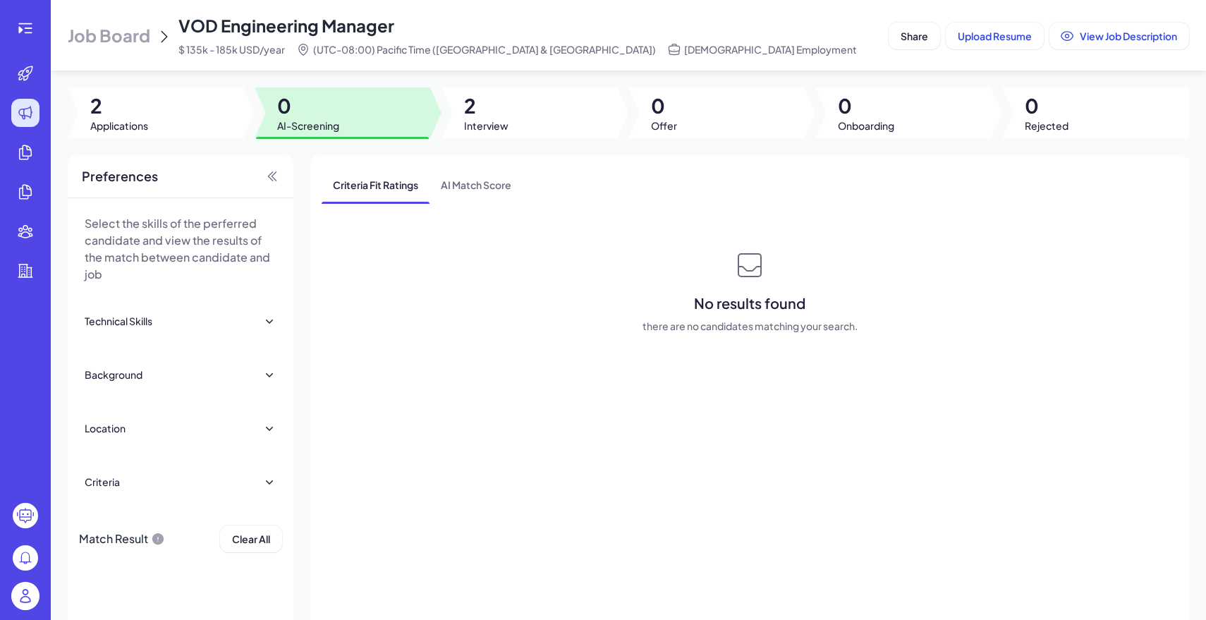
click at [90, 48] on div "Job Board VOD Engineering Manager $ 135k - 185k USD/year (UTC-08:00) Pacific Ti…" at bounding box center [475, 35] width 815 height 42
click at [122, 24] on span "Job Board" at bounding box center [109, 35] width 83 height 23
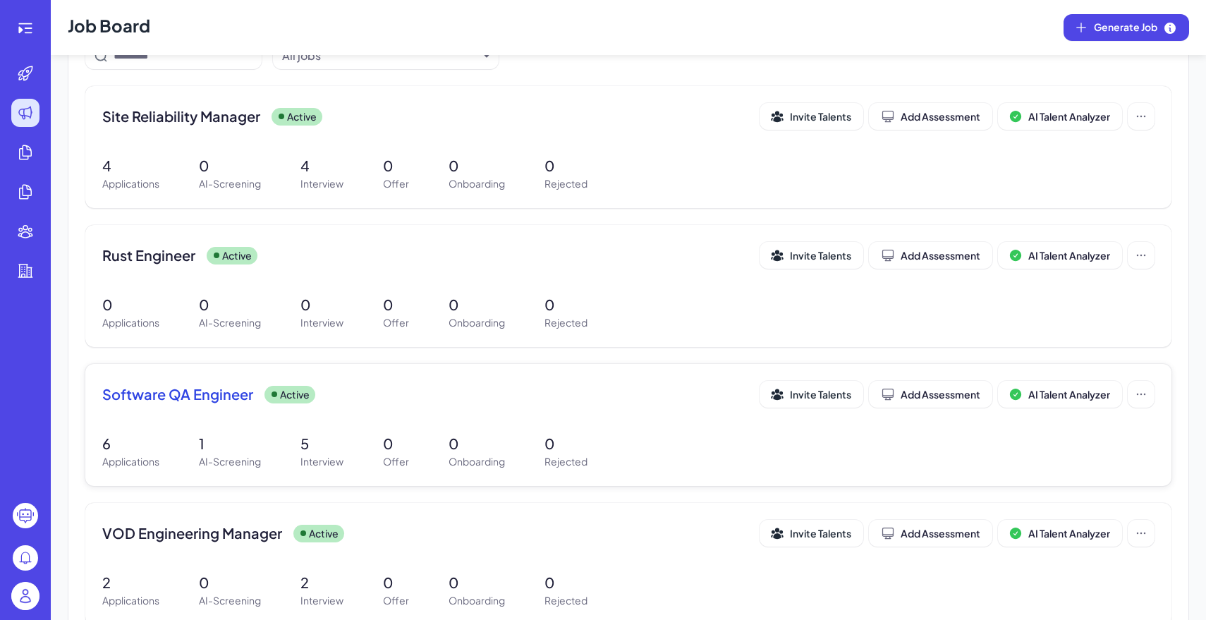
scroll to position [142, 0]
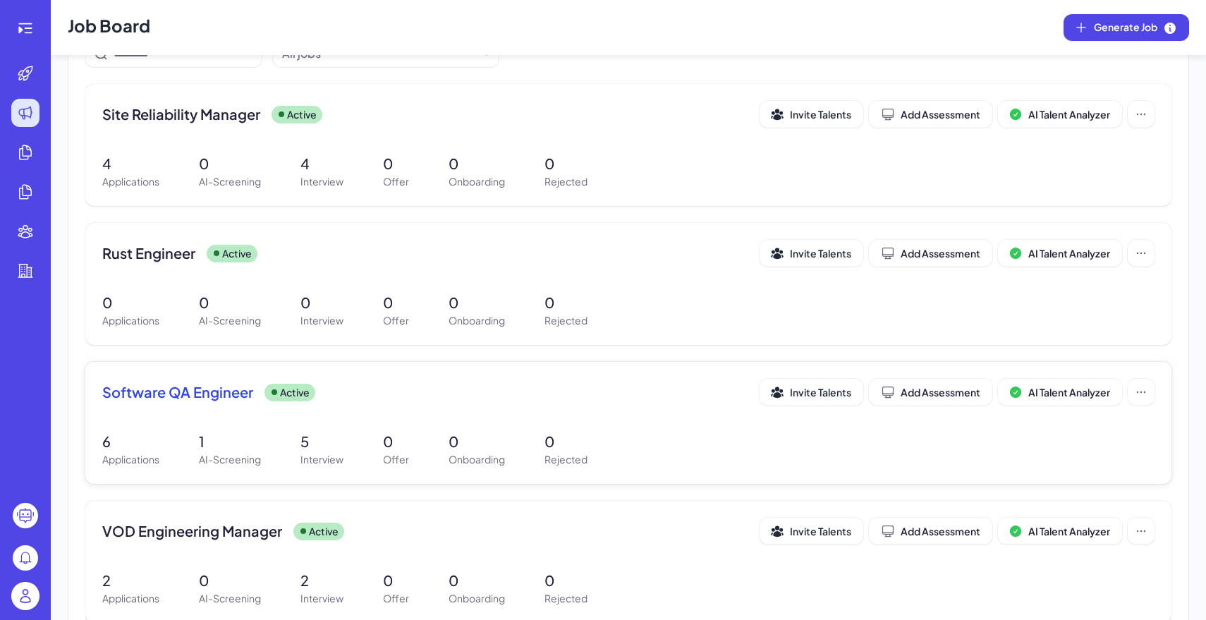
click at [417, 408] on div "Software QA Engineer Active Invite Talents Add Assessment AI Talent Analyzer" at bounding box center [628, 396] width 1052 height 35
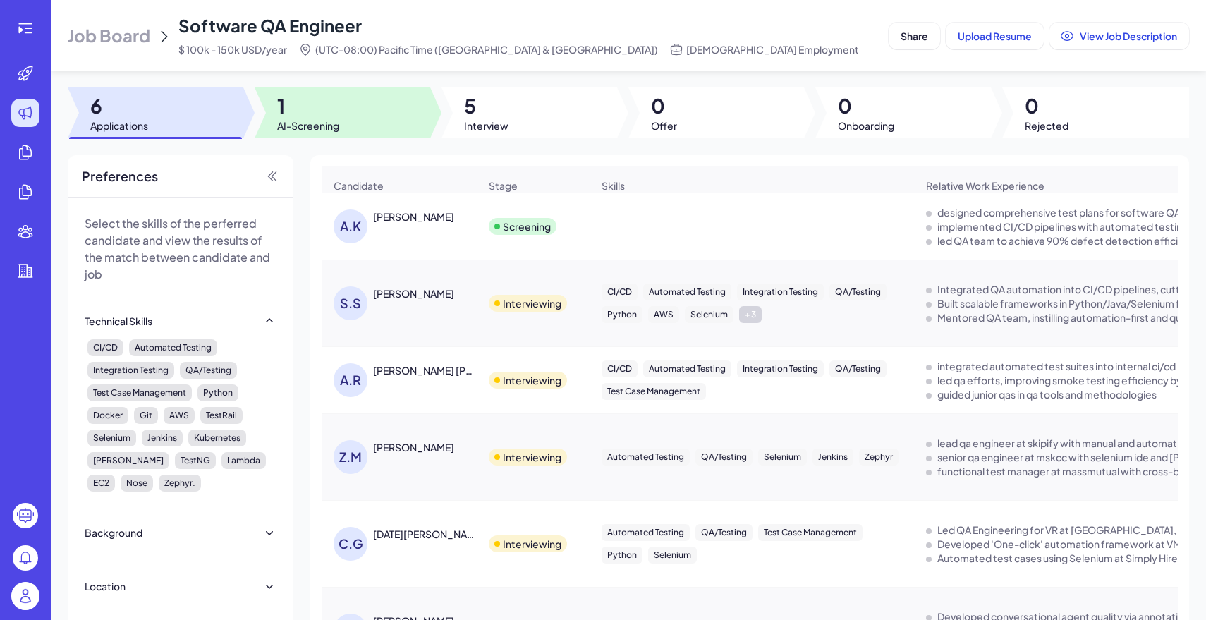
click at [348, 87] on div at bounding box center [343, 112] width 176 height 51
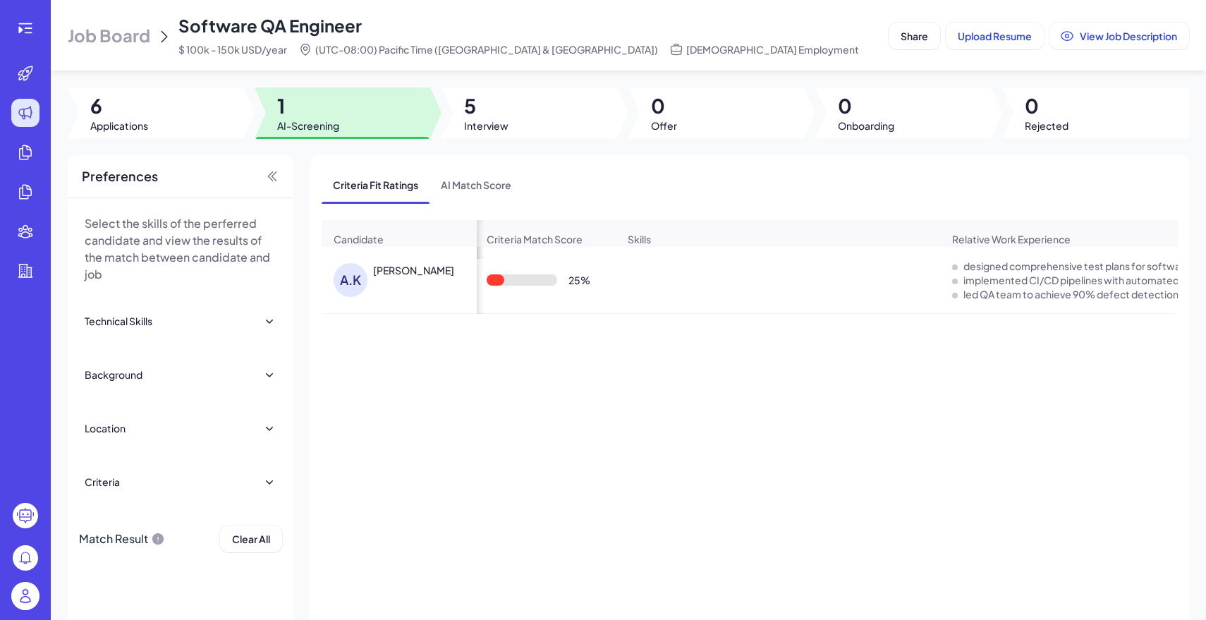
scroll to position [0, 120]
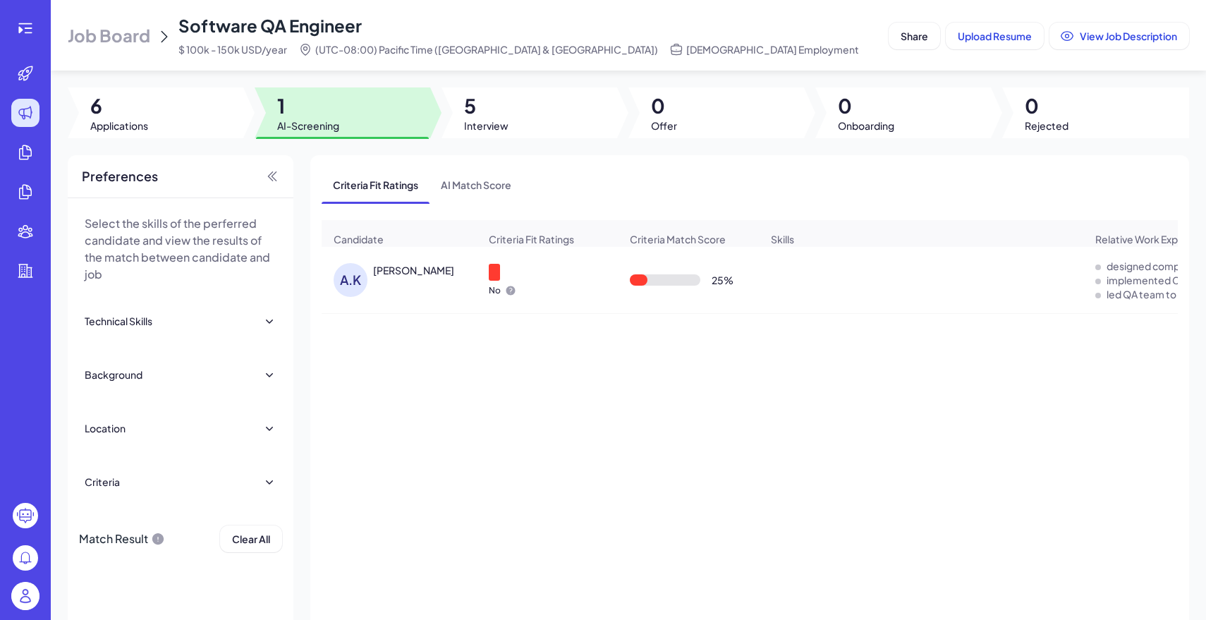
click at [438, 259] on div "A.K Ankita Kothari" at bounding box center [399, 280] width 154 height 56
click at [431, 264] on div "Ankita Kothari" at bounding box center [413, 270] width 81 height 14
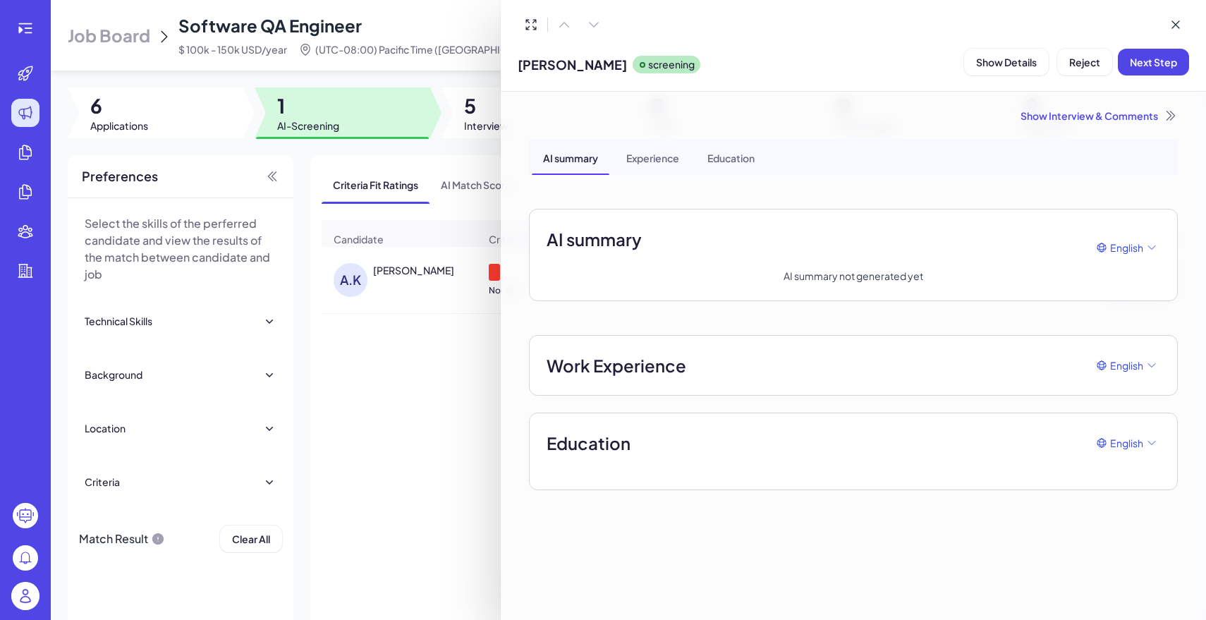
click at [781, 331] on div "AI summary Experience Education AI summary English AI summary not generated yet…" at bounding box center [853, 315] width 649 height 350
click at [760, 367] on div "Work Experience English" at bounding box center [854, 365] width 614 height 25
click at [622, 362] on span "Work Experience" at bounding box center [617, 365] width 140 height 25
click at [848, 255] on div "AI summary English" at bounding box center [854, 247] width 614 height 42
click at [435, 337] on div at bounding box center [603, 310] width 1206 height 620
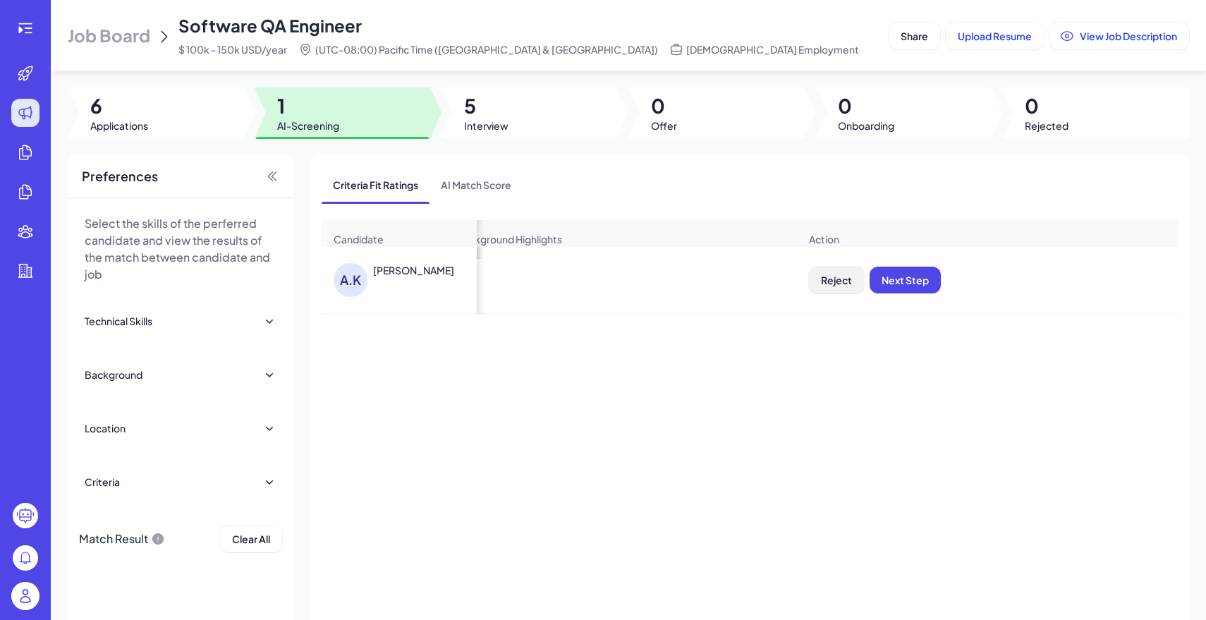
click at [833, 283] on span "Reject" at bounding box center [836, 280] width 31 height 13
click at [924, 375] on button "Ok" at bounding box center [914, 371] width 32 height 24
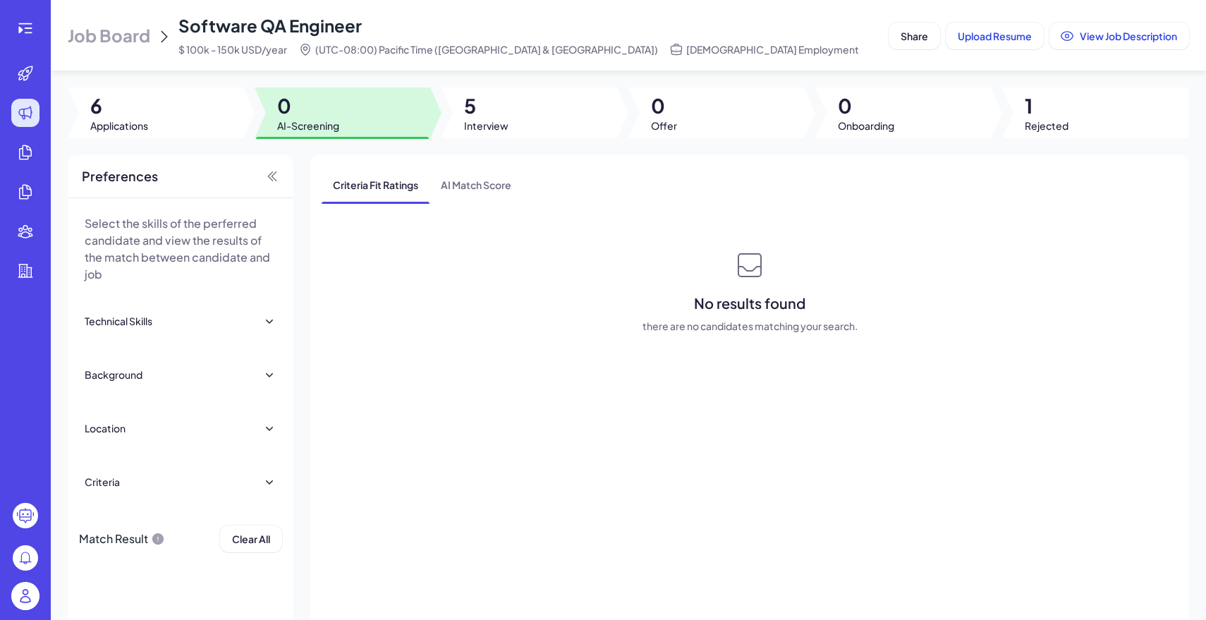
click at [508, 109] on div at bounding box center [529, 112] width 176 height 51
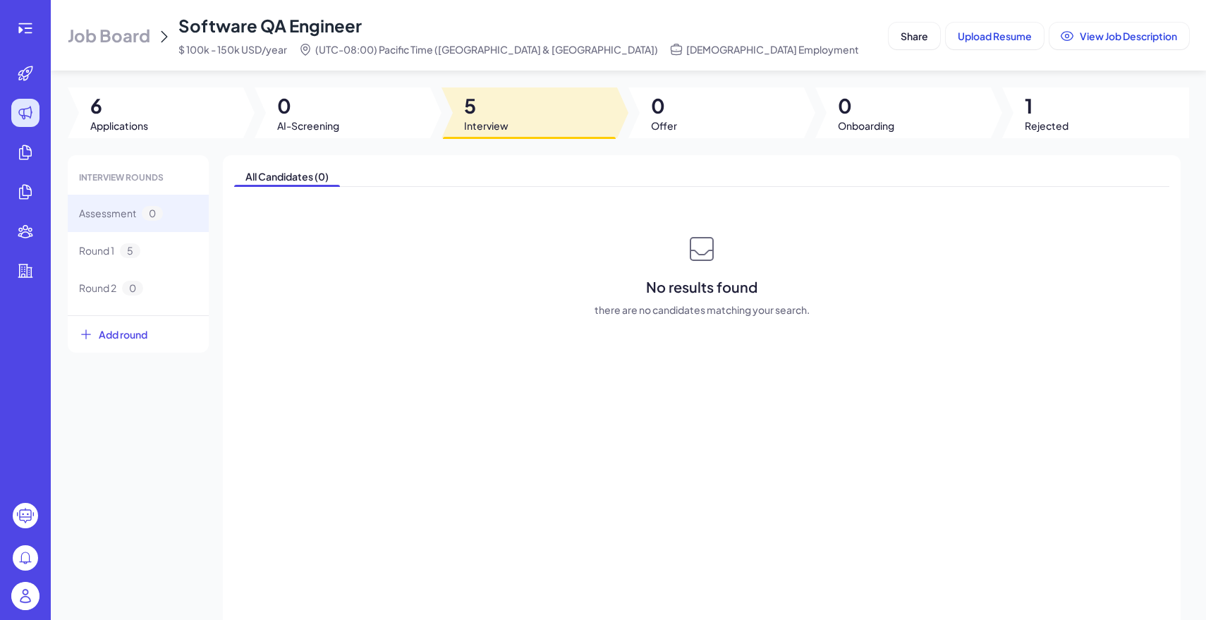
click at [111, 39] on span "Job Board" at bounding box center [109, 35] width 83 height 23
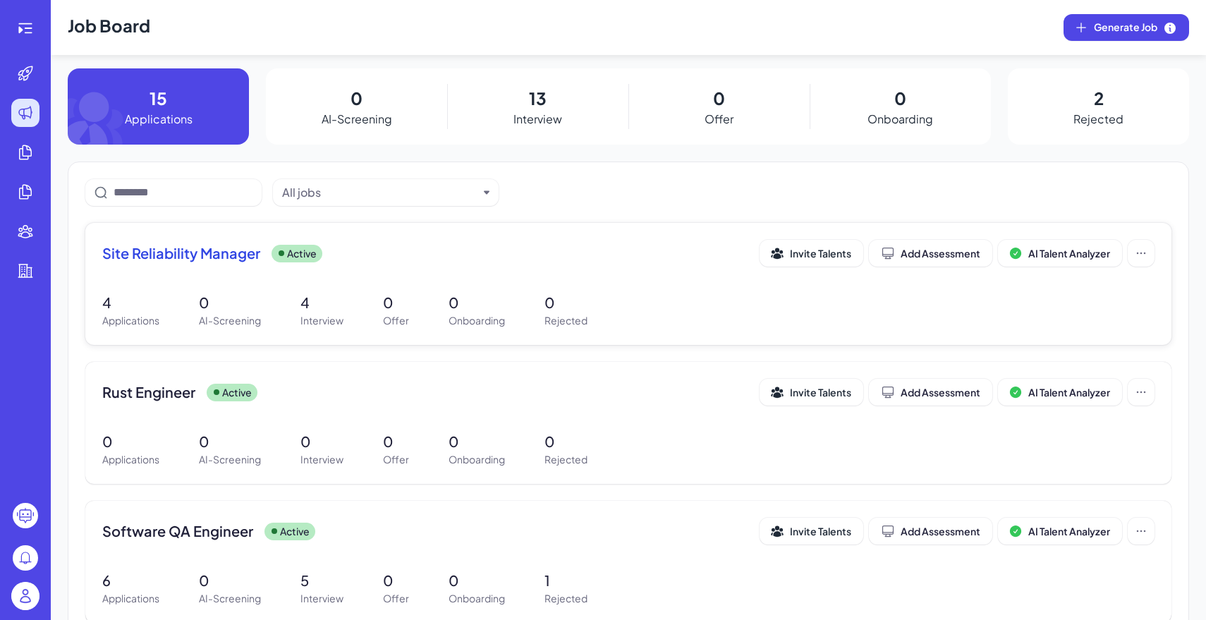
click at [424, 284] on div "Site Reliability Manager Active Invite Talents Add Assessment AI Talent Analyze…" at bounding box center [628, 284] width 1086 height 122
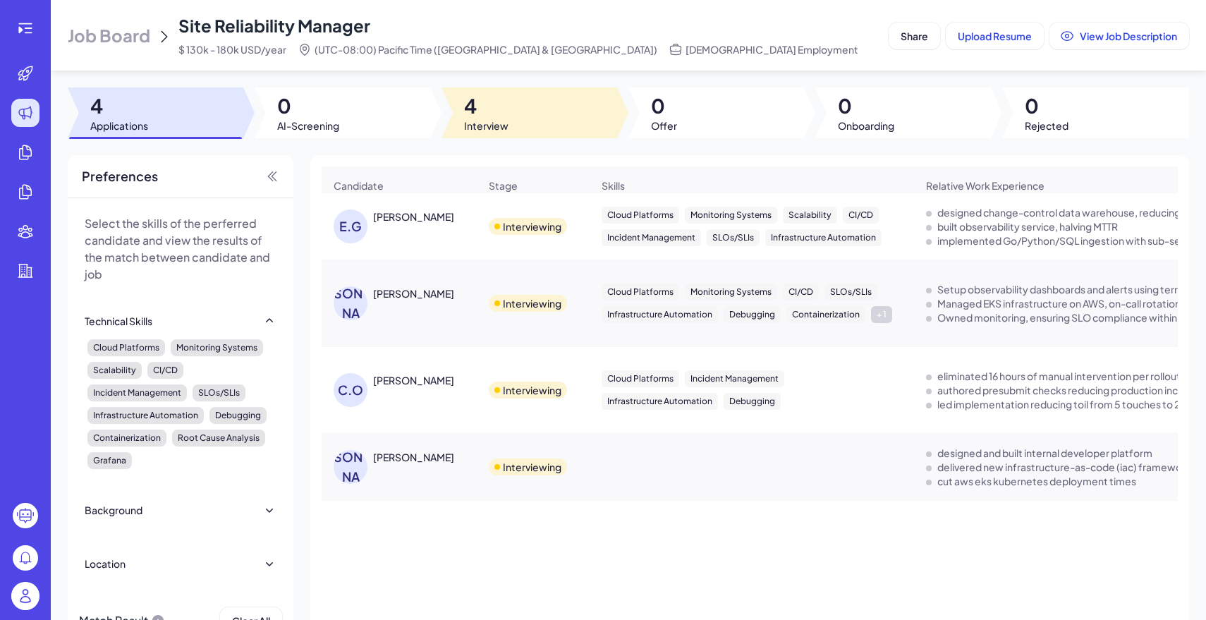
click at [480, 114] on span "4" at bounding box center [486, 105] width 44 height 25
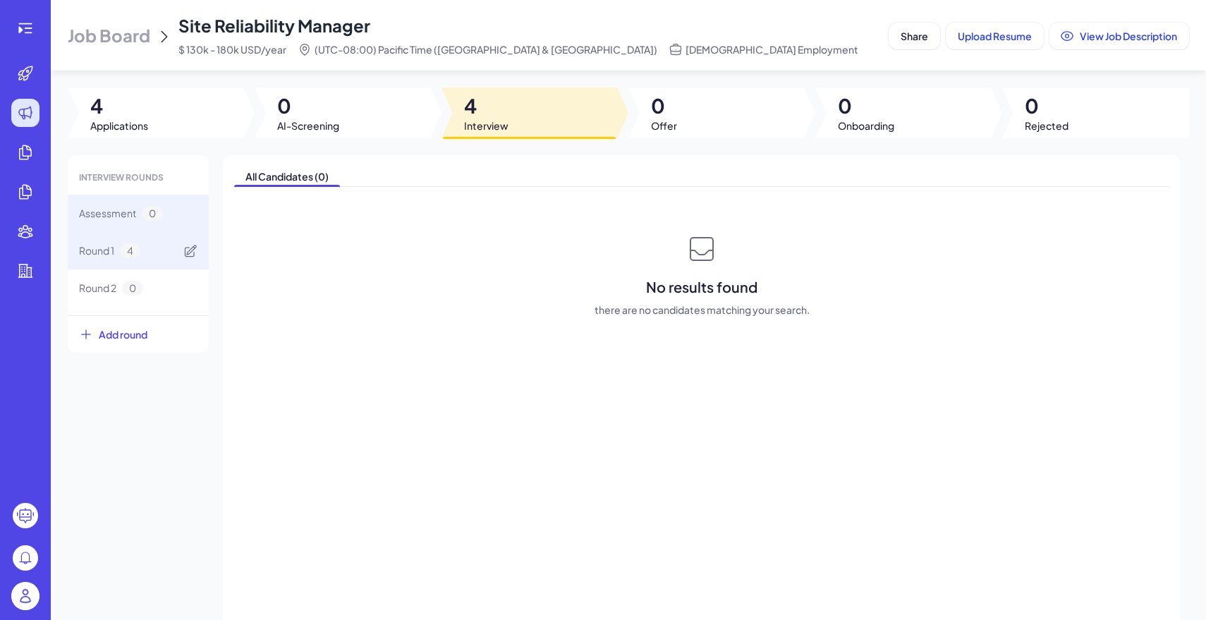
click at [166, 245] on div "Round 1 4" at bounding box center [138, 250] width 141 height 37
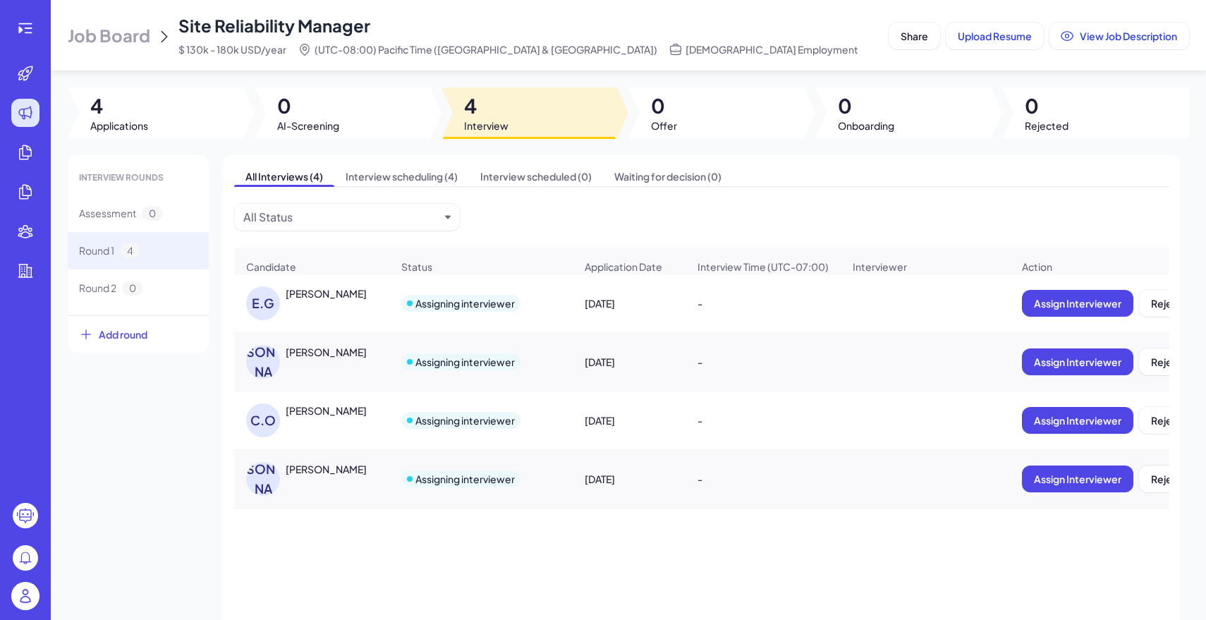
click at [114, 41] on span "Job Board" at bounding box center [109, 35] width 83 height 23
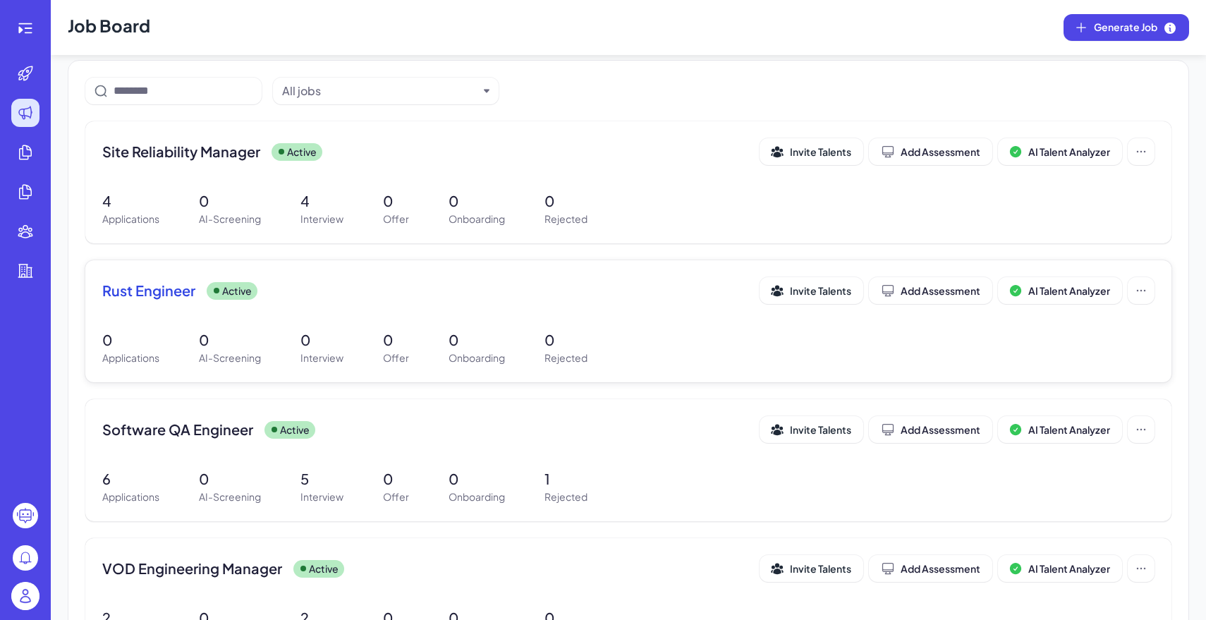
scroll to position [130, 0]
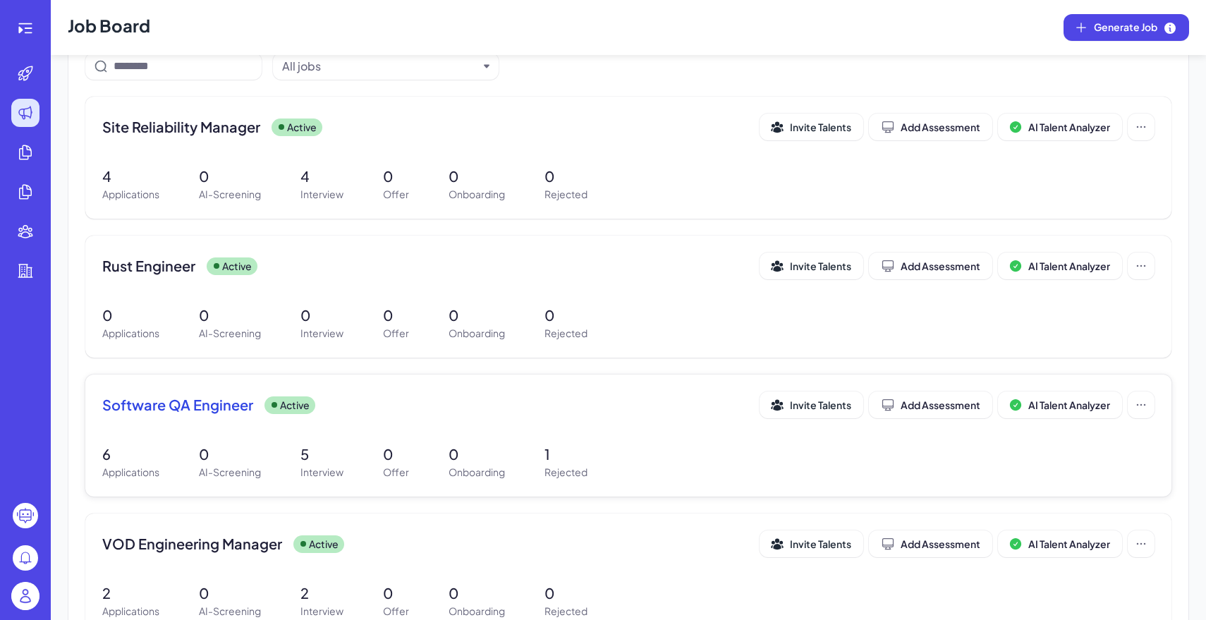
click at [394, 451] on p "0" at bounding box center [396, 454] width 26 height 21
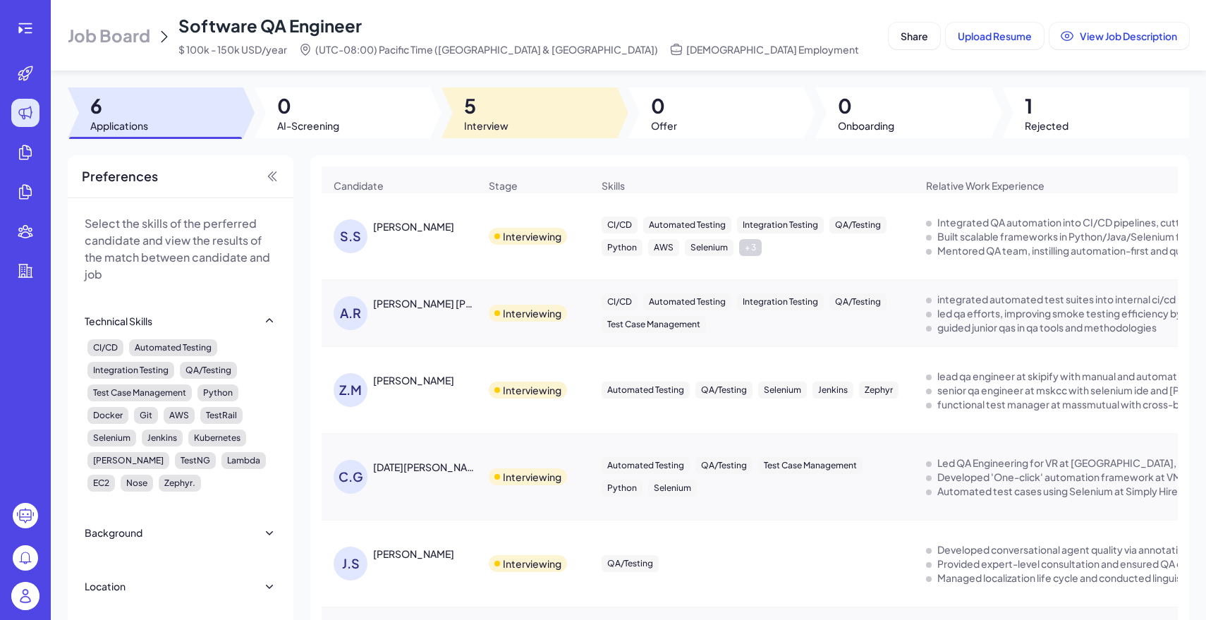
click at [511, 93] on div at bounding box center [529, 112] width 176 height 51
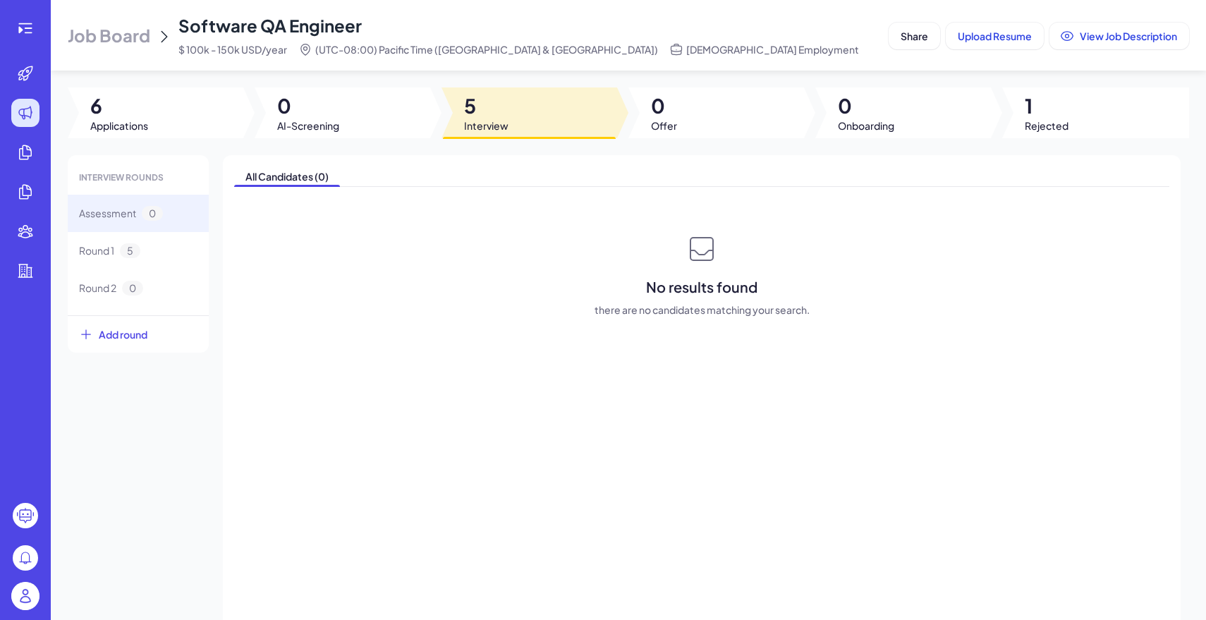
click at [143, 27] on span "Job Board" at bounding box center [109, 35] width 83 height 23
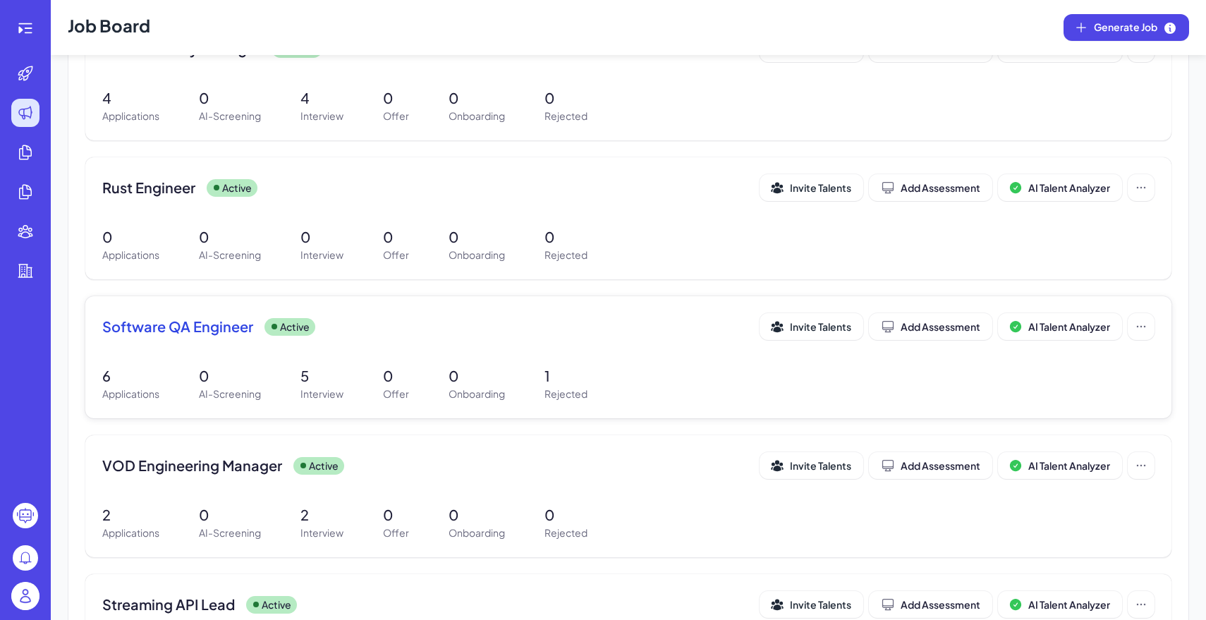
scroll to position [215, 0]
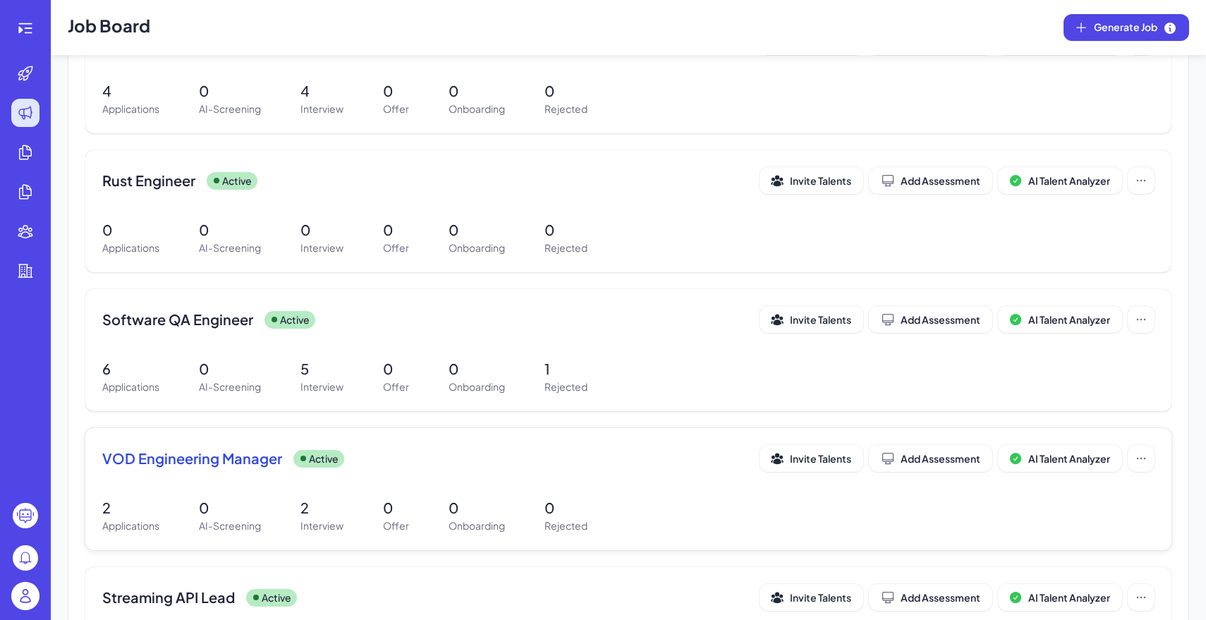
click at [520, 466] on div "VOD Engineering Manager Active" at bounding box center [430, 459] width 657 height 20
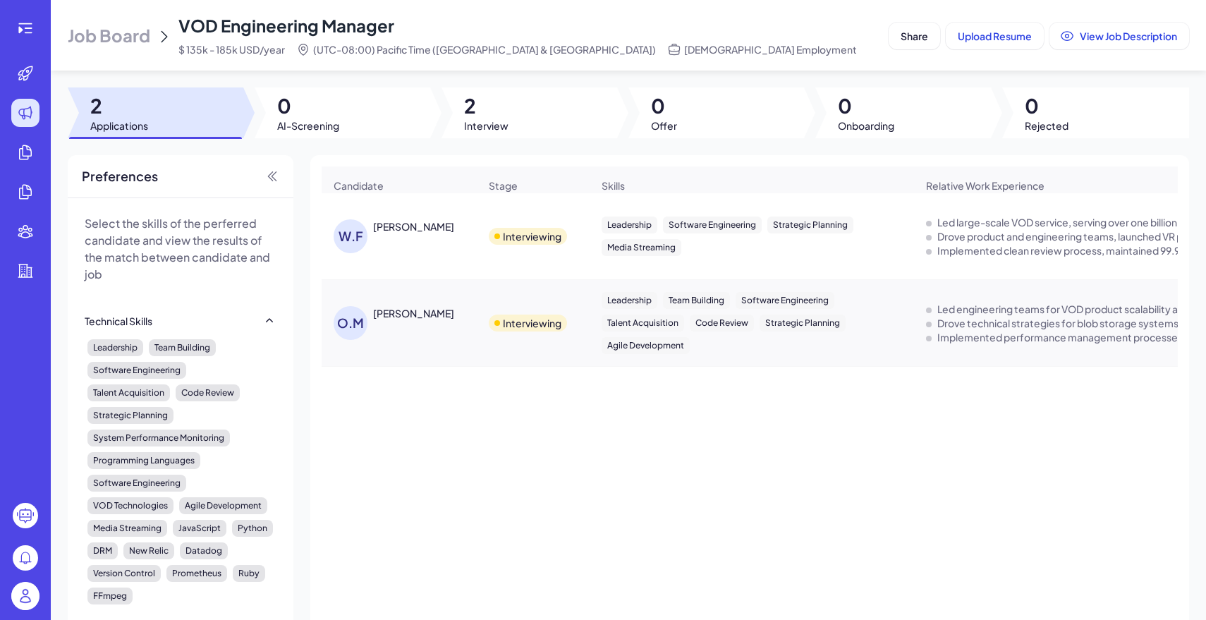
click at [105, 35] on span "Job Board" at bounding box center [109, 35] width 83 height 23
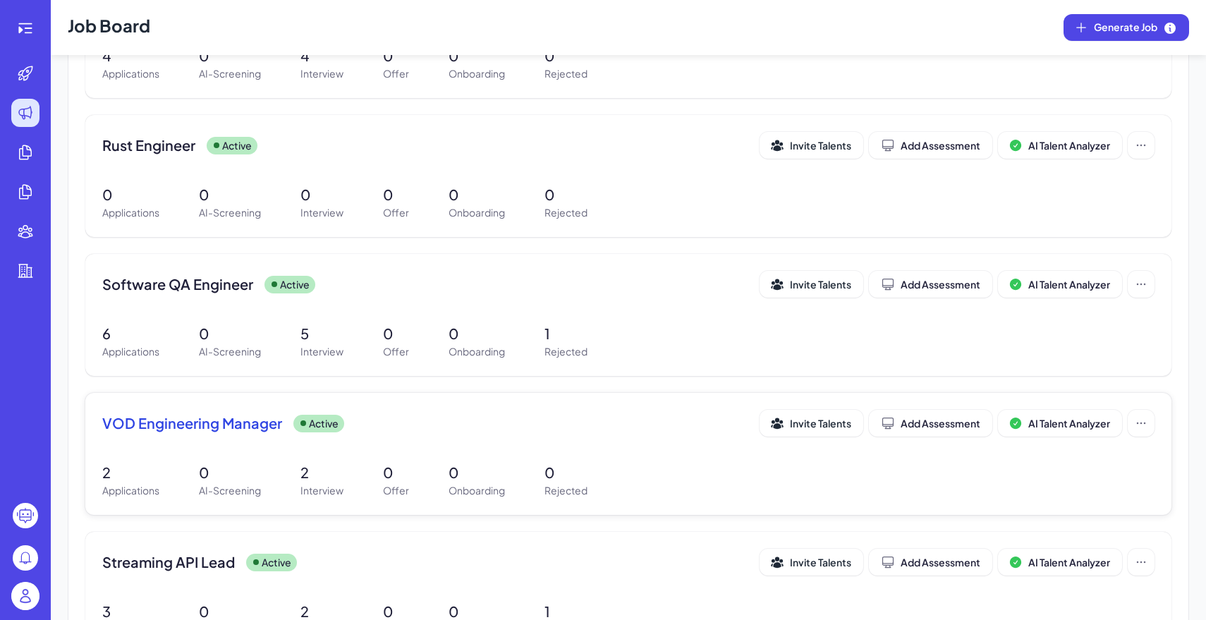
scroll to position [353, 0]
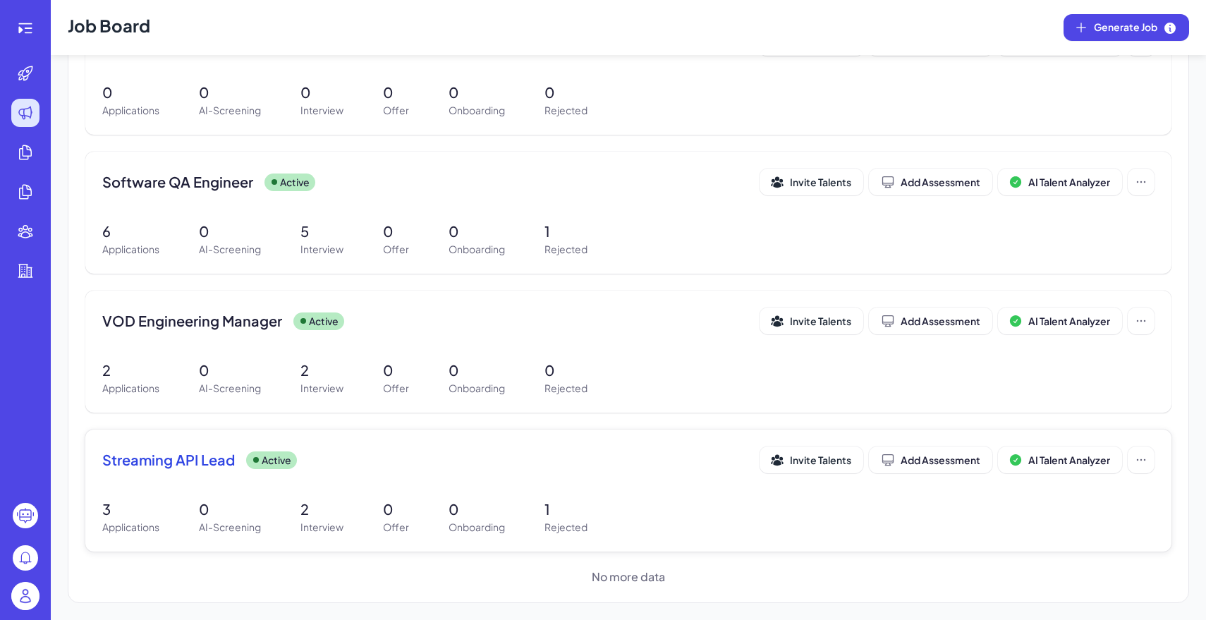
click at [562, 505] on p "1" at bounding box center [565, 509] width 43 height 21
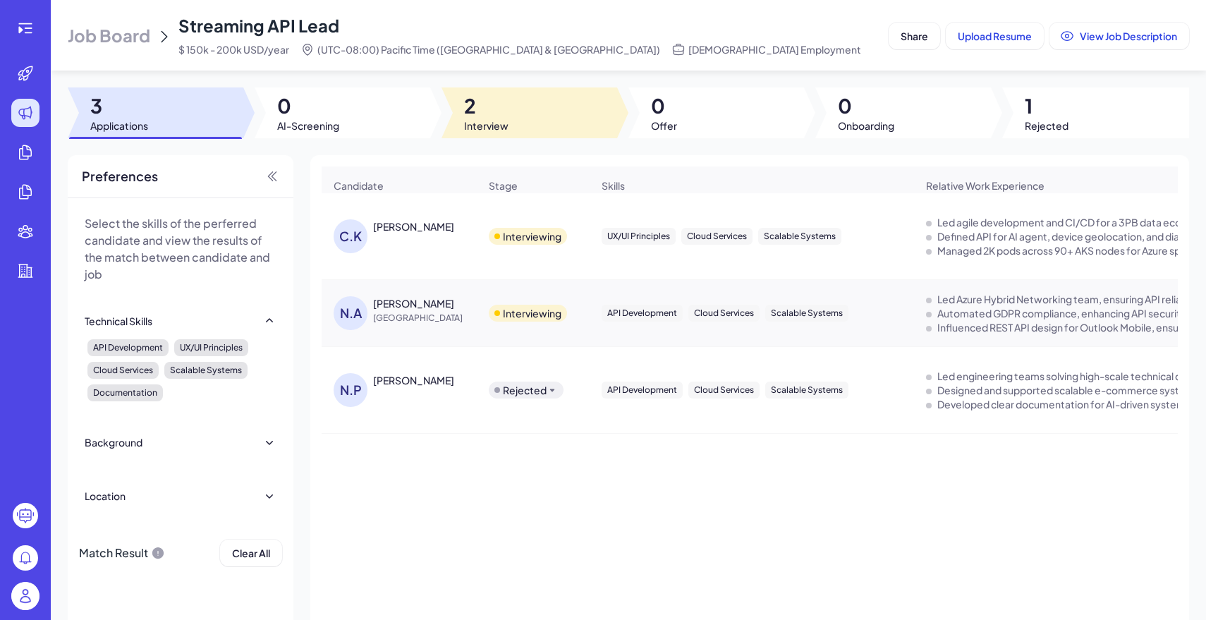
click at [538, 103] on div at bounding box center [529, 112] width 176 height 51
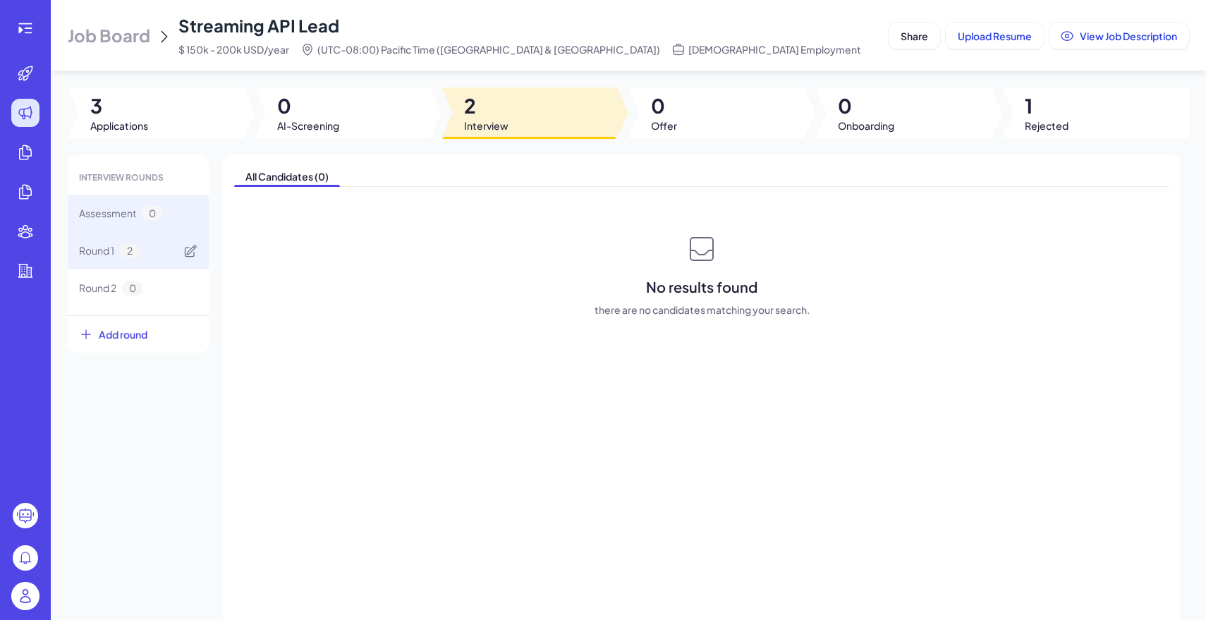
click at [176, 250] on div "Round 1 2" at bounding box center [138, 250] width 141 height 37
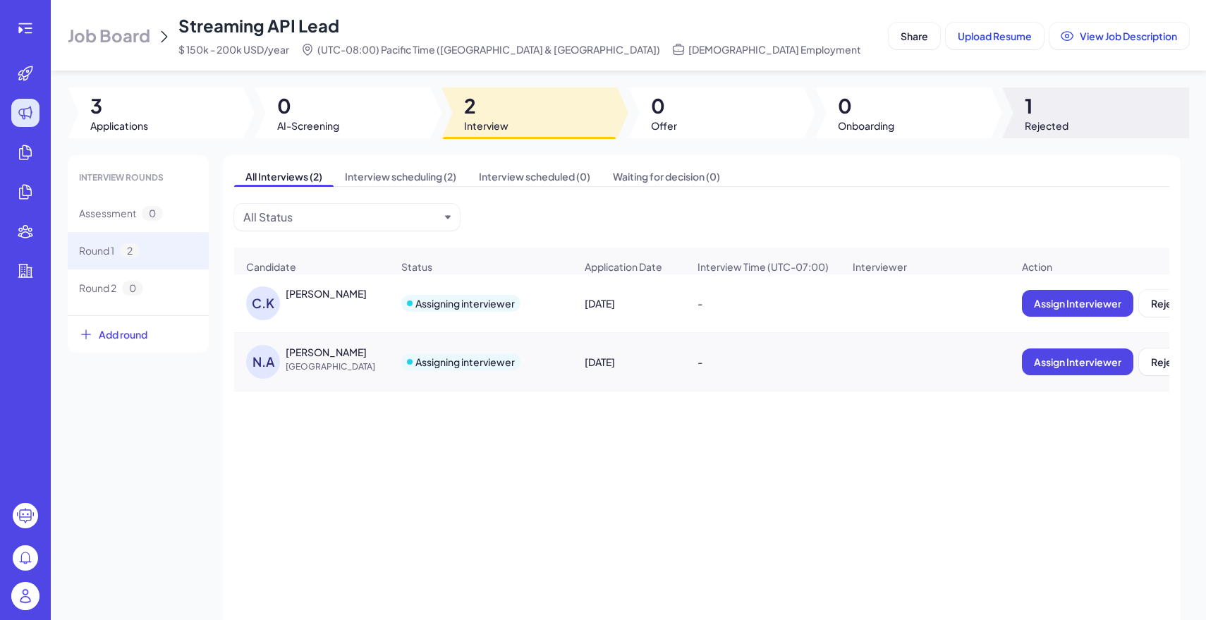
click at [1068, 131] on div at bounding box center [1095, 112] width 187 height 51
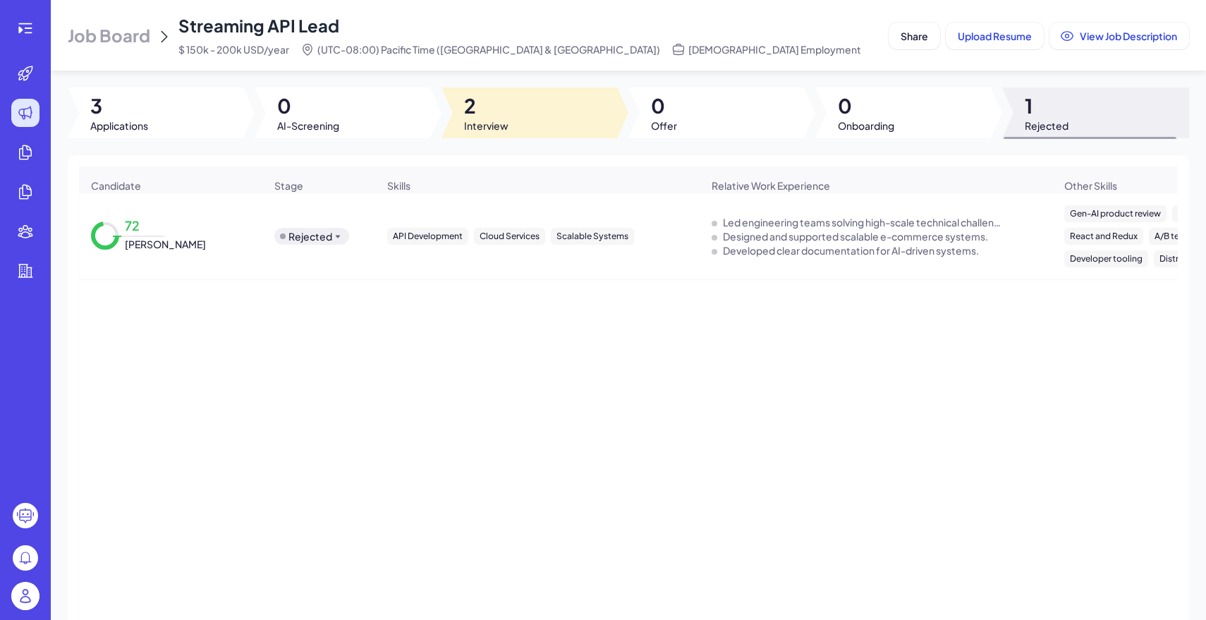
click at [499, 128] on span "Interview" at bounding box center [486, 125] width 44 height 14
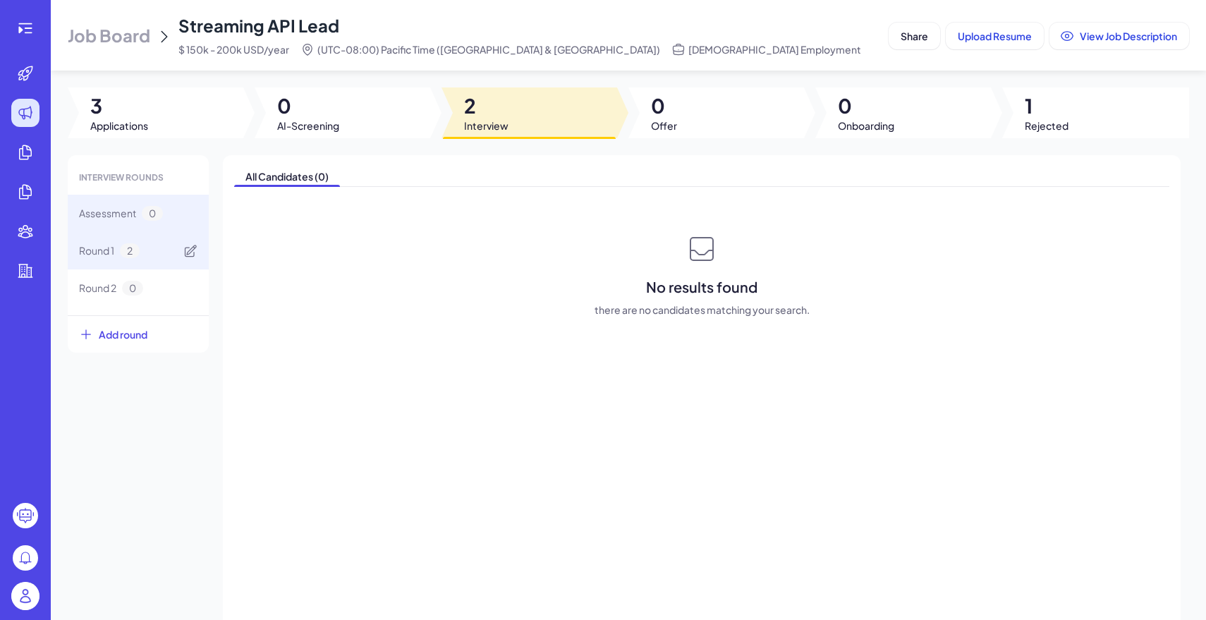
click at [158, 242] on div "Round 1 2" at bounding box center [138, 250] width 141 height 37
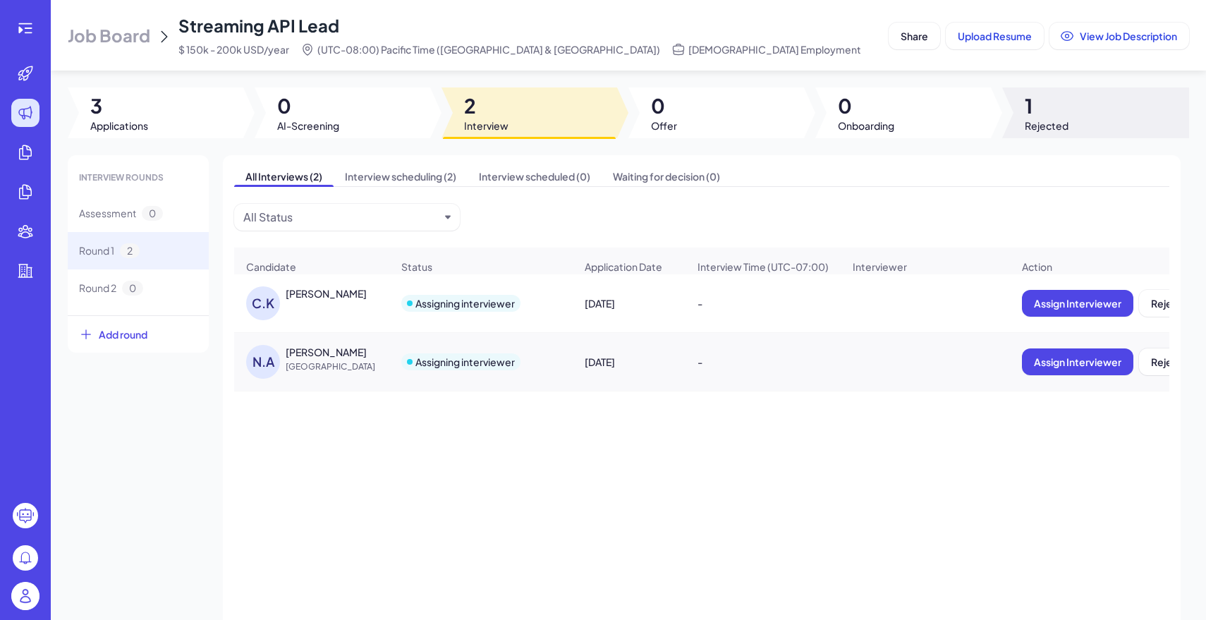
click at [1023, 108] on div at bounding box center [1095, 112] width 187 height 51
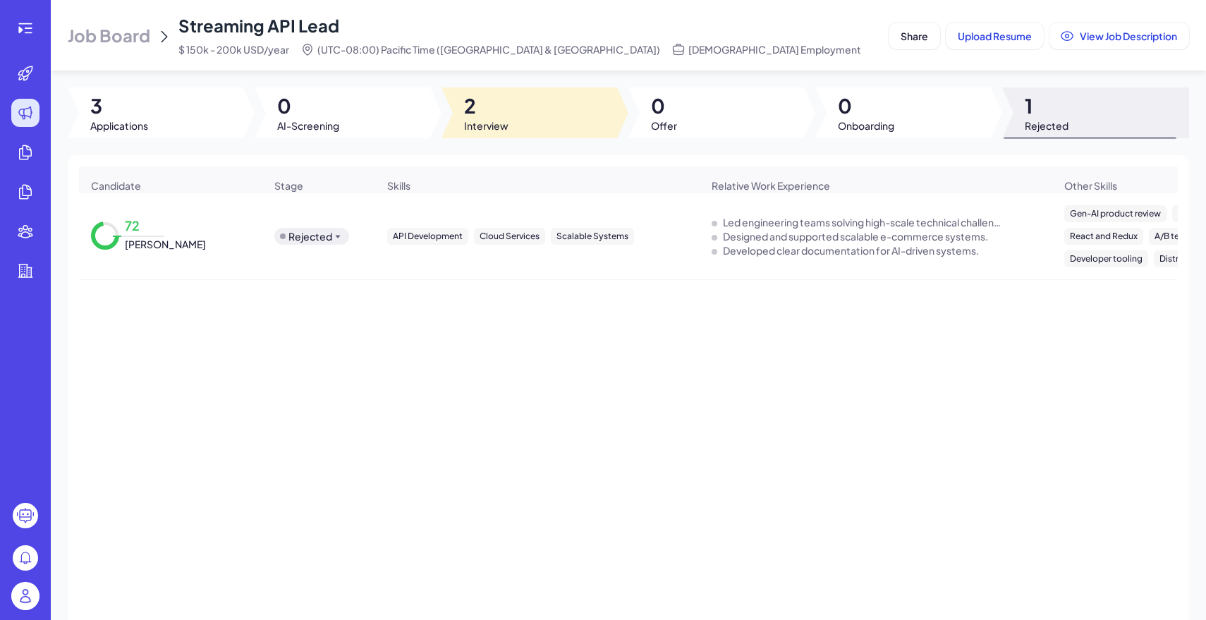
click at [511, 104] on div at bounding box center [529, 112] width 176 height 51
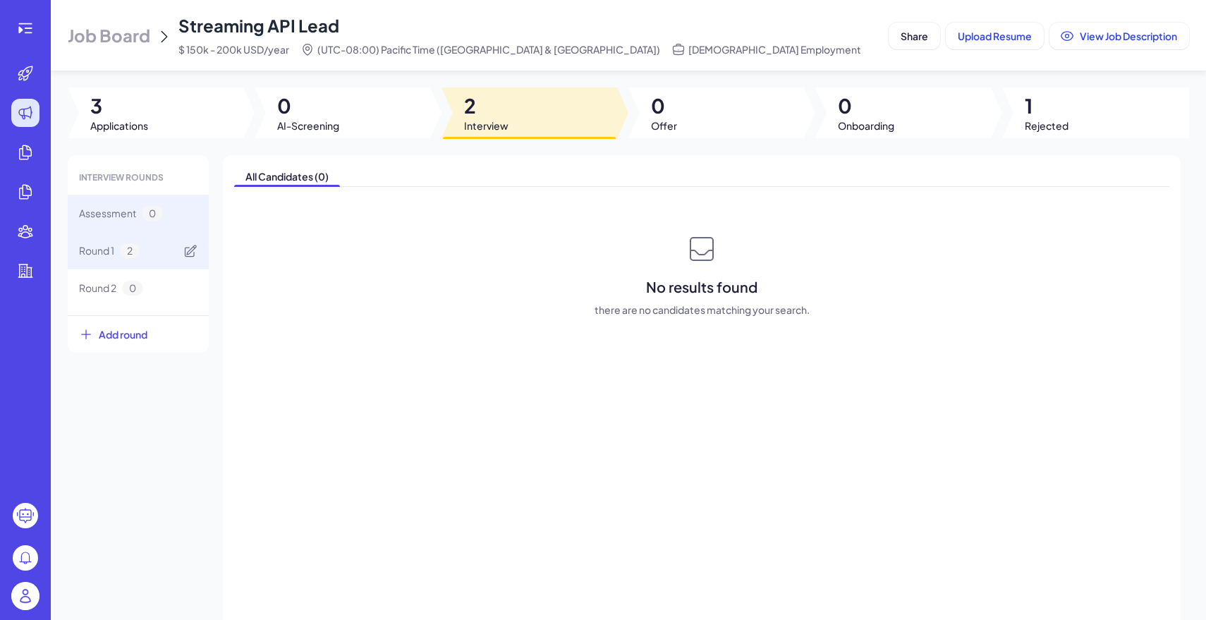
click at [156, 242] on div "Round 1 2" at bounding box center [138, 250] width 141 height 37
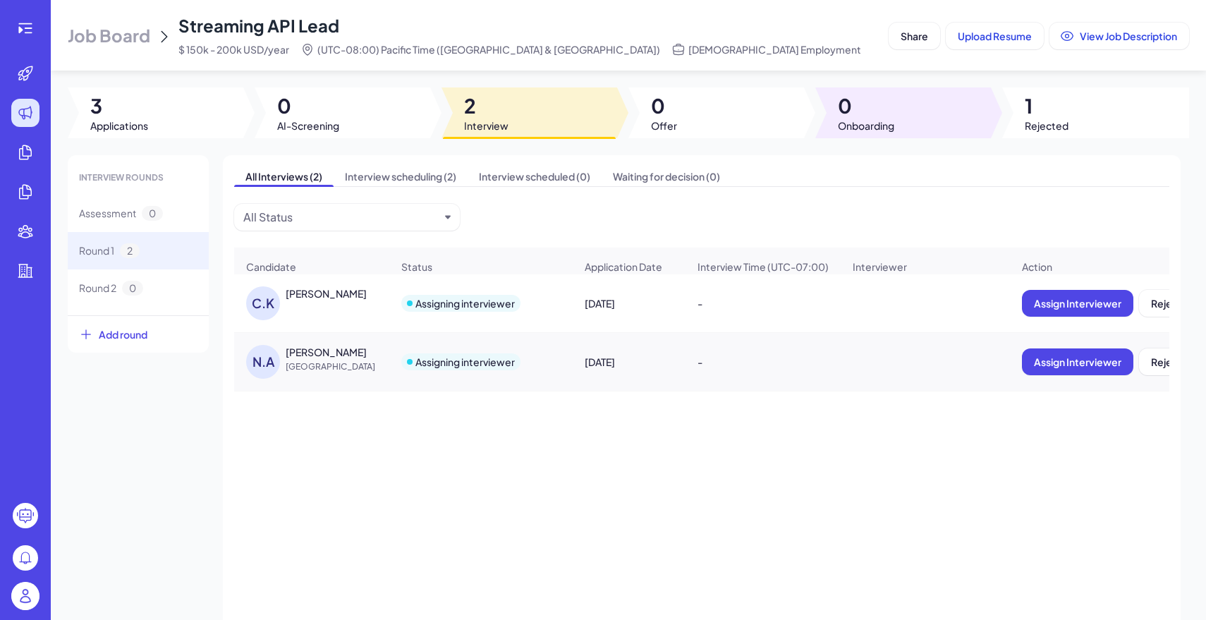
click at [1059, 126] on span "Rejected" at bounding box center [1047, 125] width 44 height 14
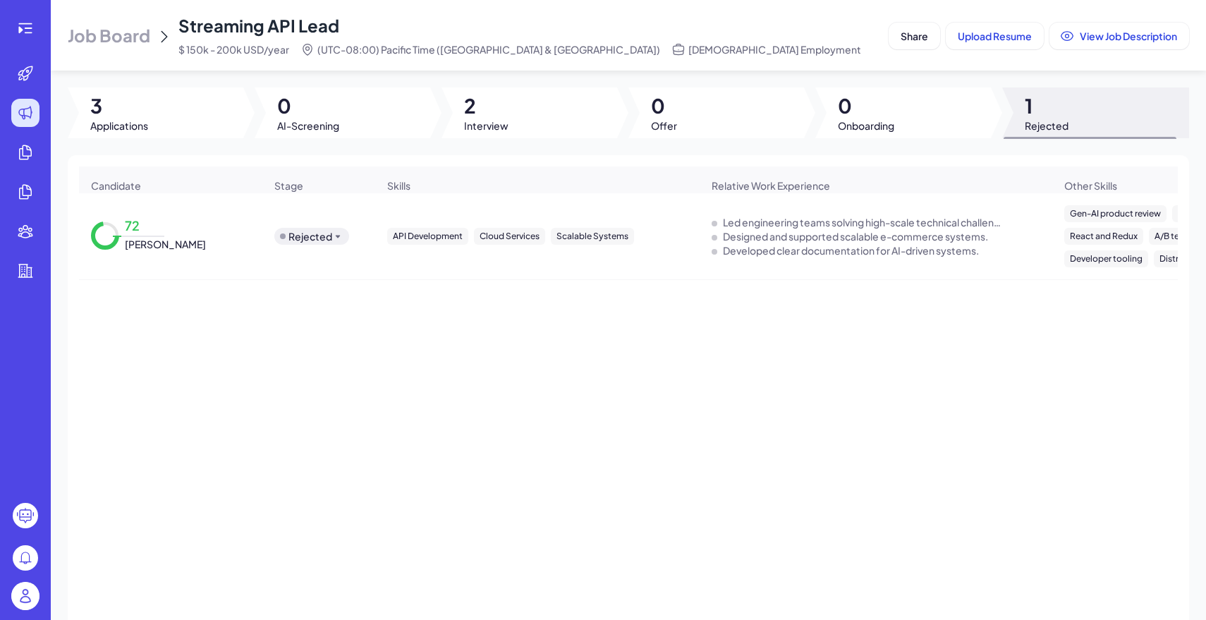
click at [84, 37] on span "Job Board" at bounding box center [109, 35] width 83 height 23
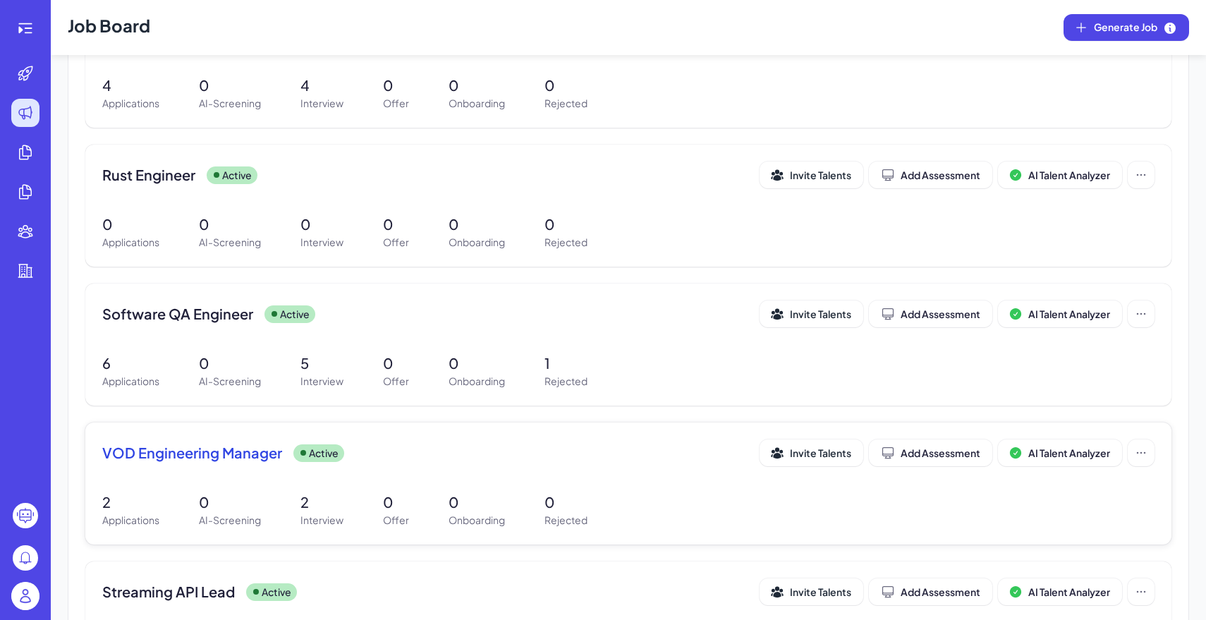
scroll to position [233, 0]
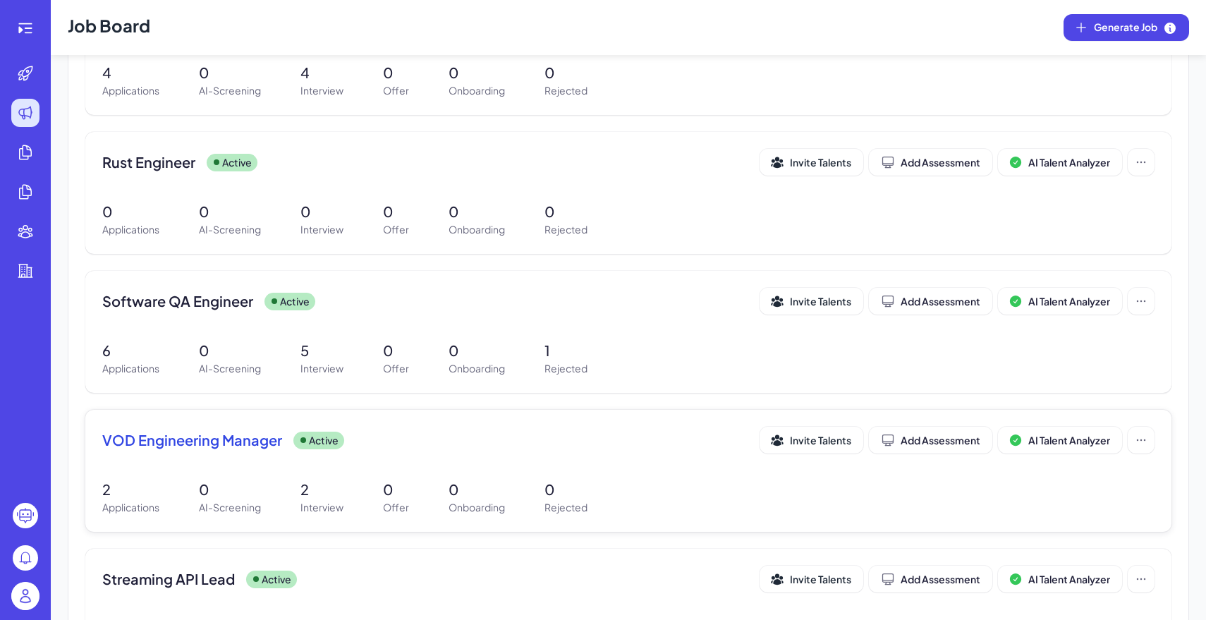
click at [406, 432] on div "VOD Engineering Manager Active" at bounding box center [430, 440] width 657 height 20
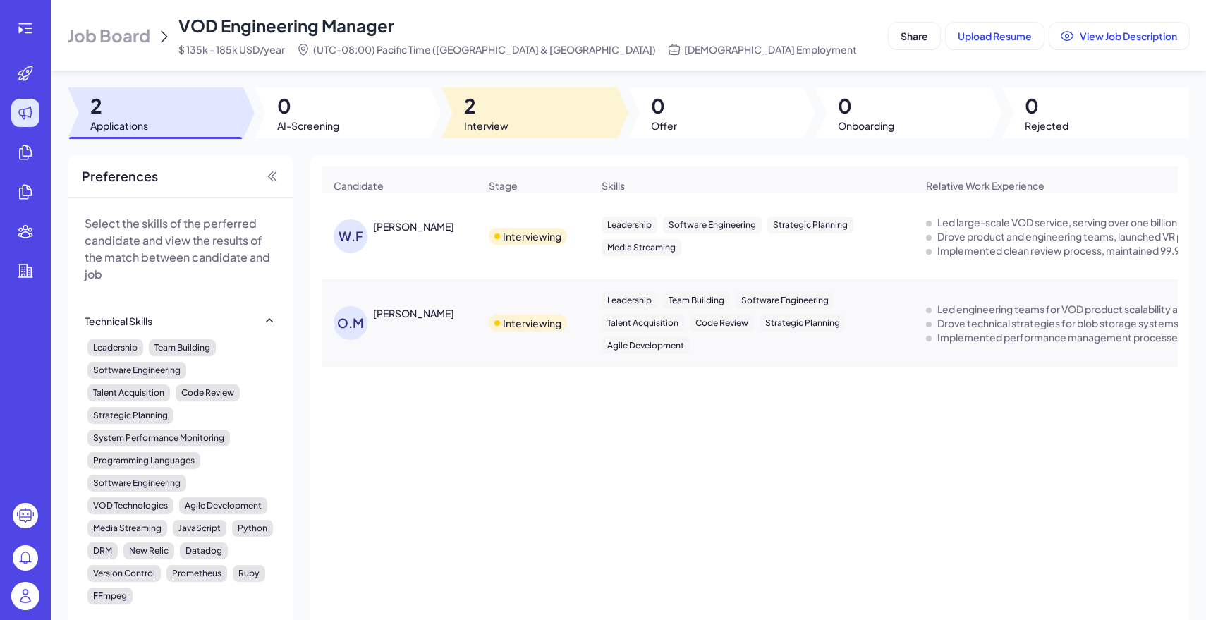
click at [527, 99] on div at bounding box center [529, 112] width 176 height 51
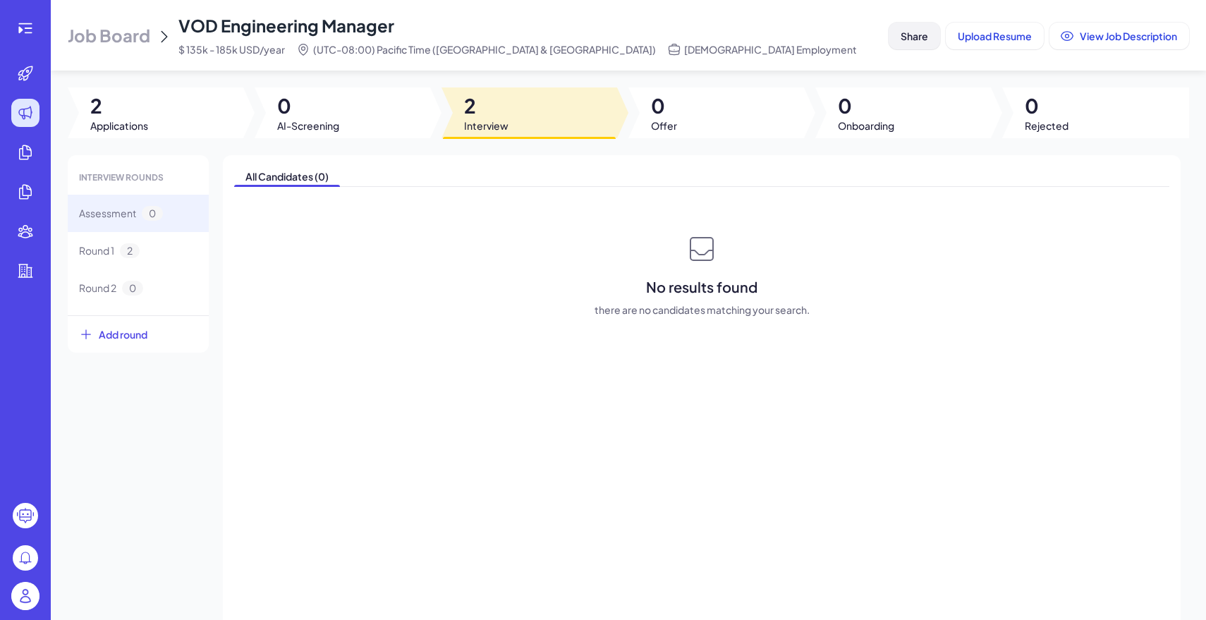
click at [920, 38] on span "Share" at bounding box center [915, 36] width 28 height 13
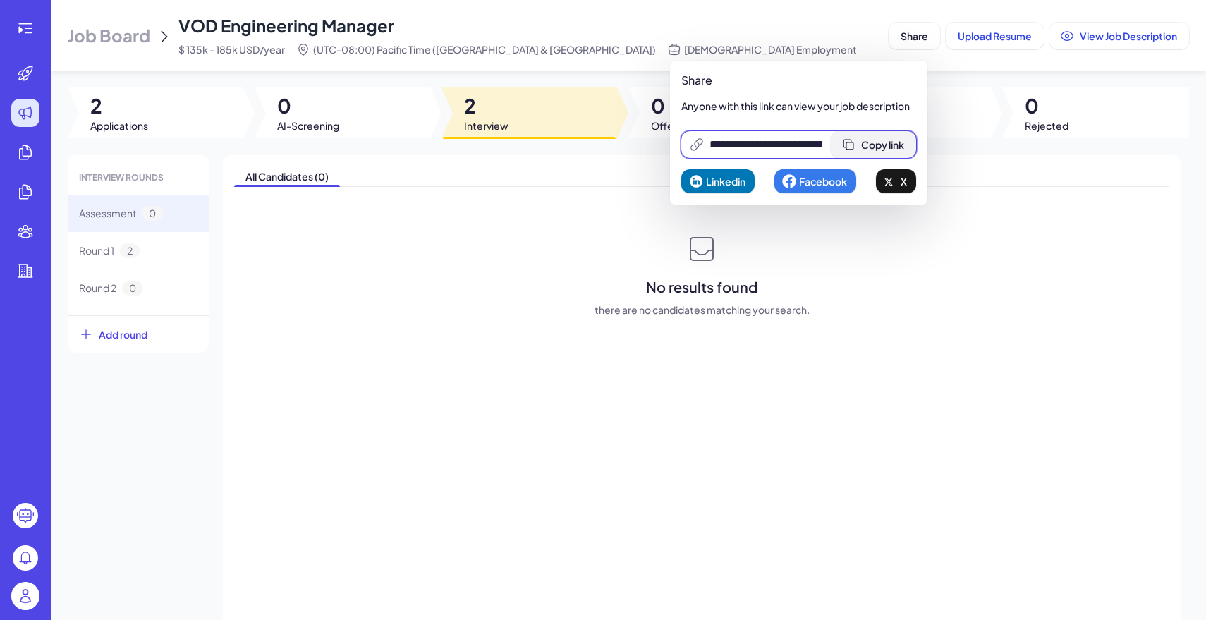
scroll to position [0, 298]
click at [893, 149] on span "Copy link" at bounding box center [882, 144] width 43 height 13
click at [114, 30] on span "Job Board" at bounding box center [109, 35] width 83 height 23
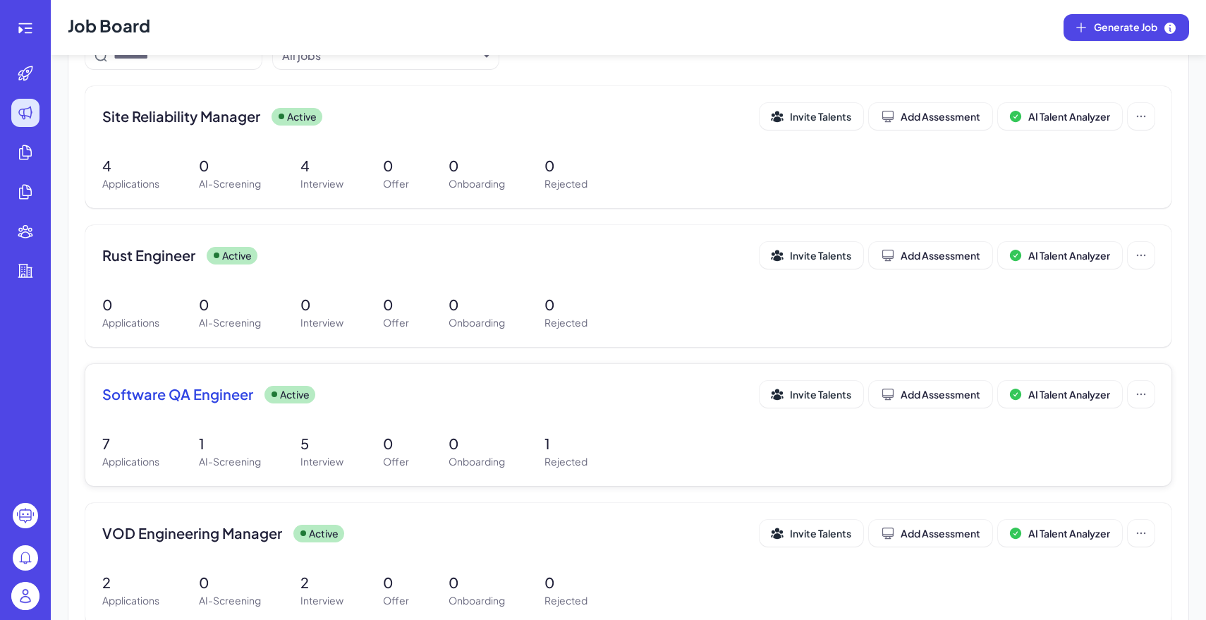
scroll to position [154, 0]
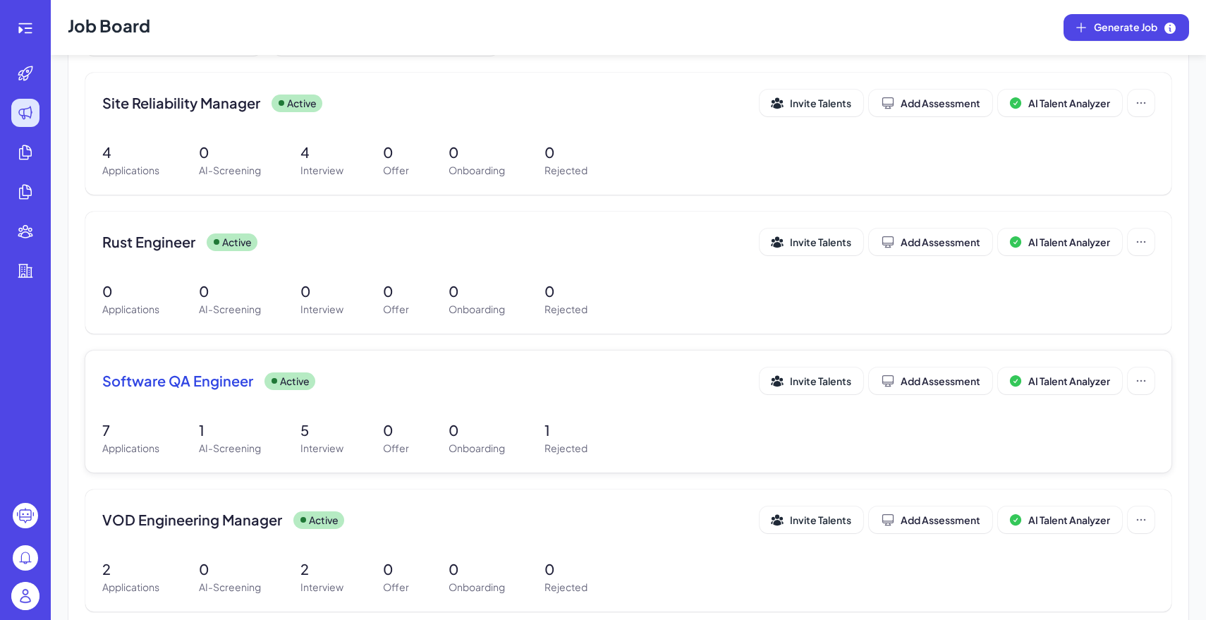
click at [385, 410] on div "Software QA Engineer Active Invite Talents Add Assessment AI Talent Analyzer 7 …" at bounding box center [628, 411] width 1086 height 122
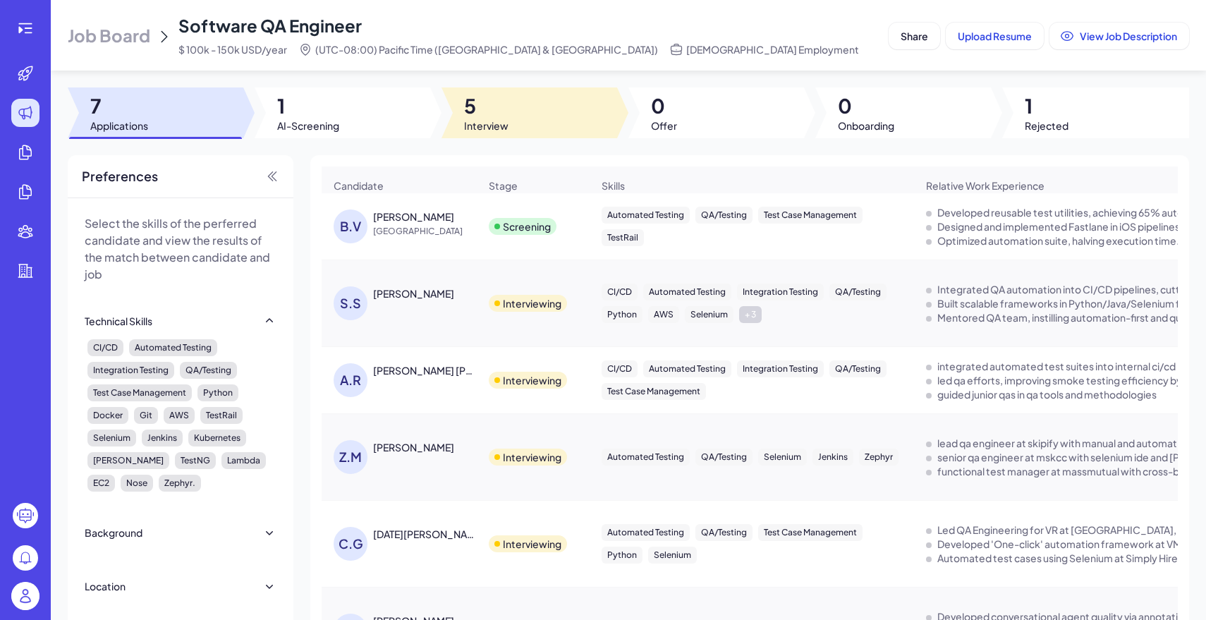
click at [532, 118] on div at bounding box center [529, 112] width 176 height 51
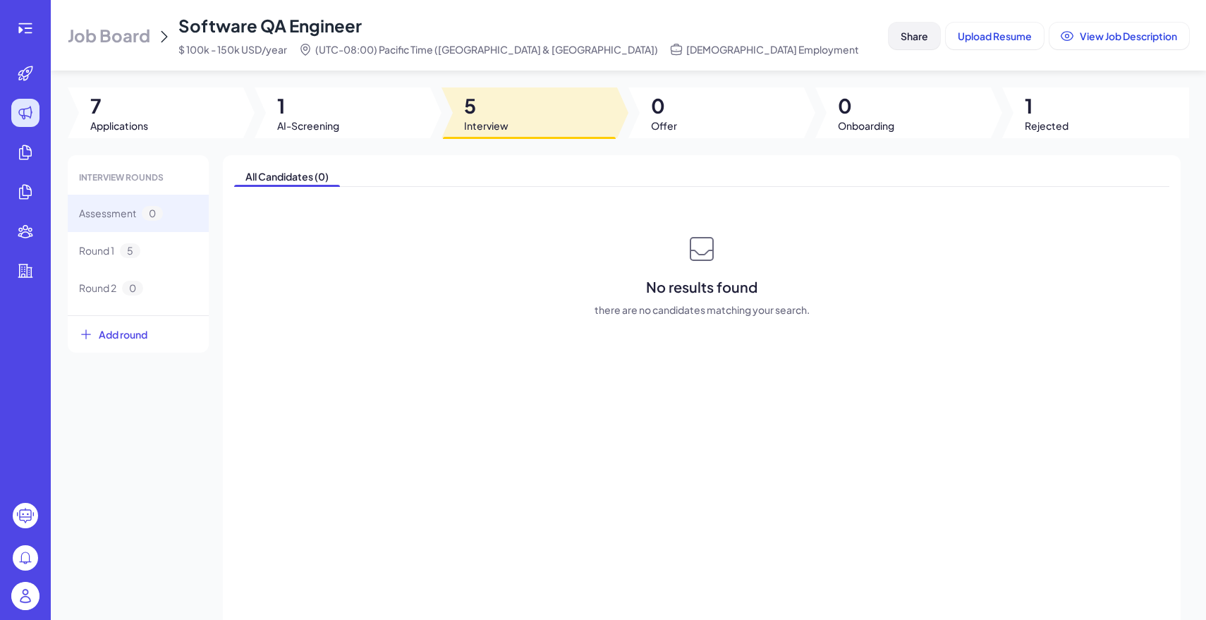
click at [912, 34] on span "Share" at bounding box center [915, 36] width 28 height 13
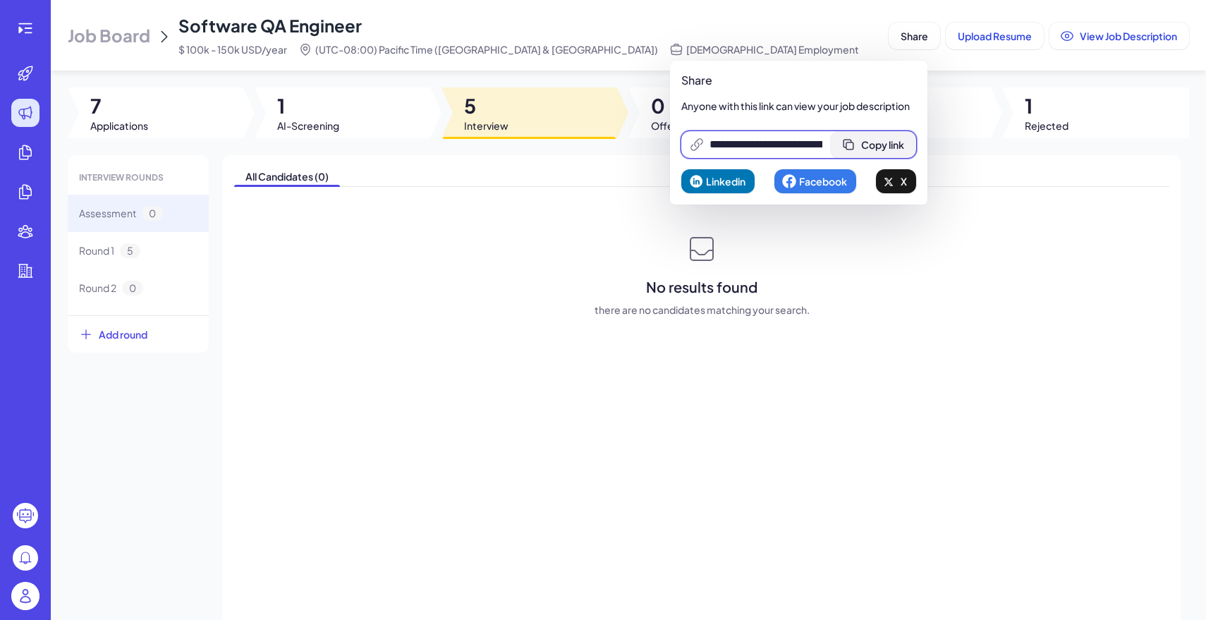
click at [891, 143] on span "Copy link" at bounding box center [882, 144] width 43 height 13
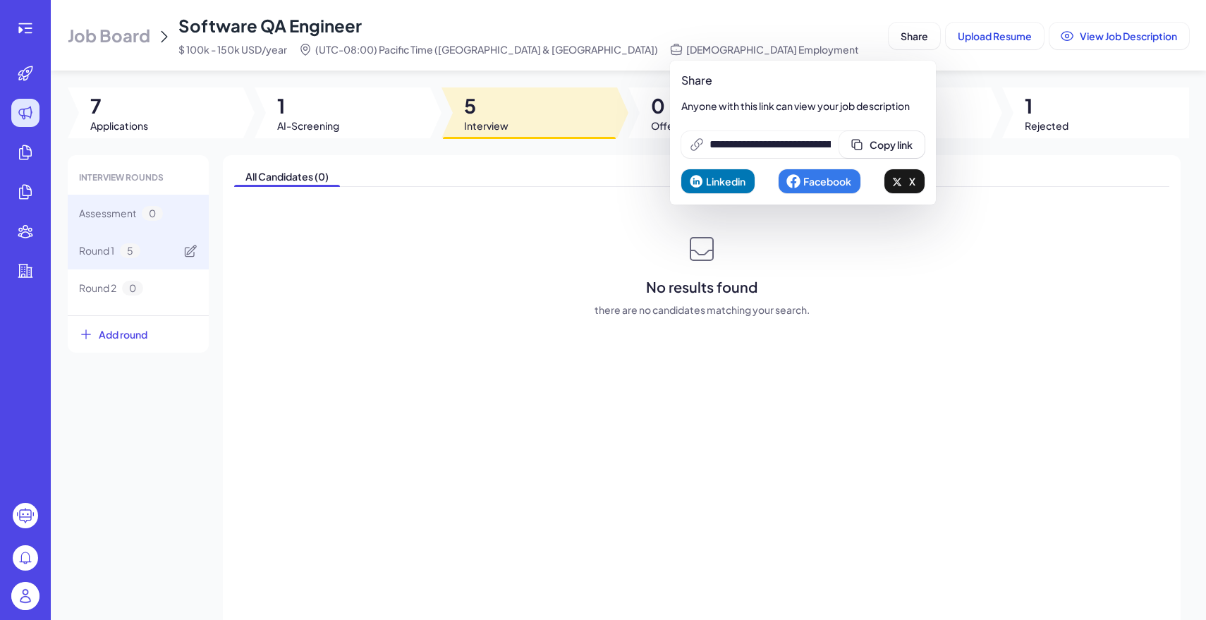
click at [144, 253] on div "Round 1 5" at bounding box center [138, 250] width 141 height 37
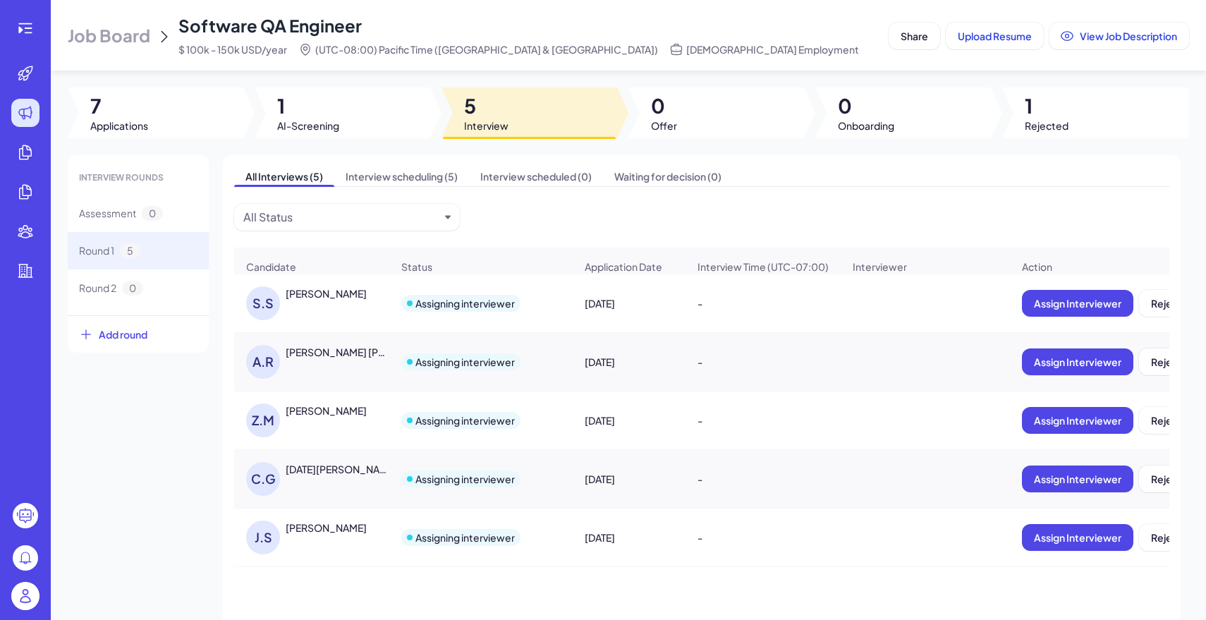
click at [297, 293] on div "SRUJANA SEELAM" at bounding box center [326, 293] width 81 height 14
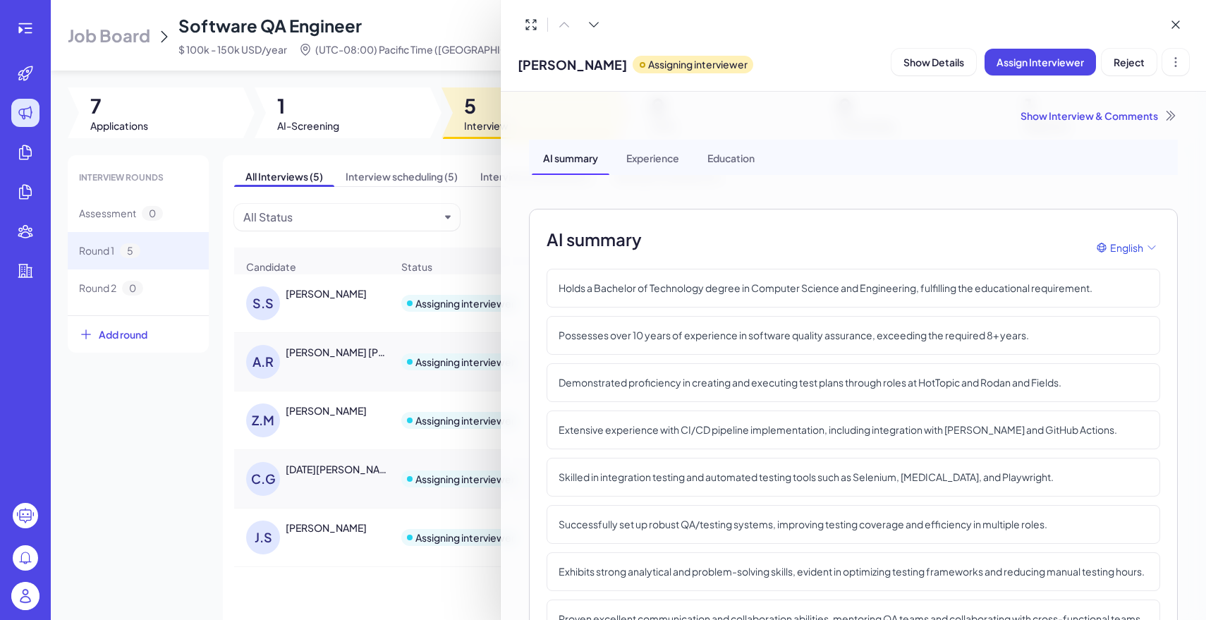
click at [137, 32] on div at bounding box center [603, 310] width 1206 height 620
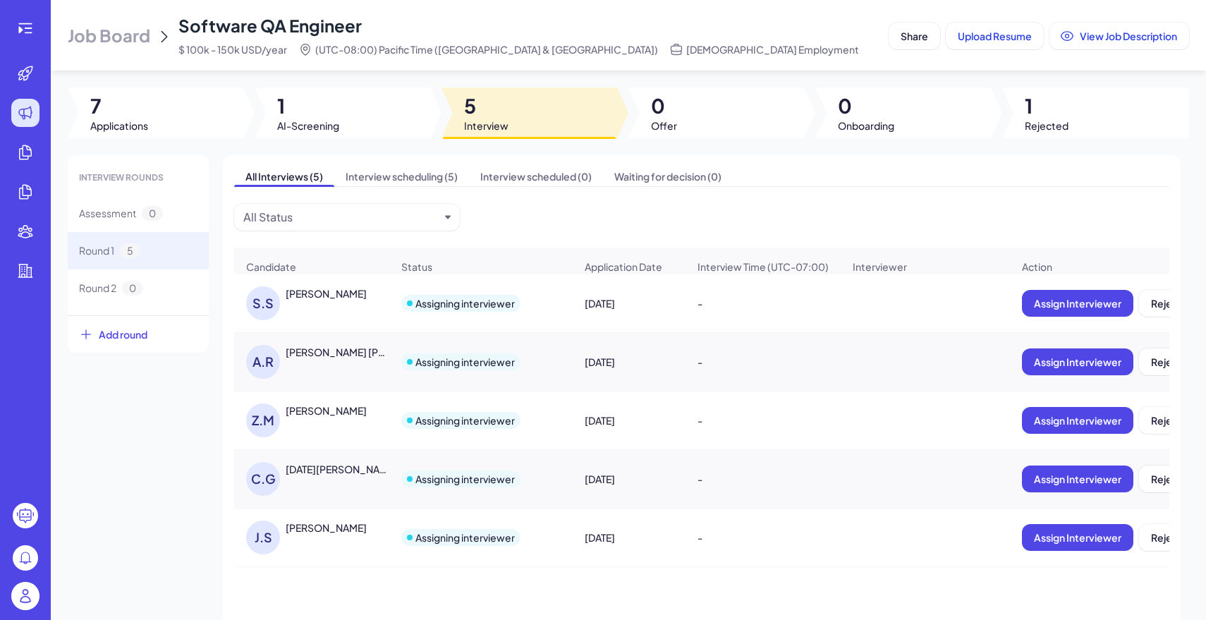
click at [142, 32] on span "Job Board" at bounding box center [109, 35] width 83 height 23
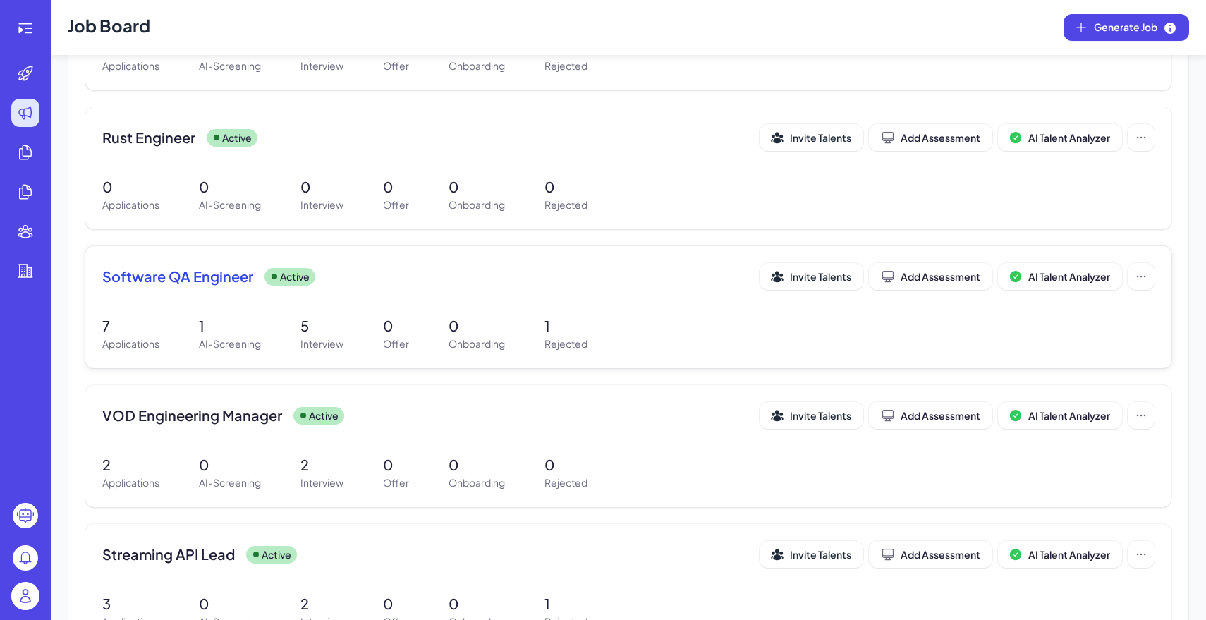
scroll to position [262, 0]
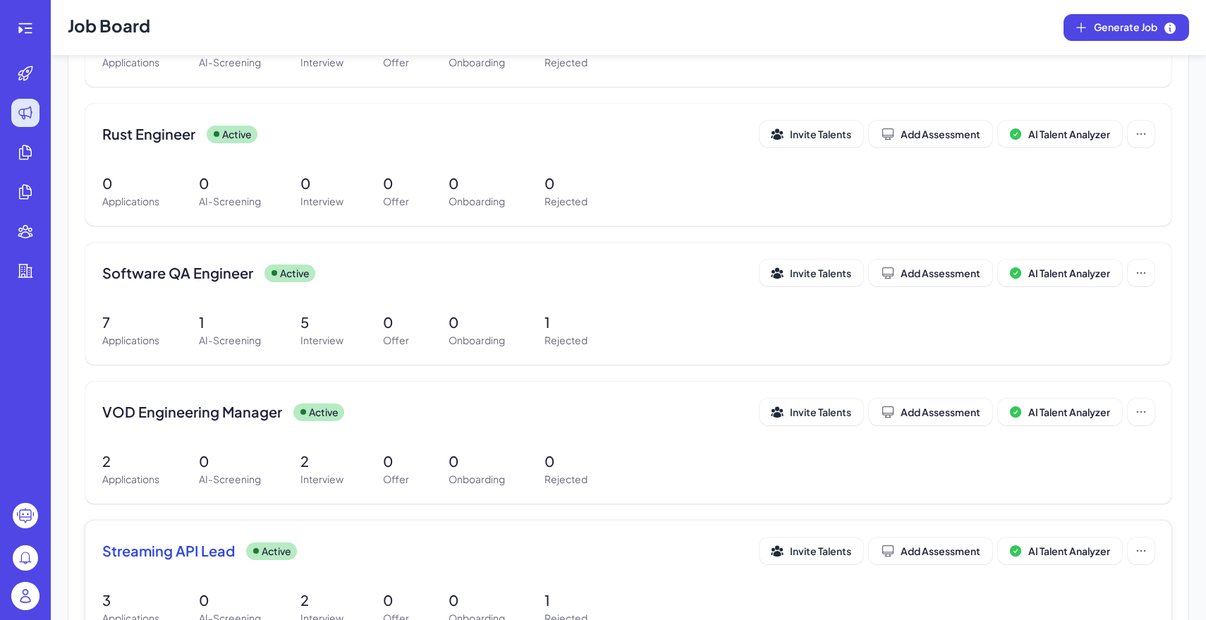
click at [296, 543] on div "Streaming API Lead Active" at bounding box center [430, 551] width 657 height 20
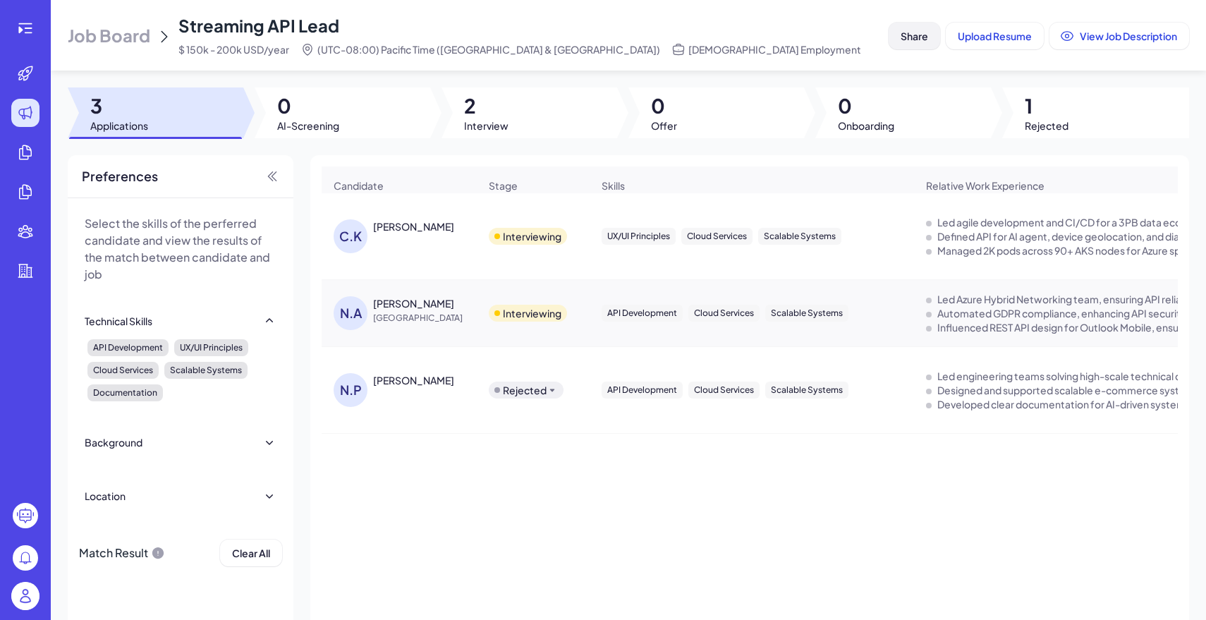
click at [908, 32] on span "Share" at bounding box center [915, 36] width 28 height 13
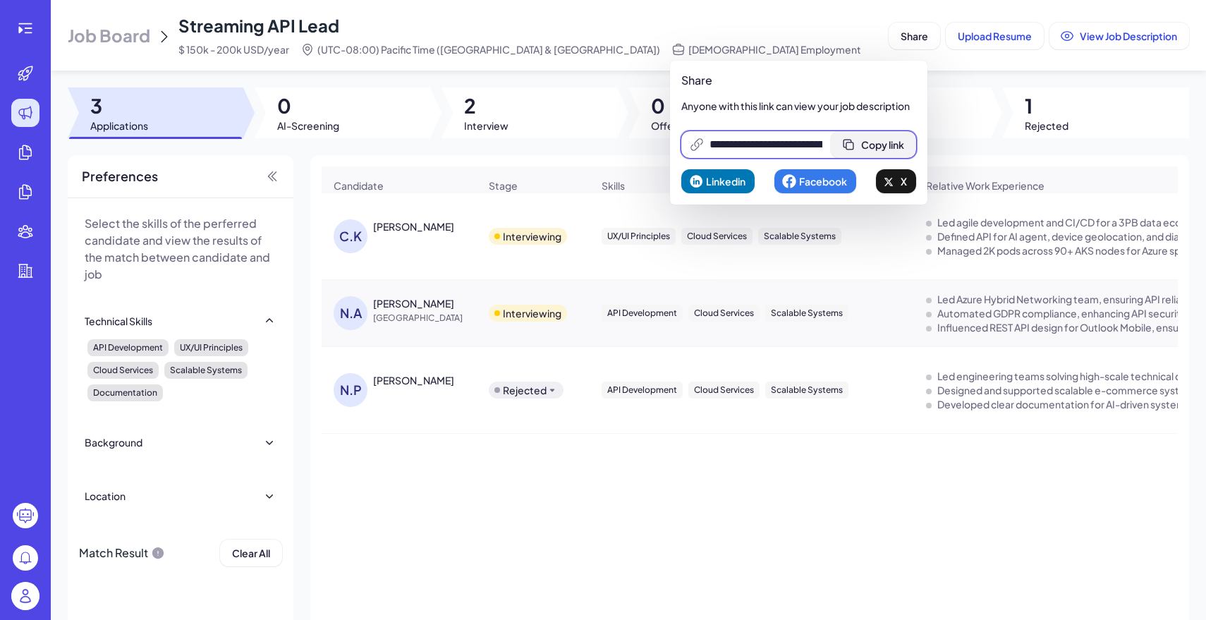
click at [872, 150] on button "Copy link" at bounding box center [873, 144] width 85 height 27
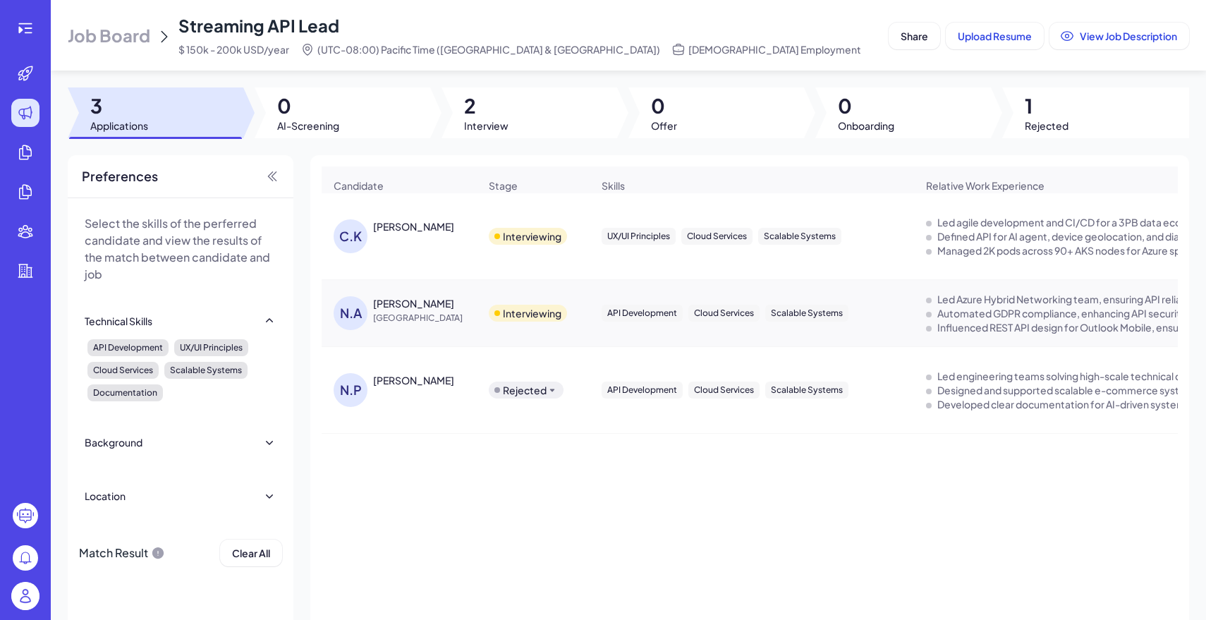
click at [90, 44] on span "Job Board" at bounding box center [109, 35] width 83 height 23
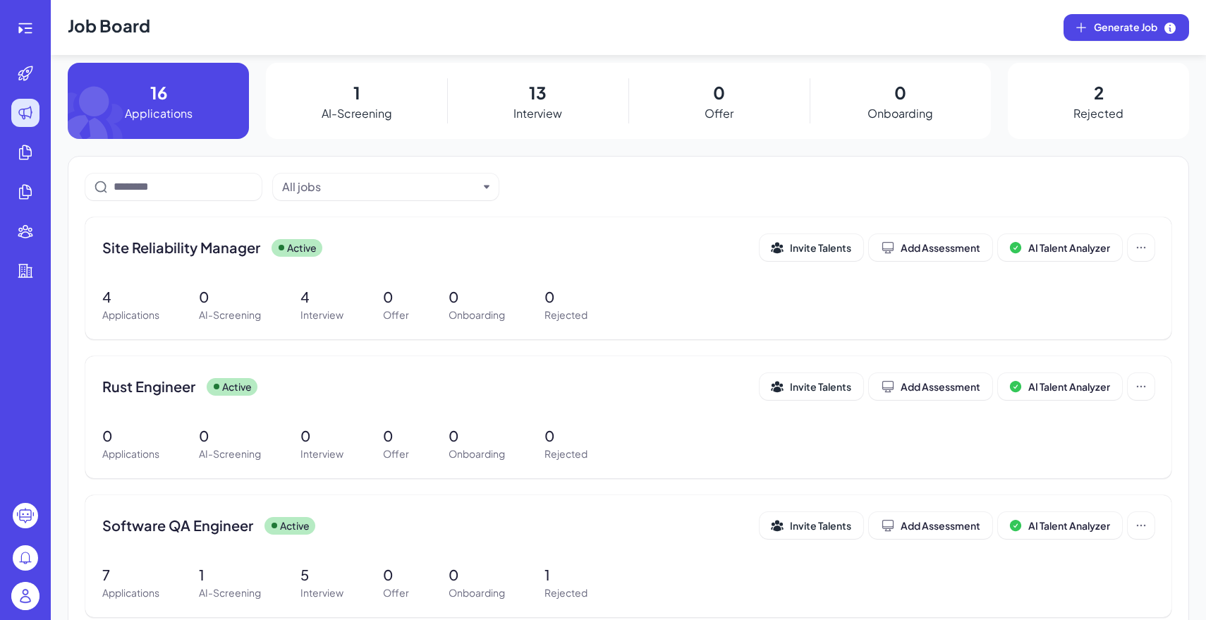
scroll to position [8, 0]
click at [367, 245] on div "Site Reliability Manager Active" at bounding box center [430, 249] width 657 height 20
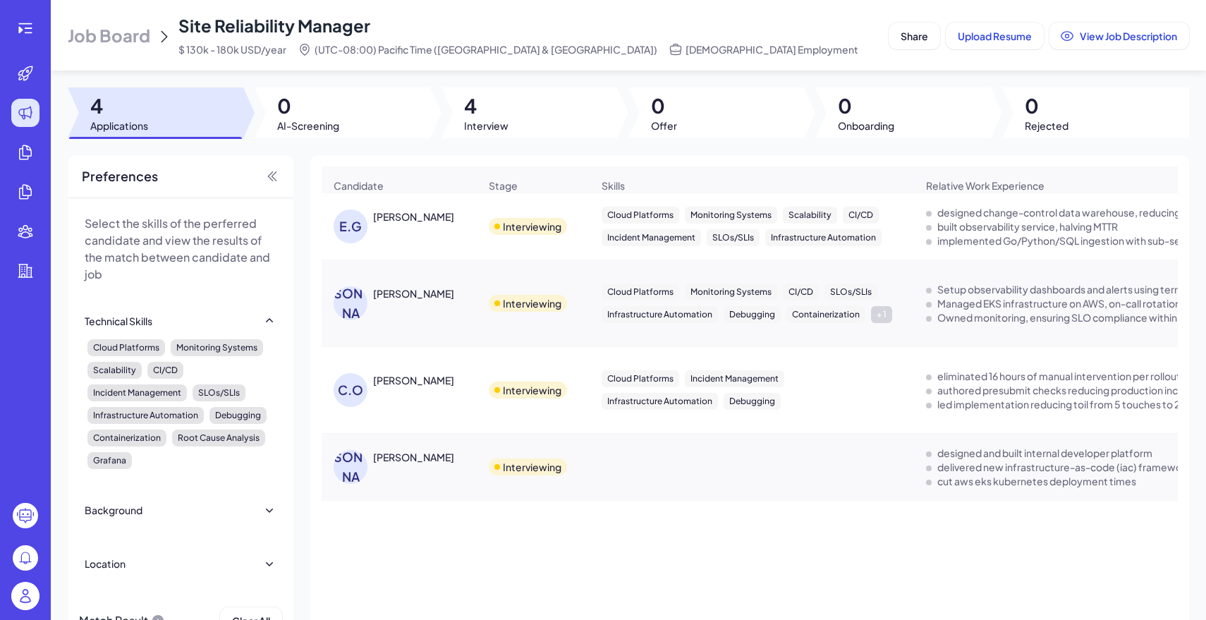
click at [531, 118] on div at bounding box center [529, 112] width 176 height 51
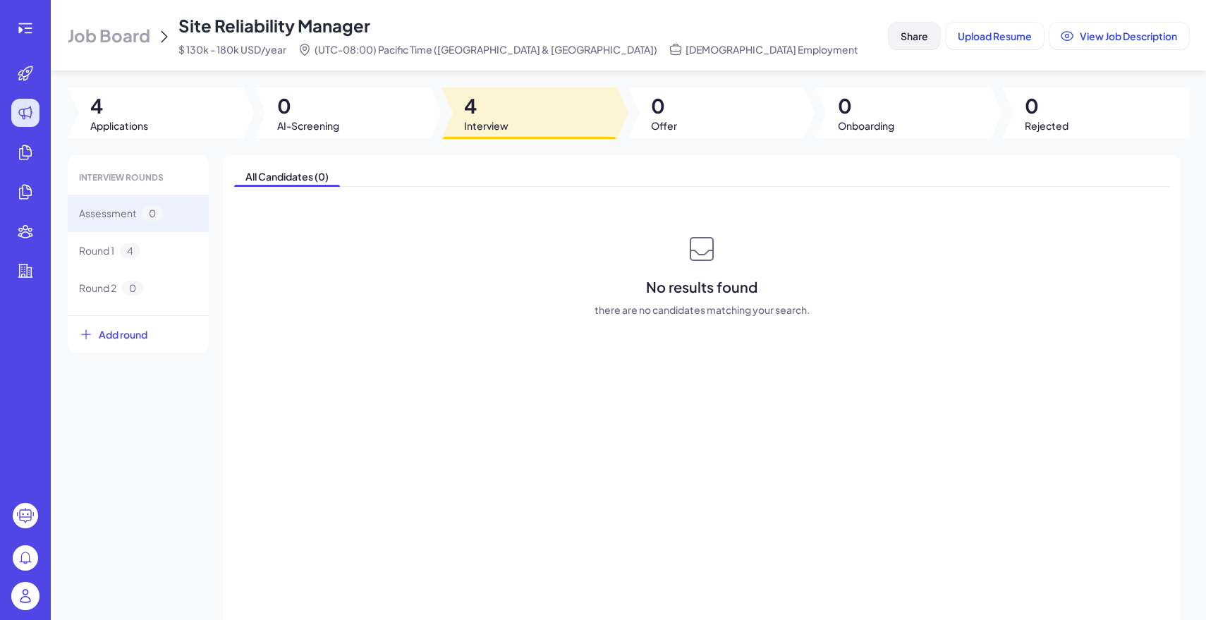
click at [908, 33] on span "Share" at bounding box center [915, 36] width 28 height 13
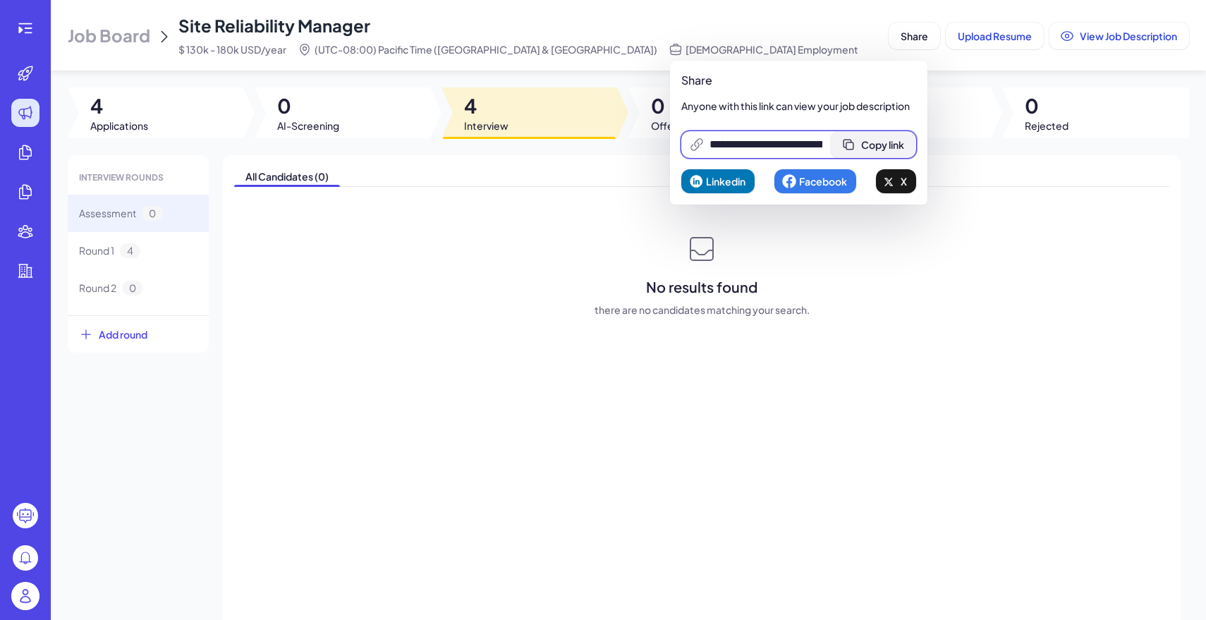
click at [893, 140] on span "Copy link" at bounding box center [882, 144] width 43 height 13
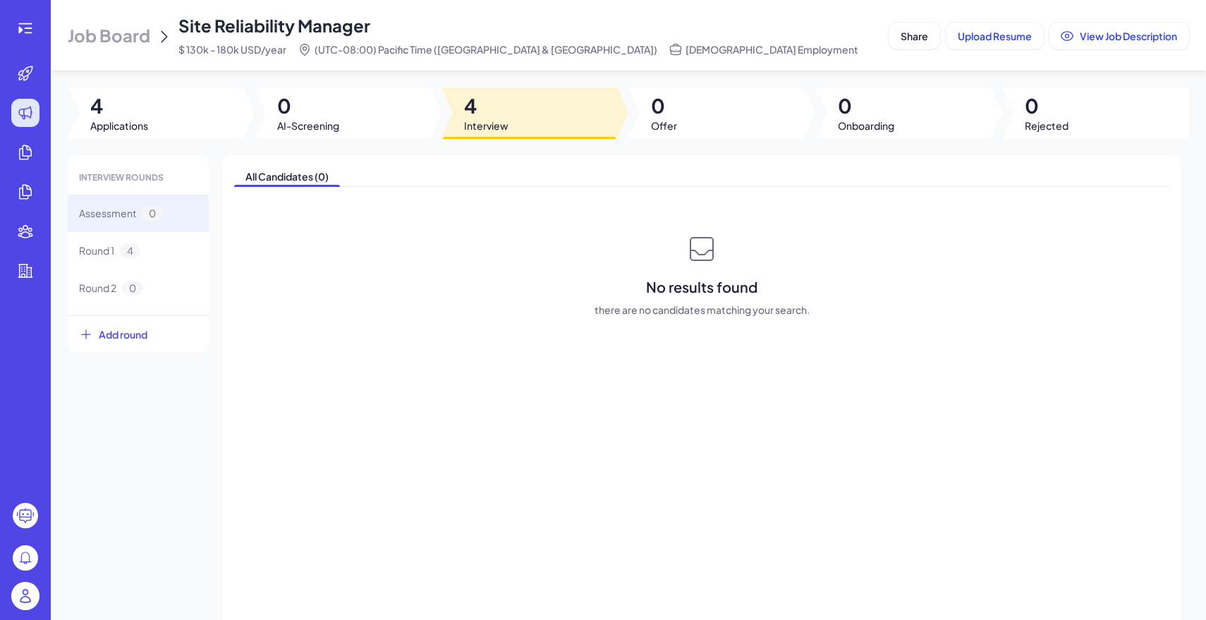
click at [20, 602] on img at bounding box center [25, 596] width 28 height 28
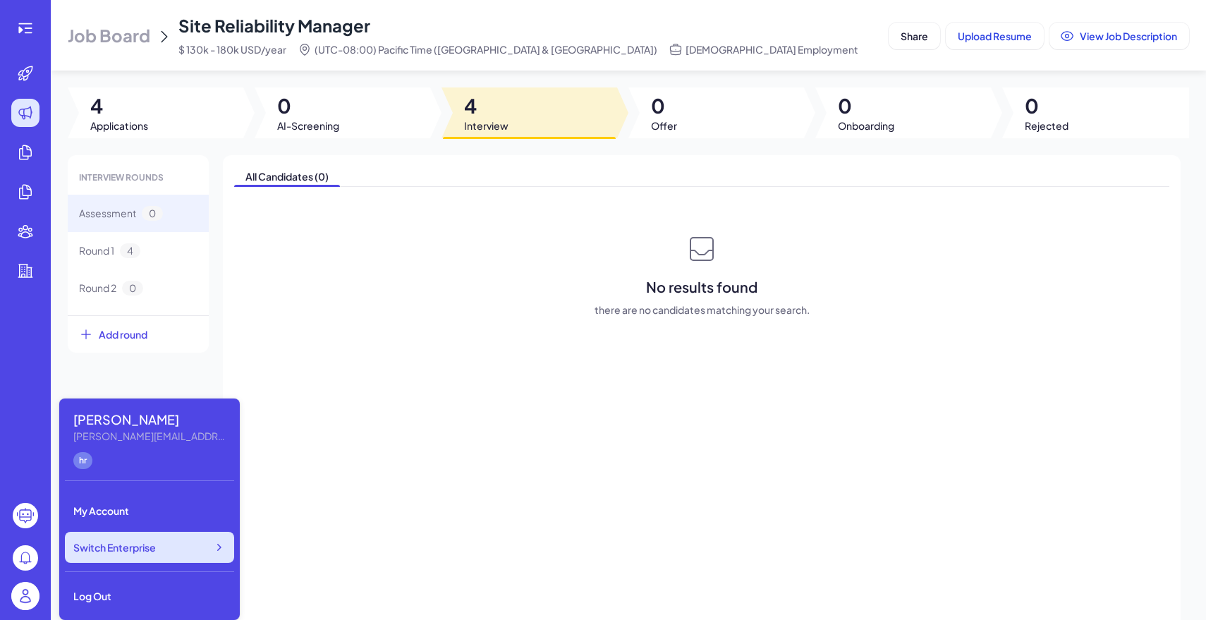
click at [121, 556] on div "Switch Enterprise" at bounding box center [149, 547] width 169 height 31
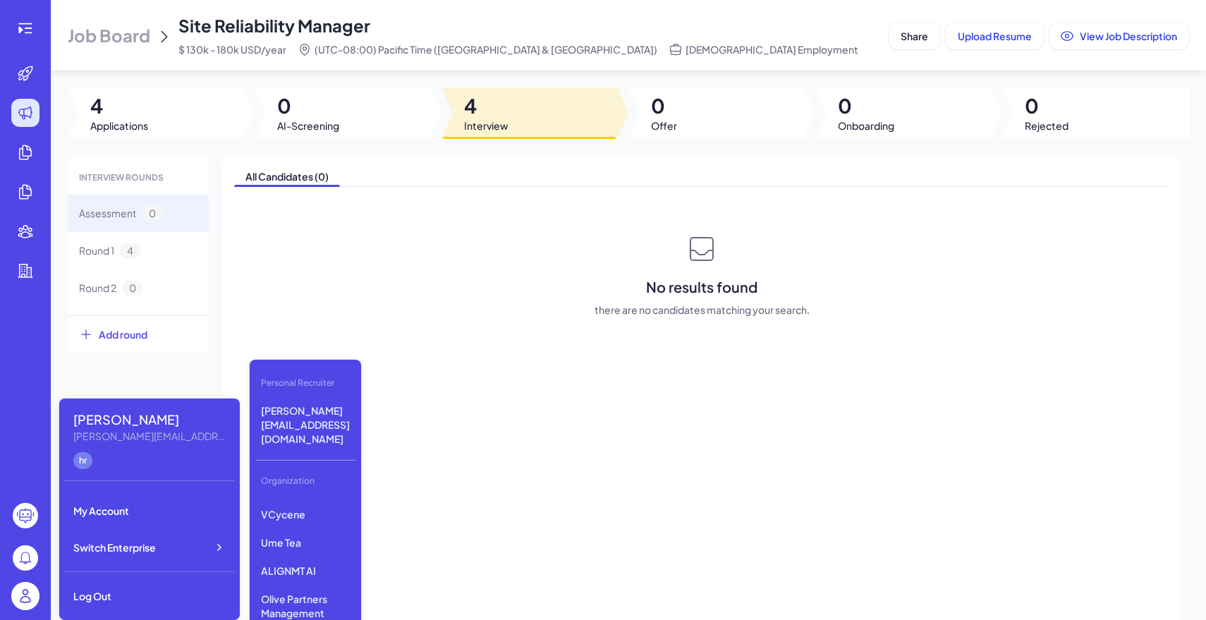
scroll to position [350, 0]
click at [430, 356] on div "All Candidates (0) No results found there are no candidates matching your searc…" at bounding box center [702, 409] width 958 height 508
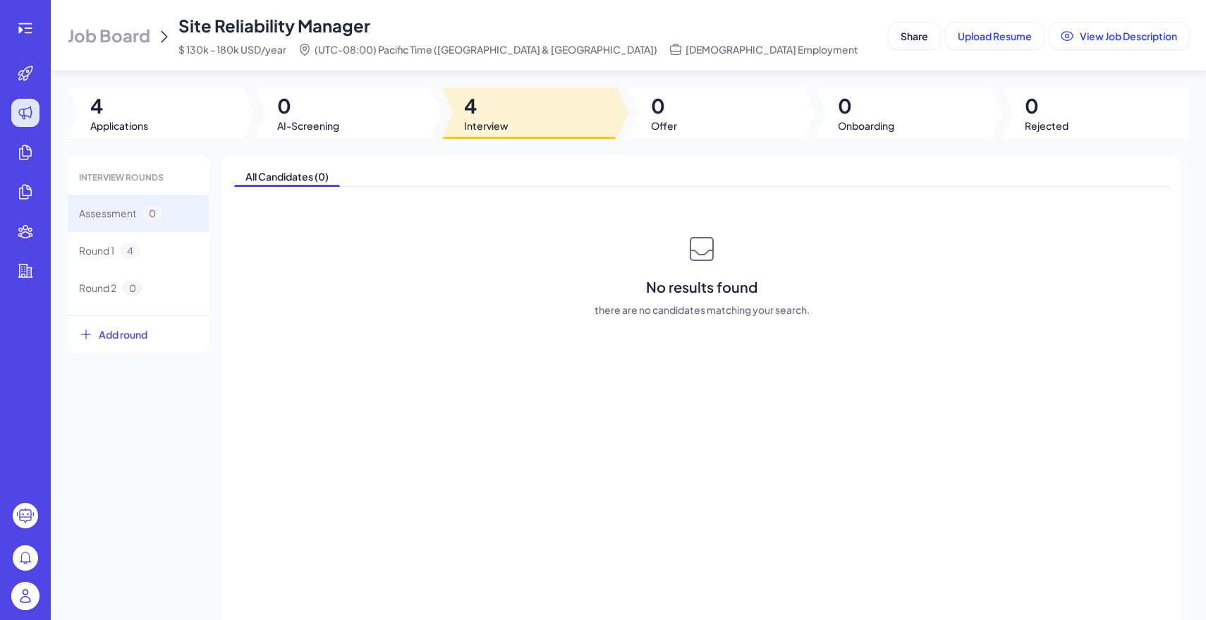
click at [48, 20] on div at bounding box center [25, 310] width 51 height 620
click at [25, 28] on icon at bounding box center [29, 28] width 8 height 1
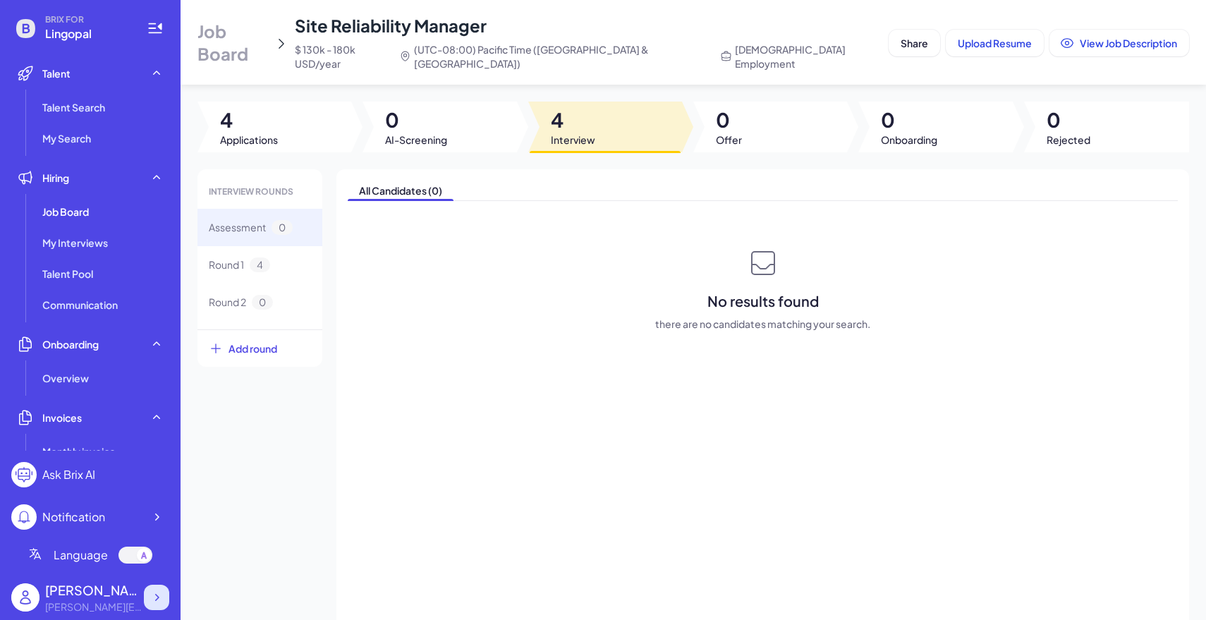
click at [159, 597] on icon at bounding box center [157, 597] width 14 height 14
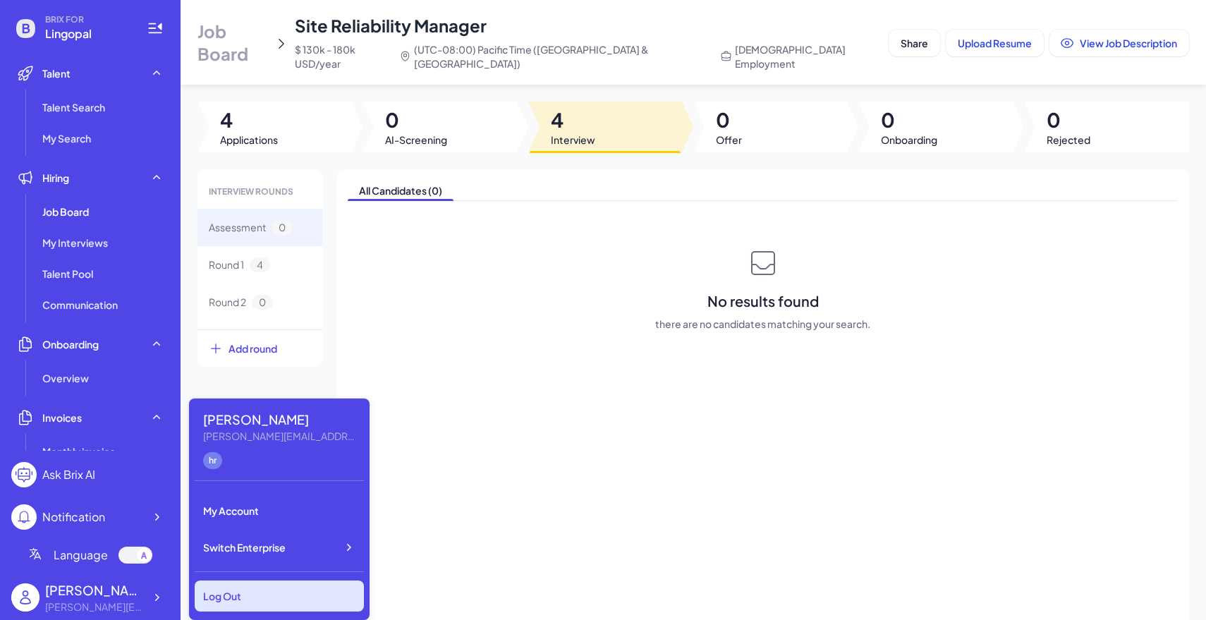
click at [221, 585] on div "Log Out" at bounding box center [279, 595] width 169 height 31
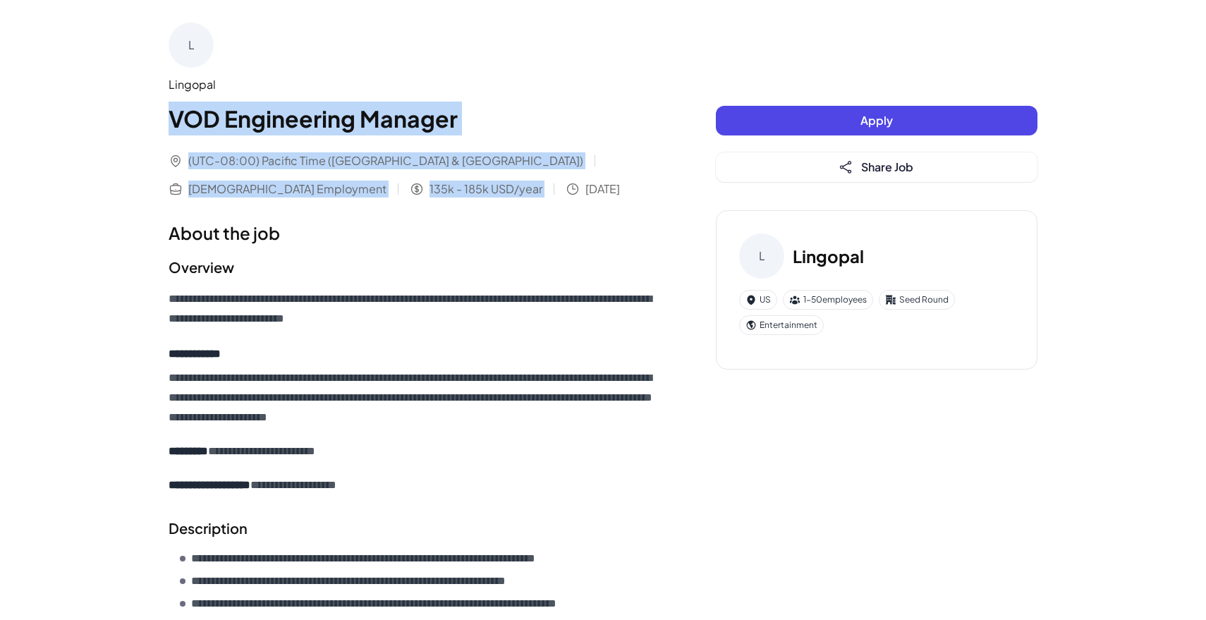
drag, startPoint x: 161, startPoint y: 116, endPoint x: 360, endPoint y: 196, distance: 213.8
click at [360, 196] on div "**********" at bounding box center [603, 508] width 903 height 1017
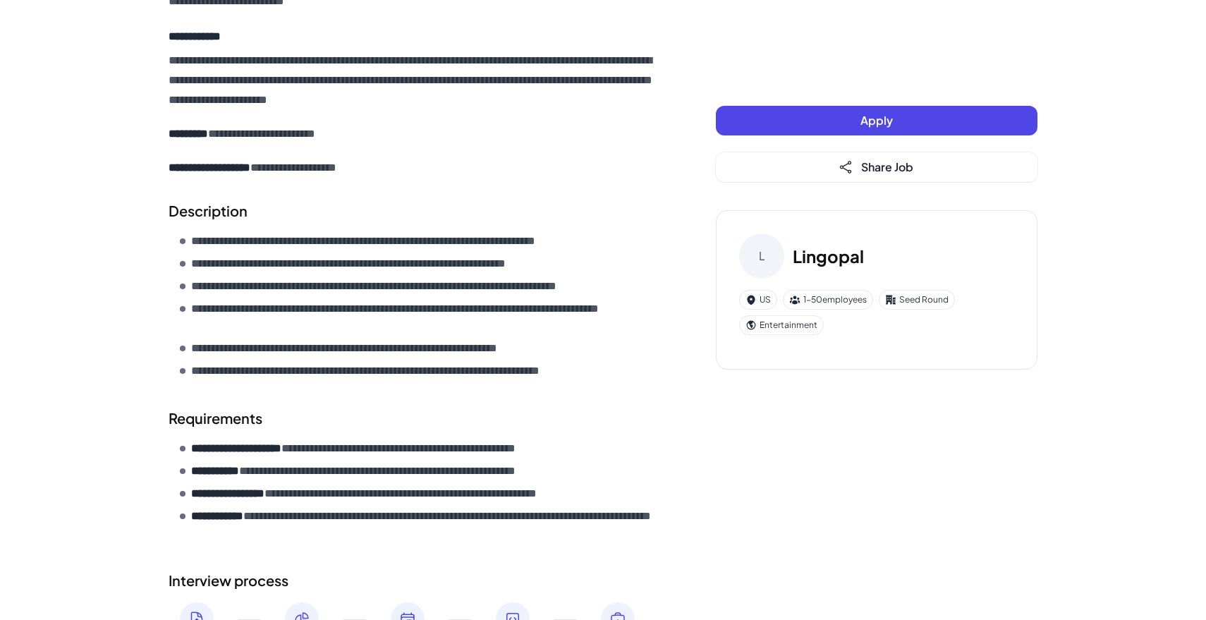
scroll to position [460, 0]
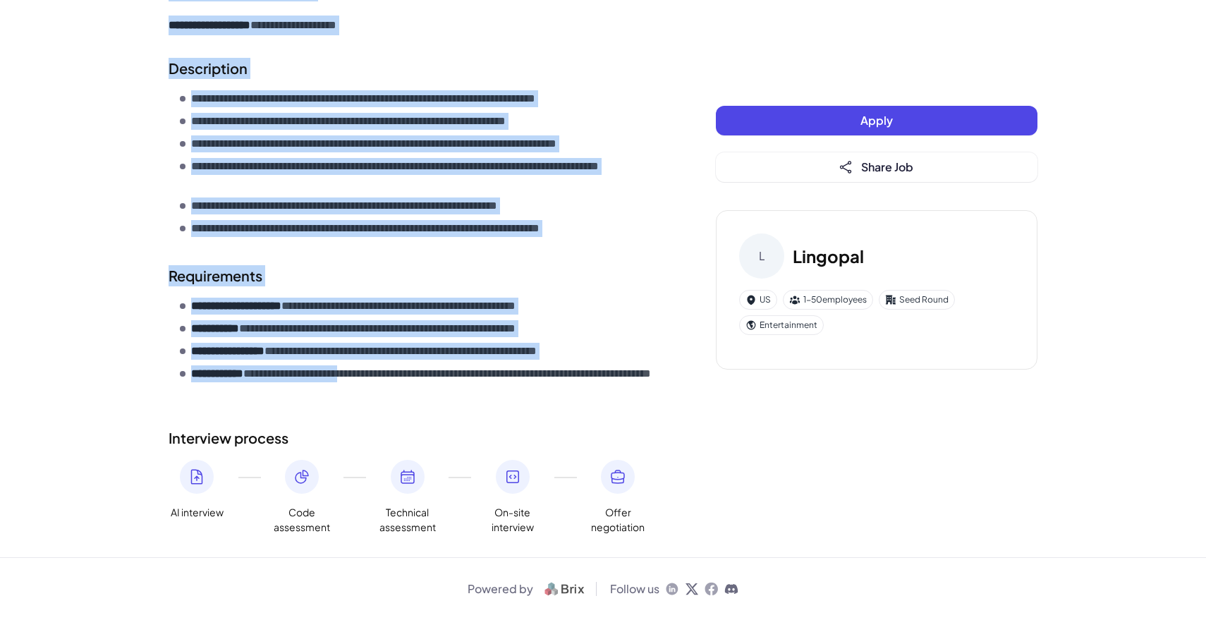
click at [363, 381] on p "**********" at bounding box center [425, 382] width 468 height 34
click at [394, 391] on p "**********" at bounding box center [425, 382] width 468 height 34
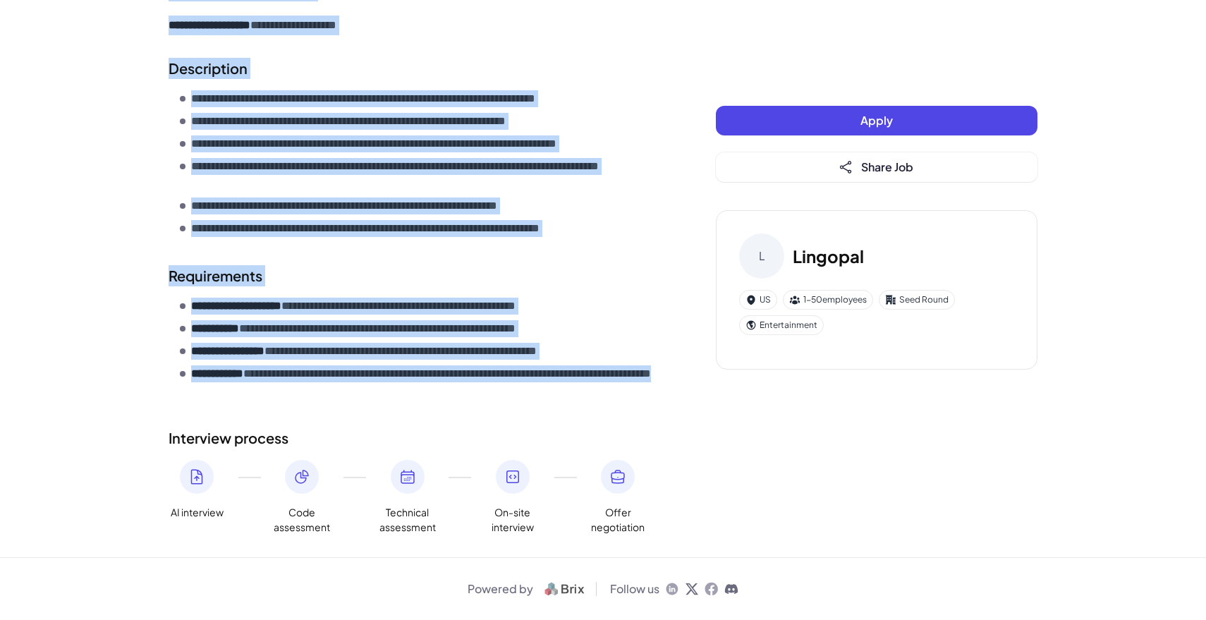
copy div "**********"
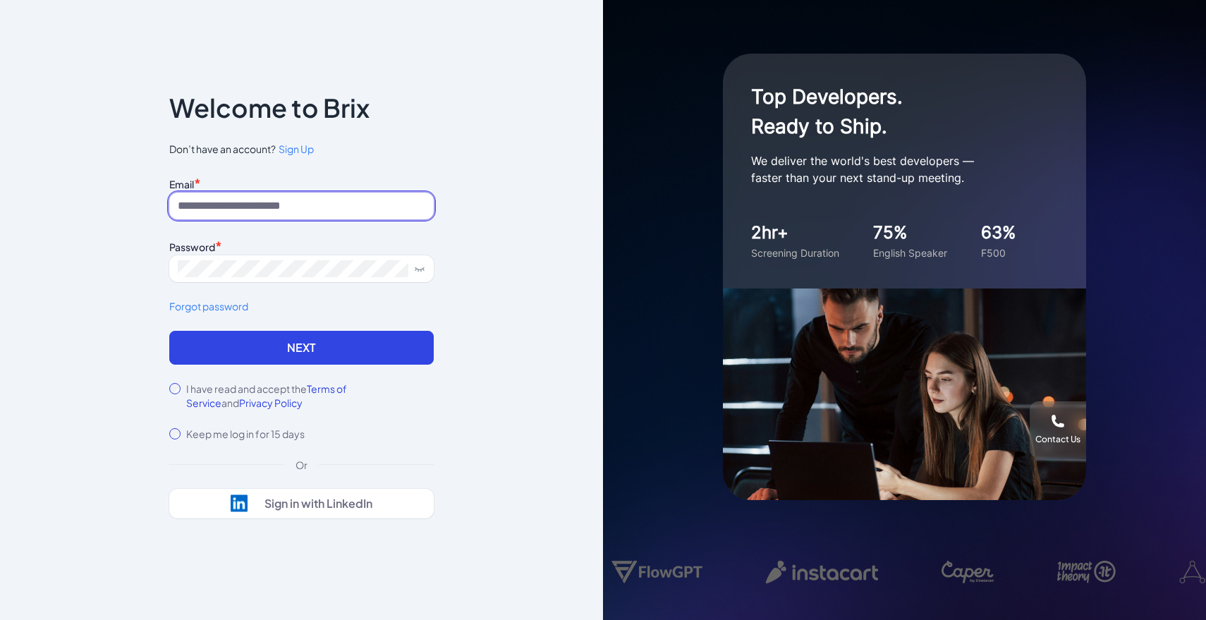
click at [302, 207] on input at bounding box center [301, 206] width 264 height 27
paste input "**********"
drag, startPoint x: 226, startPoint y: 207, endPoint x: 112, endPoint y: 206, distance: 113.5
click at [112, 206] on div "**********" at bounding box center [301, 310] width 603 height 620
type input "**********"
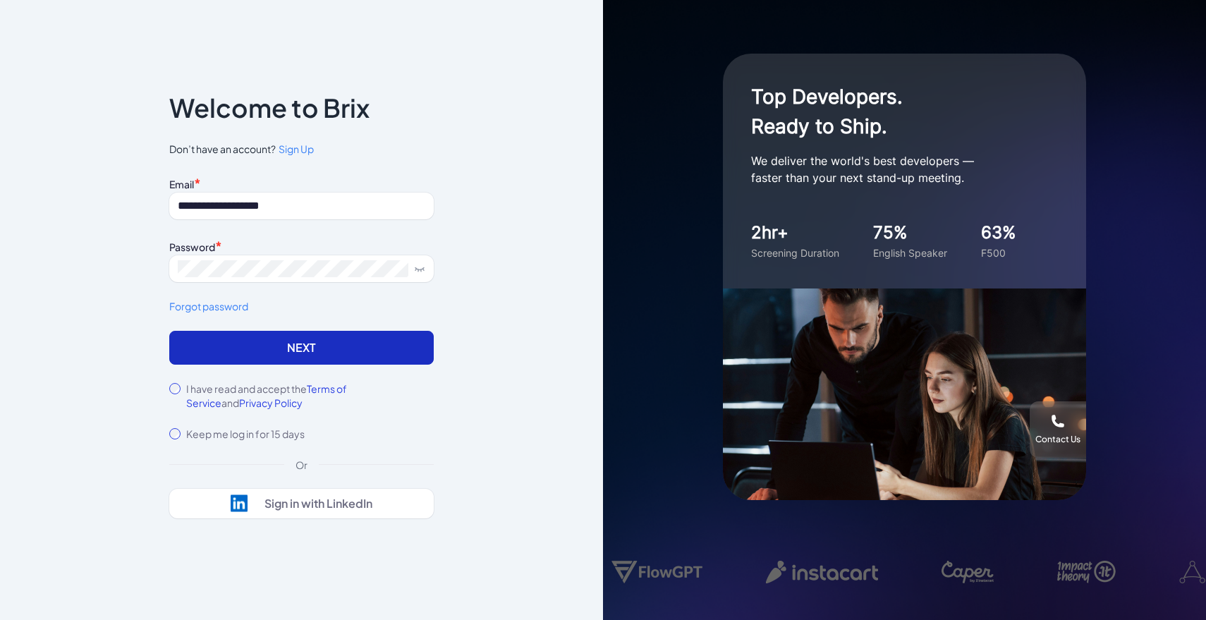
click at [214, 347] on button "Next" at bounding box center [301, 348] width 264 height 34
click at [353, 348] on button "Next" at bounding box center [301, 348] width 264 height 34
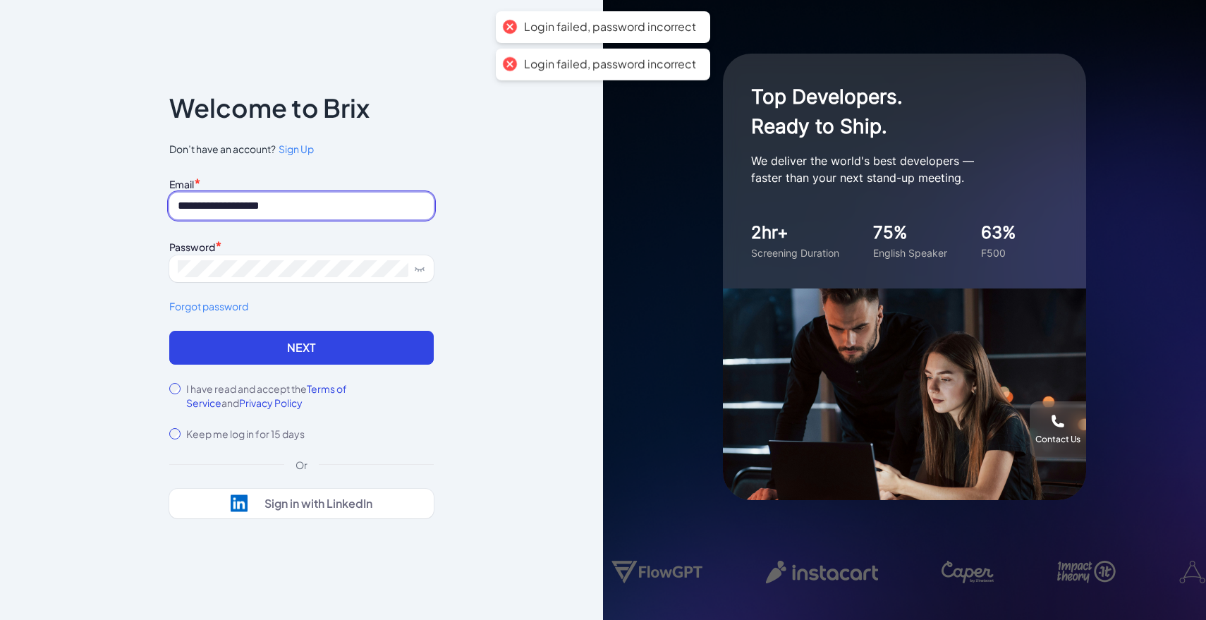
drag, startPoint x: 223, startPoint y: 206, endPoint x: 120, endPoint y: 193, distance: 103.8
click at [120, 193] on div "**********" at bounding box center [301, 310] width 603 height 620
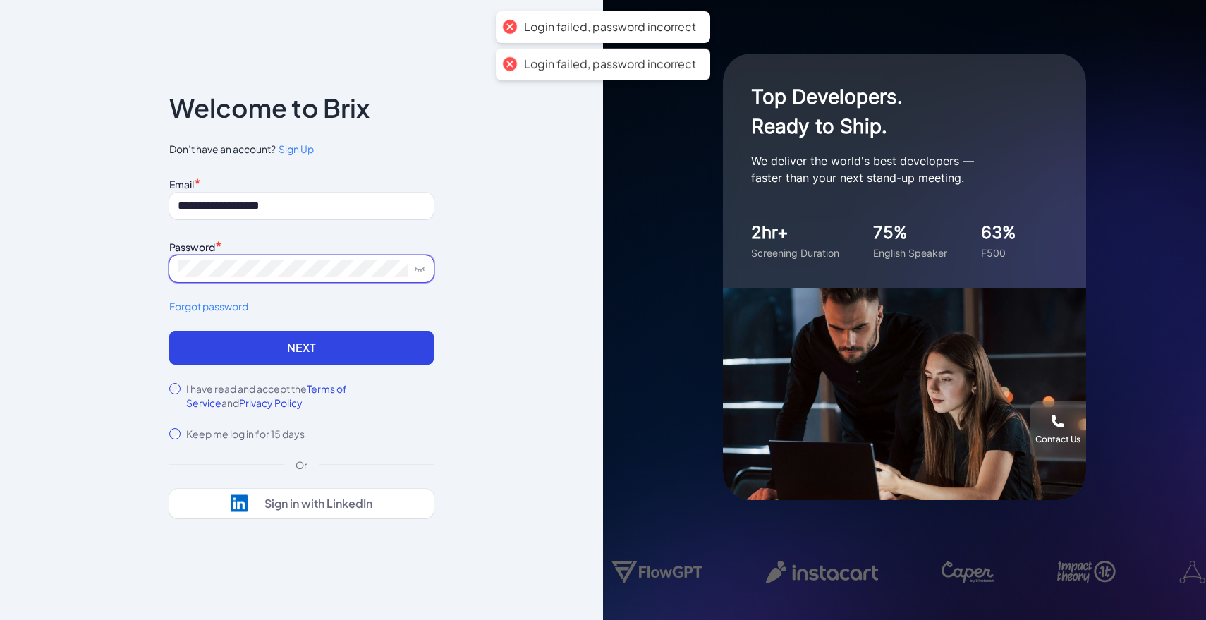
click at [256, 257] on span at bounding box center [301, 268] width 264 height 27
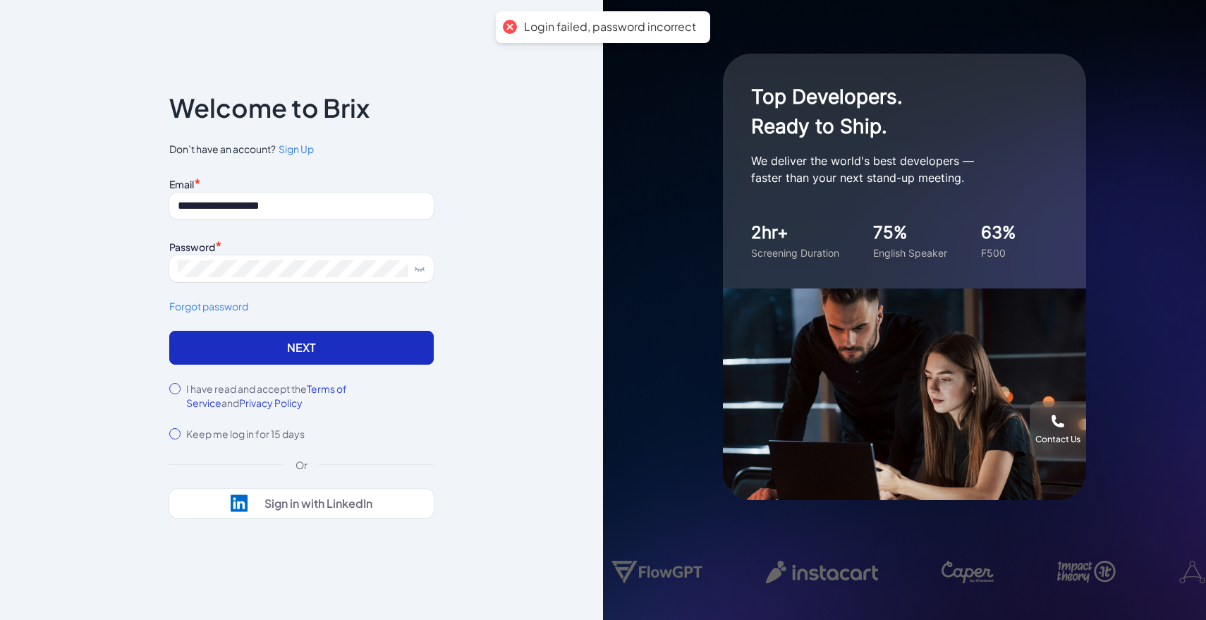
click at [188, 346] on button "Next" at bounding box center [301, 348] width 264 height 34
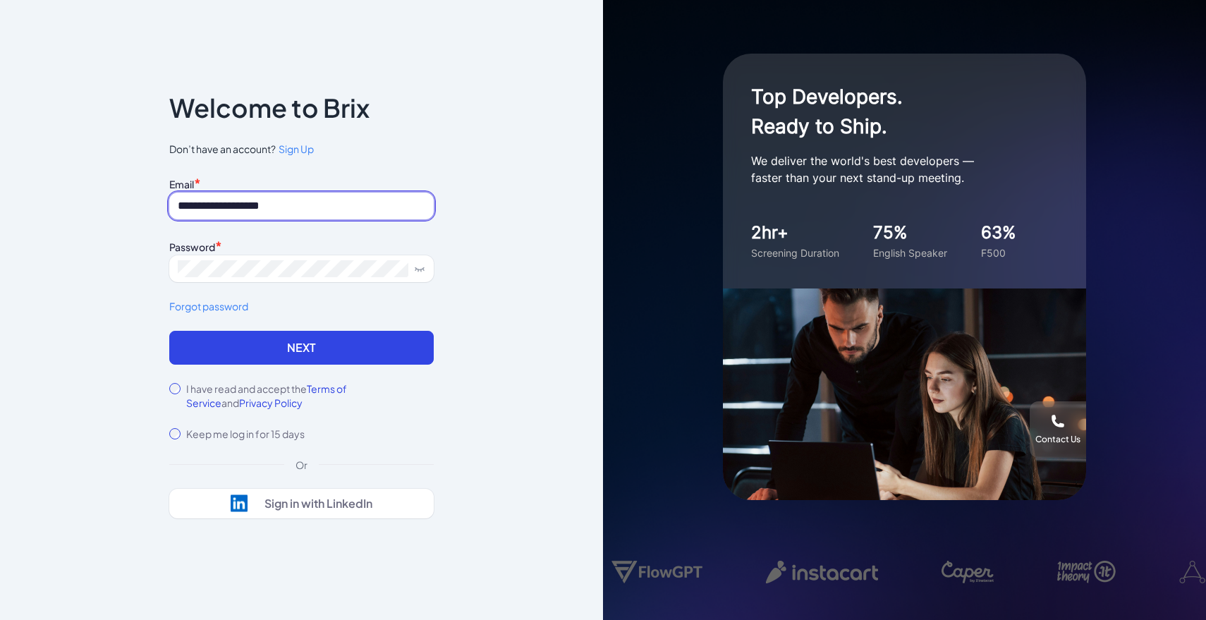
click at [328, 206] on input "**********" at bounding box center [301, 206] width 264 height 27
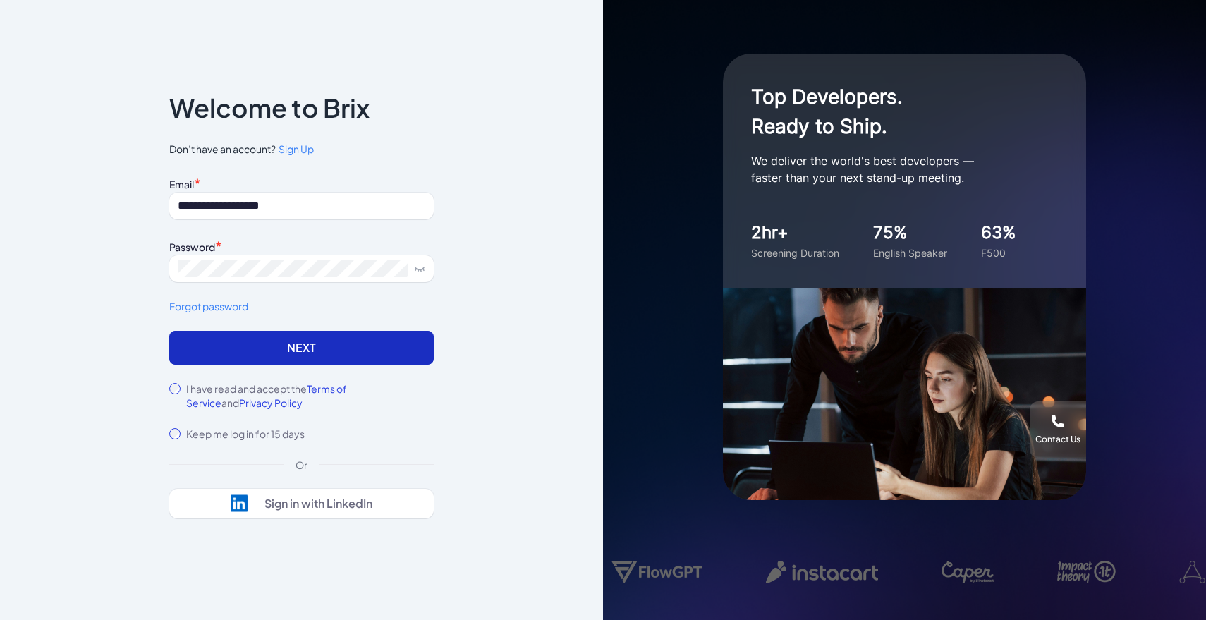
click at [338, 342] on button "Next" at bounding box center [301, 348] width 264 height 34
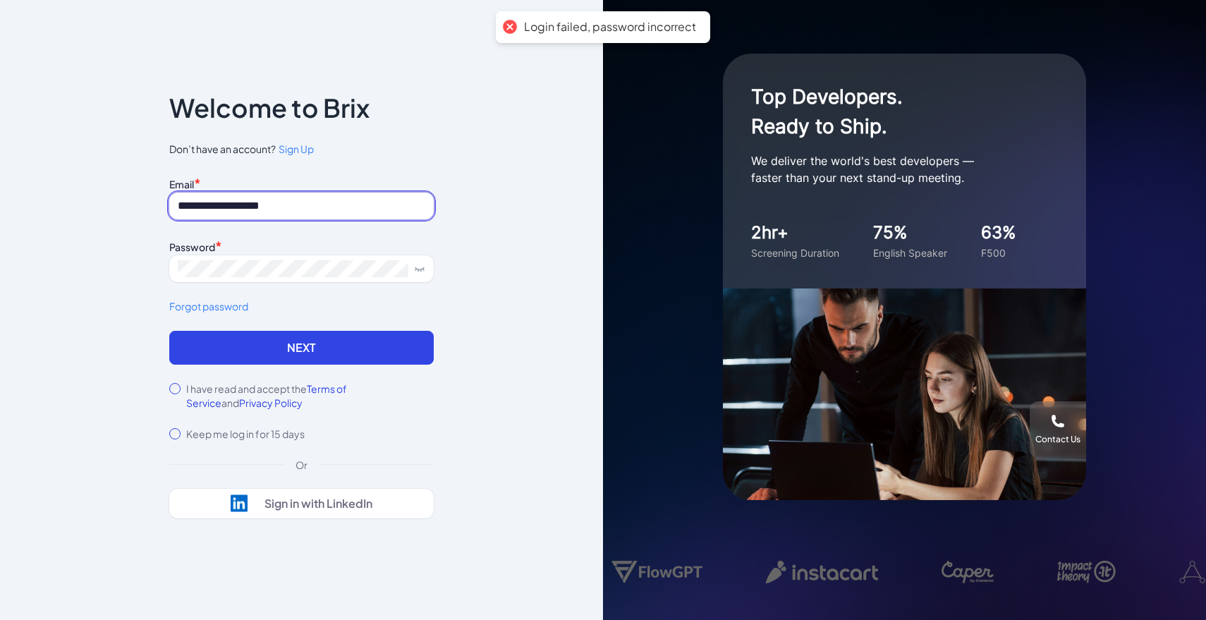
drag, startPoint x: 224, startPoint y: 207, endPoint x: 106, endPoint y: 207, distance: 117.8
click at [106, 207] on div "**********" at bounding box center [301, 310] width 603 height 620
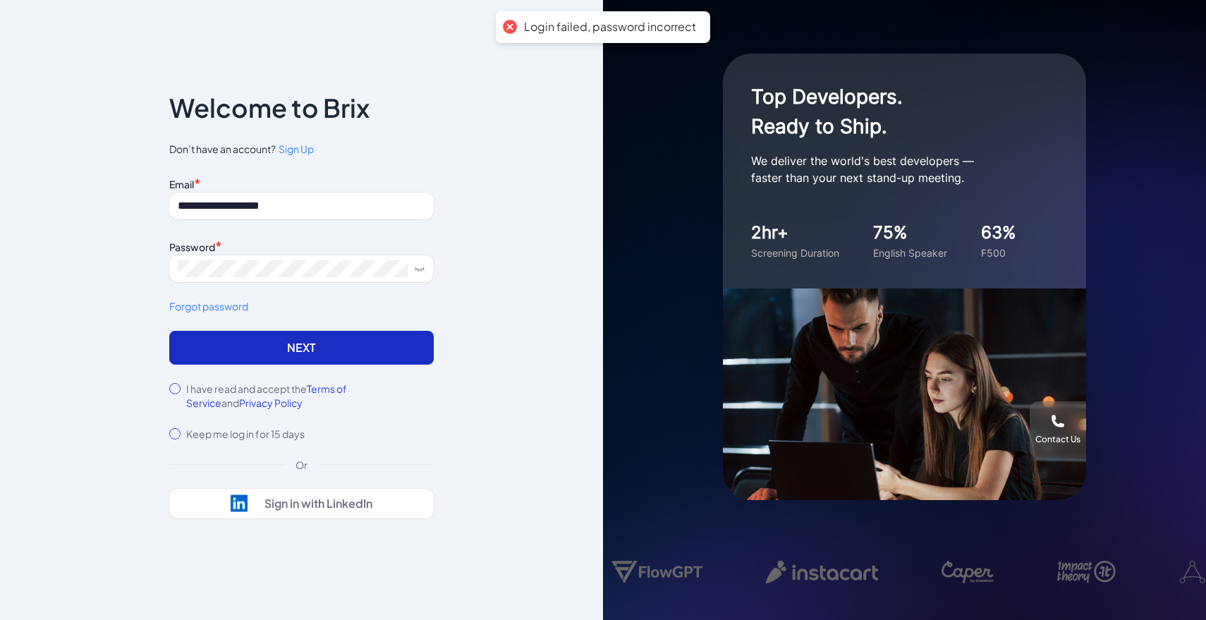
click at [205, 331] on button "Next" at bounding box center [301, 348] width 264 height 34
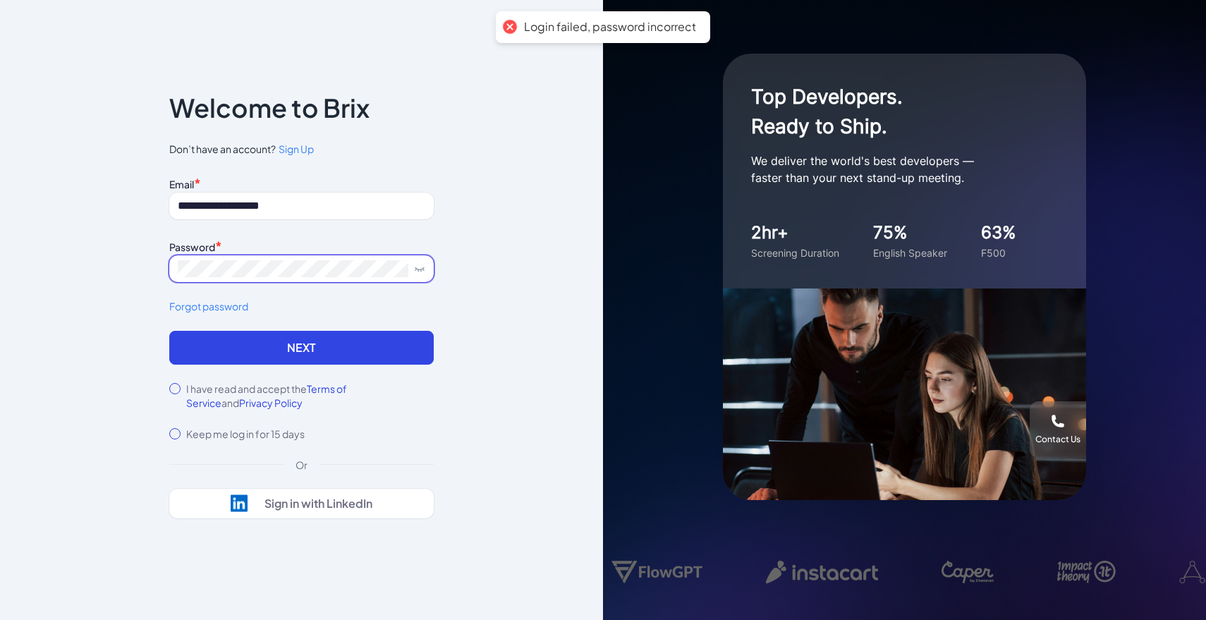
click at [169, 331] on button "Next" at bounding box center [301, 348] width 264 height 34
